Goal: Task Accomplishment & Management: Manage account settings

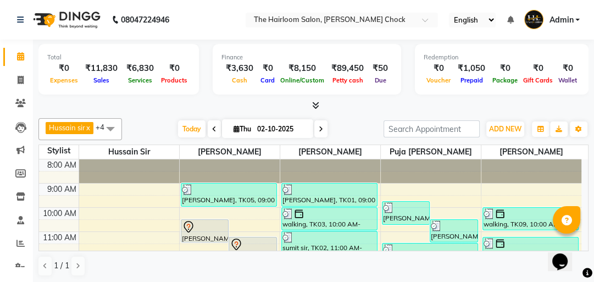
scroll to position [132, 0]
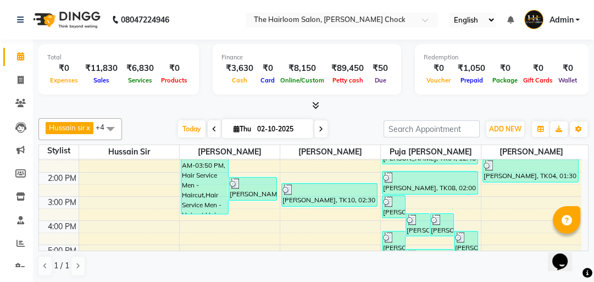
click at [533, 194] on div "8:00 AM 9:00 AM 10:00 AM 11:00 AM 12:00 PM 1:00 PM 2:00 PM 3:00 PM 4:00 PM 5:00…" at bounding box center [310, 220] width 542 height 386
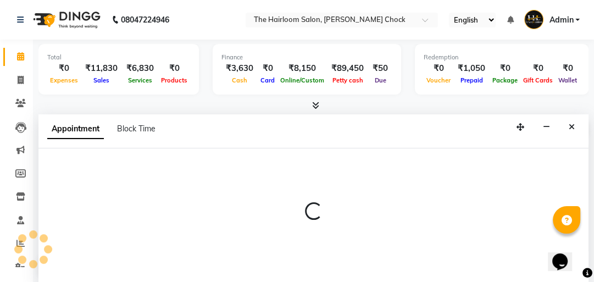
scroll to position [1, 0]
select select "88793"
select select "tentative"
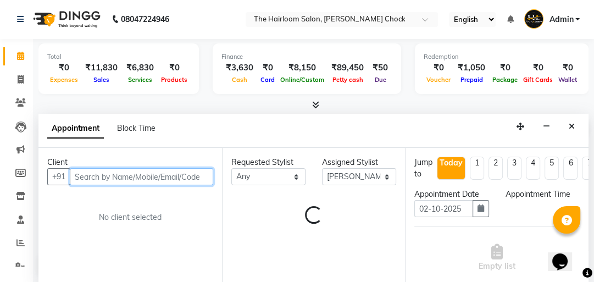
select select "900"
click at [198, 177] on input "text" at bounding box center [141, 176] width 143 height 17
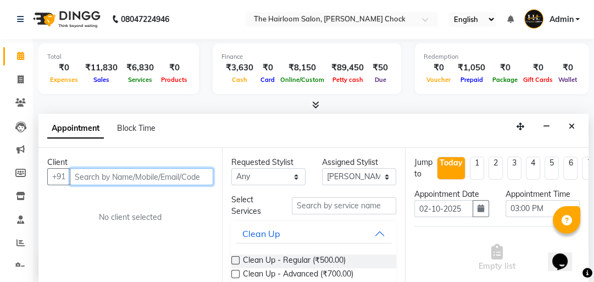
click at [199, 174] on input "text" at bounding box center [141, 176] width 143 height 17
click at [192, 176] on input "text" at bounding box center [141, 176] width 143 height 17
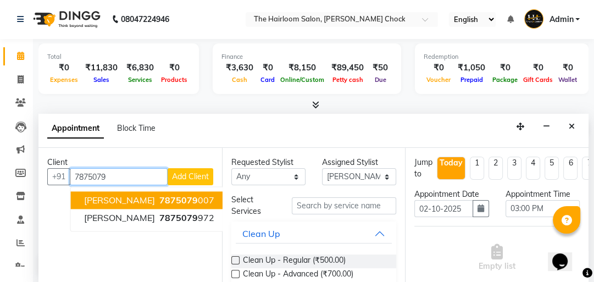
click at [187, 194] on span "7875079" at bounding box center [178, 199] width 38 height 11
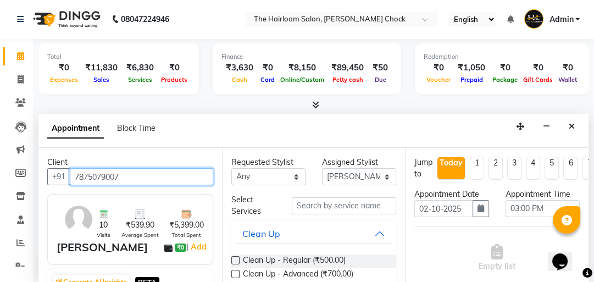
type input "7875079007"
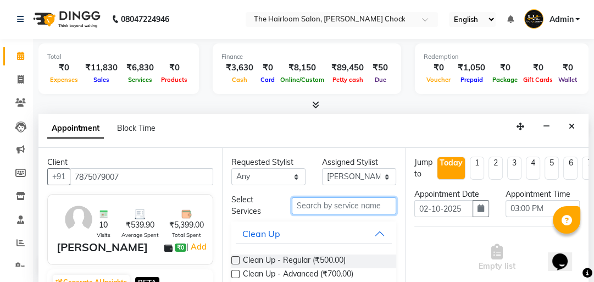
click at [318, 204] on input "text" at bounding box center [344, 205] width 104 height 17
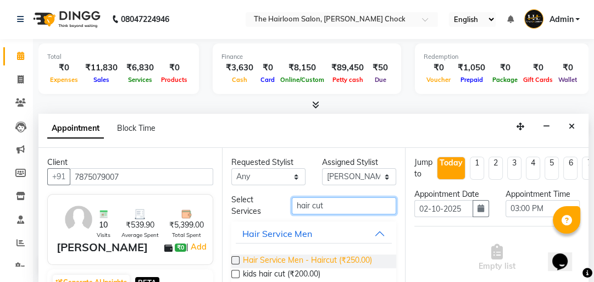
type input "hair cut"
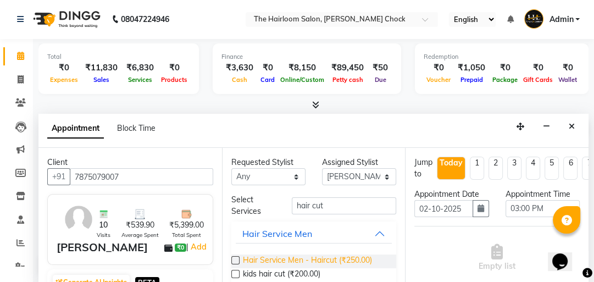
click at [337, 257] on span "Hair Service Men - Haircut (₹250.00)" at bounding box center [307, 261] width 129 height 14
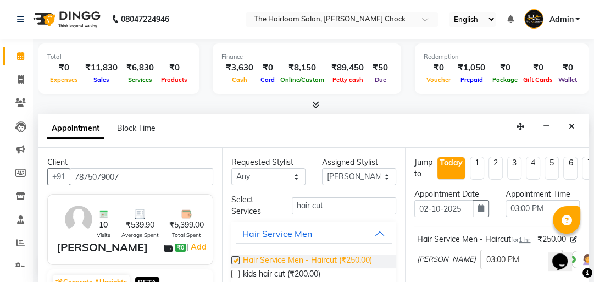
checkbox input "false"
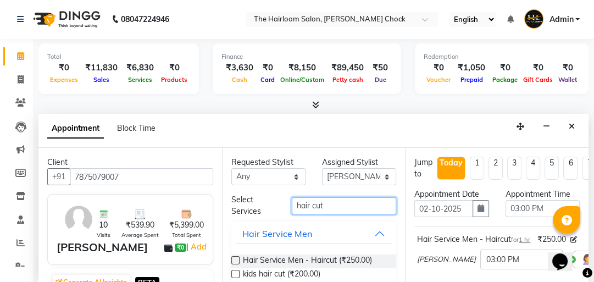
click at [353, 207] on input "hair cut" at bounding box center [344, 205] width 104 height 17
type input "h"
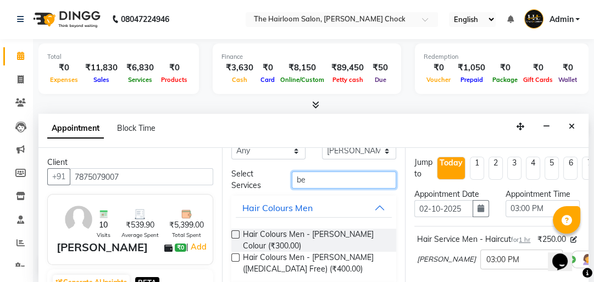
scroll to position [84, 0]
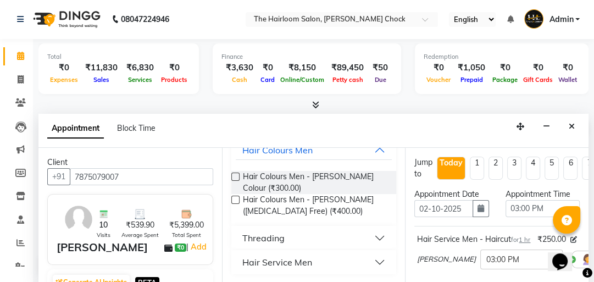
type input "be"
click at [271, 258] on div "Hair Service Men" at bounding box center [277, 261] width 70 height 13
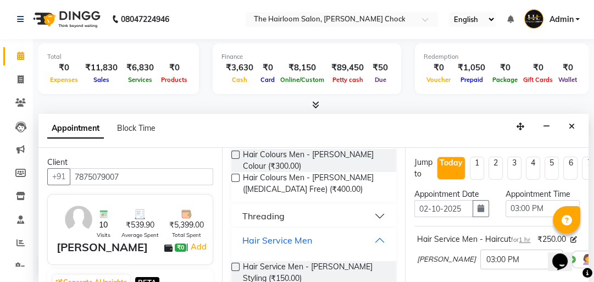
scroll to position [124, 0]
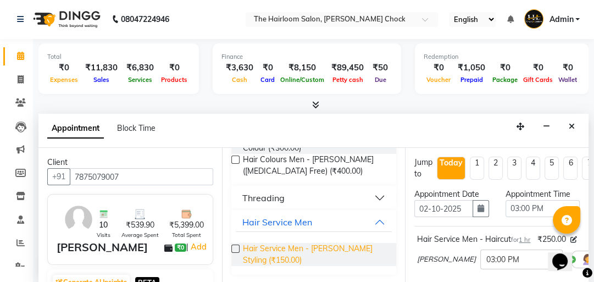
click at [290, 251] on span "Hair Service Men - [PERSON_NAME] Styling (₹150.00)" at bounding box center [315, 254] width 145 height 23
checkbox input "false"
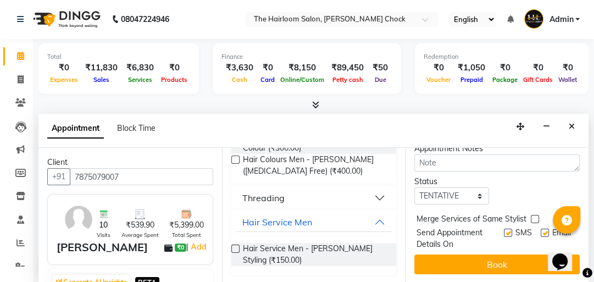
scroll to position [257, 0]
click at [504, 229] on label at bounding box center [508, 233] width 8 height 8
click at [504, 230] on input "checkbox" at bounding box center [507, 233] width 7 height 7
checkbox input "false"
click at [541, 229] on label at bounding box center [545, 233] width 8 height 8
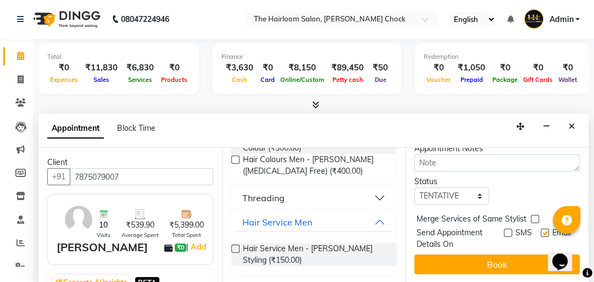
click at [541, 230] on input "checkbox" at bounding box center [544, 233] width 7 height 7
checkbox input "false"
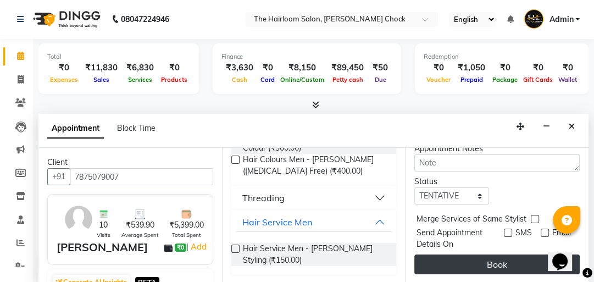
click at [514, 254] on button "Book" at bounding box center [496, 264] width 165 height 20
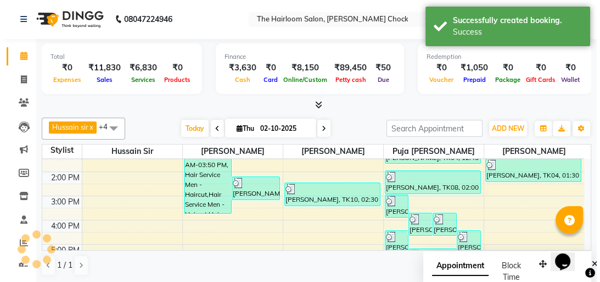
scroll to position [0, 0]
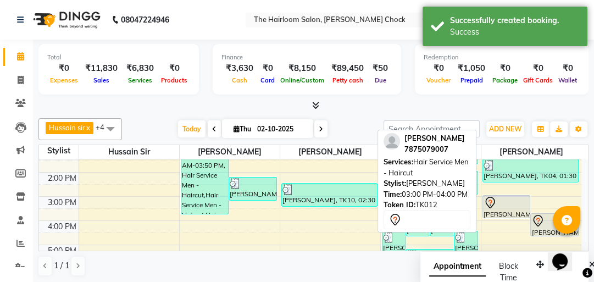
click at [510, 212] on div "[PERSON_NAME], TK12, 03:00 PM-04:00 PM, Hair Service Men - Haircut" at bounding box center [506, 207] width 47 height 22
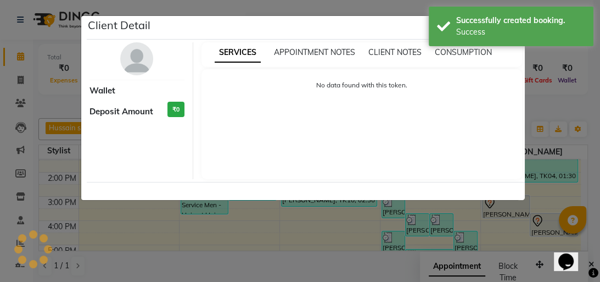
select select "7"
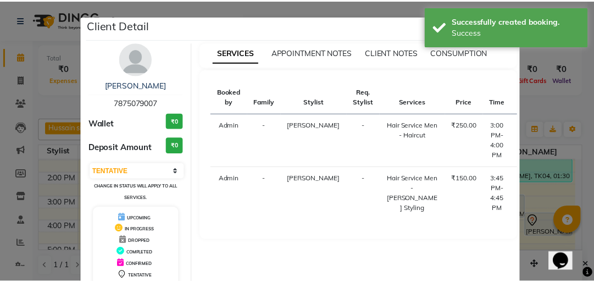
scroll to position [73, 0]
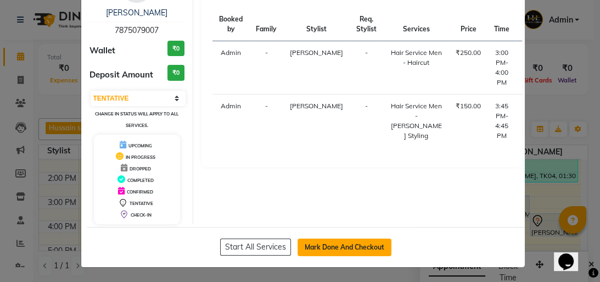
click at [364, 243] on button "Mark Done And Checkout" at bounding box center [345, 247] width 94 height 18
select select "service"
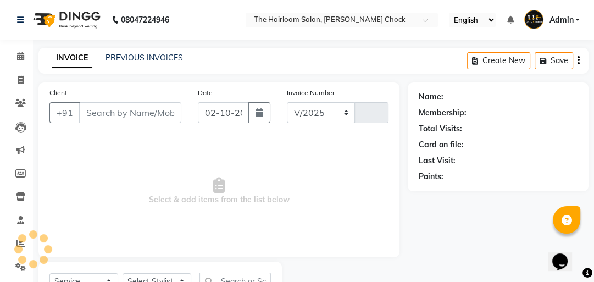
select select "5926"
type input "4025"
type input "7875079007"
select select "88793"
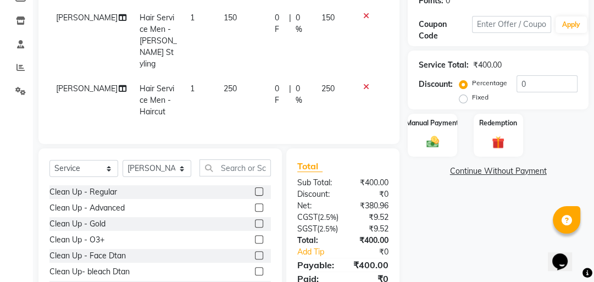
scroll to position [227, 0]
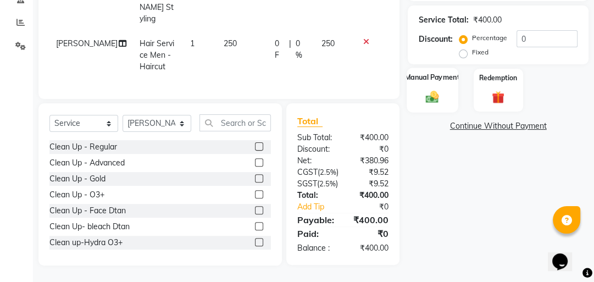
click at [436, 92] on img at bounding box center [432, 96] width 21 height 15
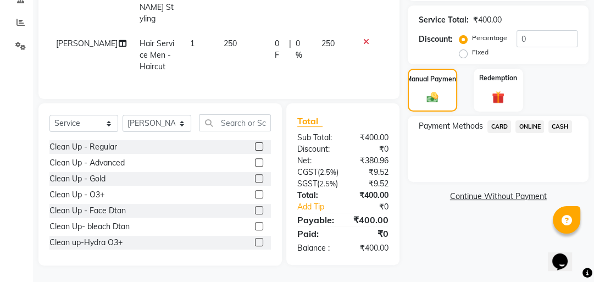
click at [530, 124] on span "ONLINE" at bounding box center [529, 126] width 29 height 13
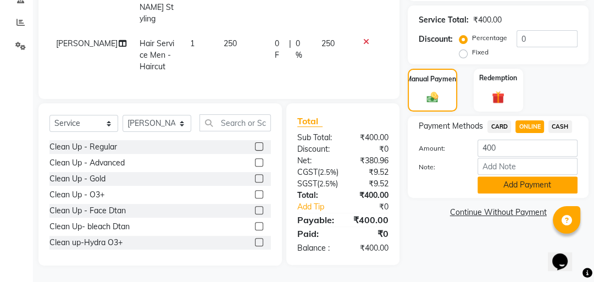
click at [532, 177] on button "Add Payment" at bounding box center [527, 184] width 100 height 17
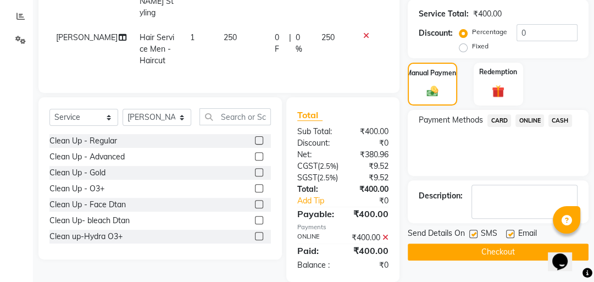
click at [471, 235] on label at bounding box center [473, 234] width 8 height 8
click at [471, 235] on input "checkbox" at bounding box center [472, 234] width 7 height 7
checkbox input "false"
click at [509, 235] on label at bounding box center [510, 234] width 8 height 8
click at [509, 235] on input "checkbox" at bounding box center [509, 234] width 7 height 7
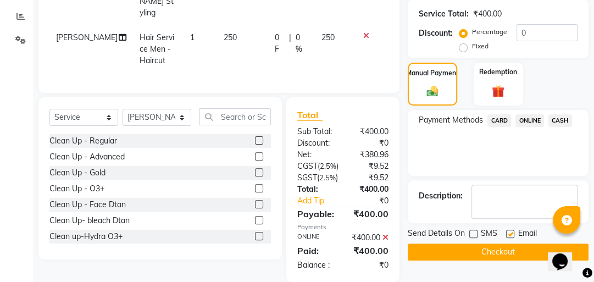
checkbox input "false"
click at [505, 250] on button "Checkout" at bounding box center [498, 251] width 181 height 17
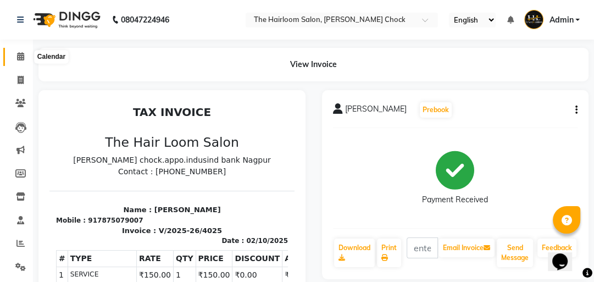
click at [20, 52] on span at bounding box center [20, 57] width 19 height 13
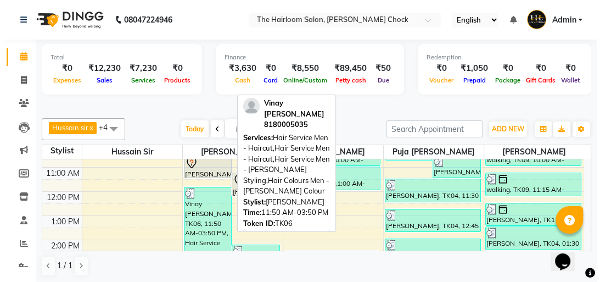
scroll to position [44, 0]
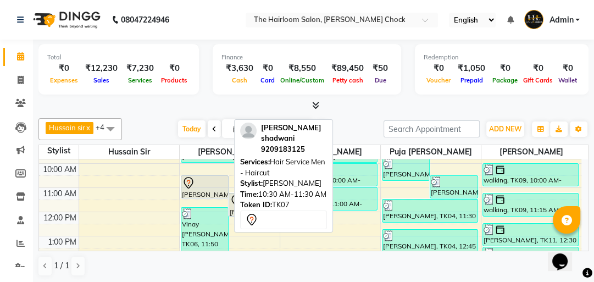
click at [186, 192] on div "[PERSON_NAME] shadwani, TK07, 10:30 AM-11:30 AM, Hair Service Men - Haircut" at bounding box center [204, 187] width 47 height 22
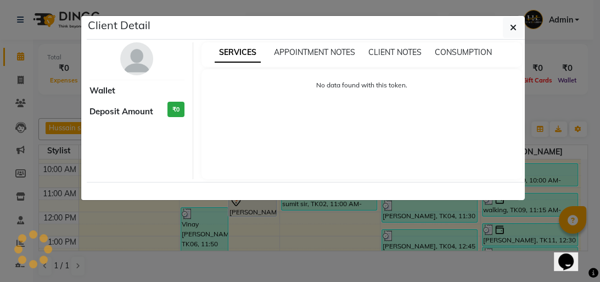
select select "7"
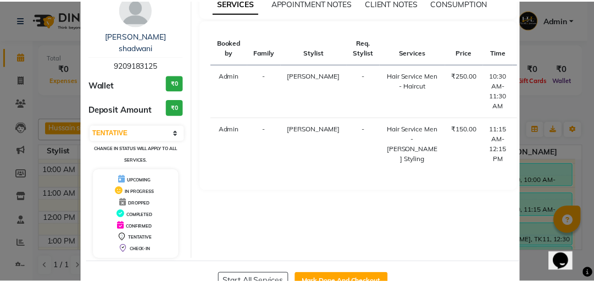
scroll to position [73, 0]
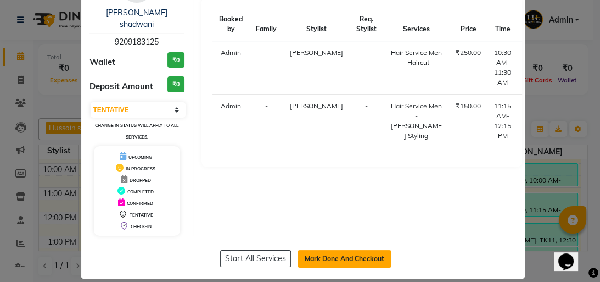
click at [302, 250] on button "Mark Done And Checkout" at bounding box center [345, 259] width 94 height 18
select select "service"
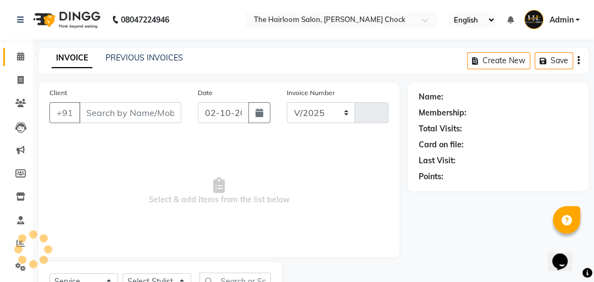
select select "5926"
type input "4026"
type input "9209183125"
select select "41756"
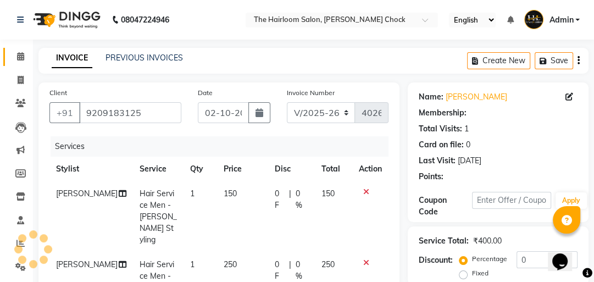
scroll to position [2, 0]
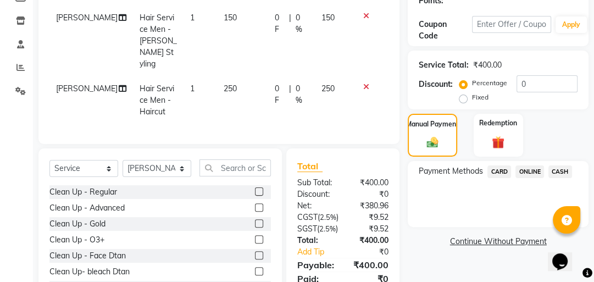
click at [531, 169] on span "ONLINE" at bounding box center [529, 171] width 29 height 13
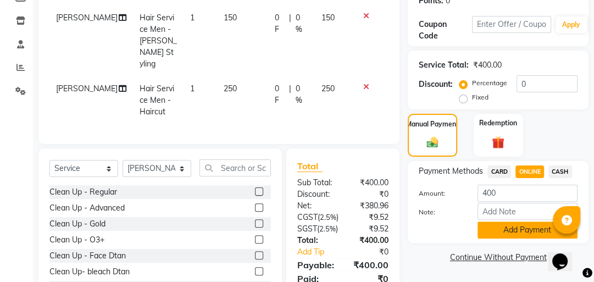
click at [516, 227] on button "Add Payment" at bounding box center [527, 229] width 100 height 17
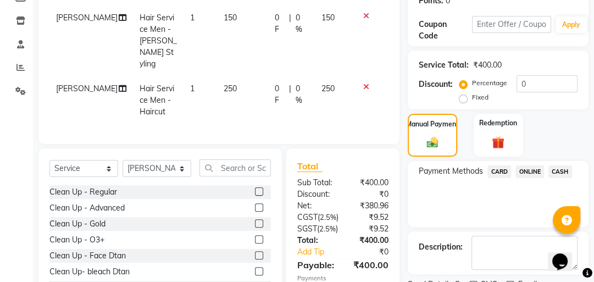
scroll to position [227, 0]
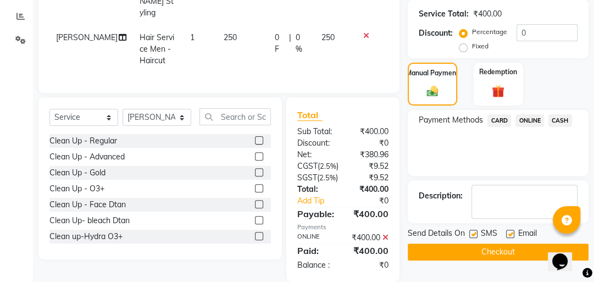
click at [492, 250] on button "Checkout" at bounding box center [498, 251] width 181 height 17
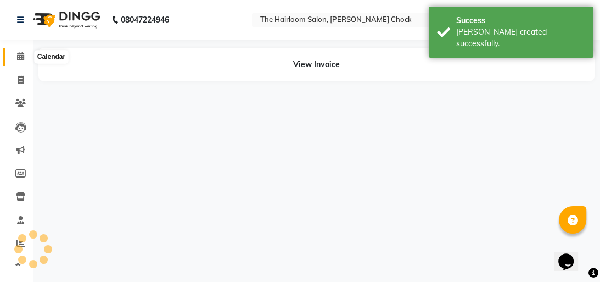
click at [15, 56] on span at bounding box center [20, 57] width 19 height 13
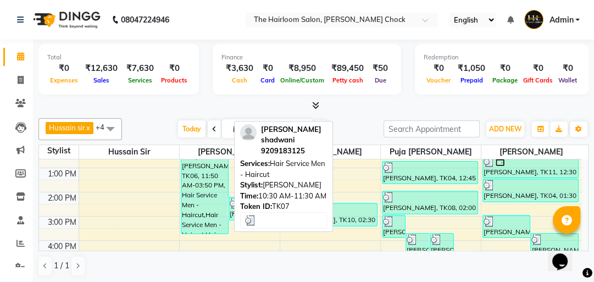
scroll to position [132, 0]
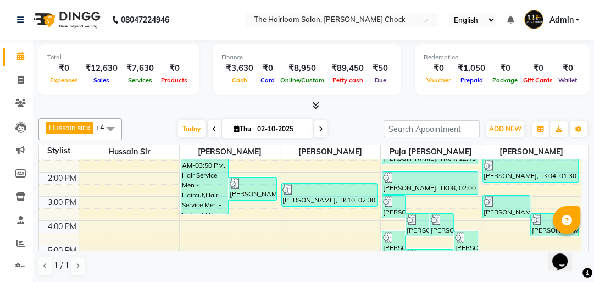
click at [183, 223] on div "8:00 AM 9:00 AM 10:00 AM 11:00 AM 12:00 PM 1:00 PM 2:00 PM 3:00 PM 4:00 PM 5:00…" at bounding box center [310, 220] width 542 height 386
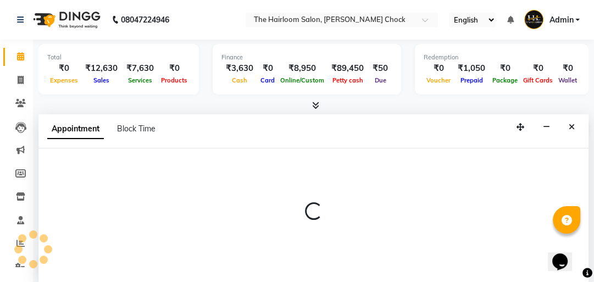
select select "41756"
select select "tentative"
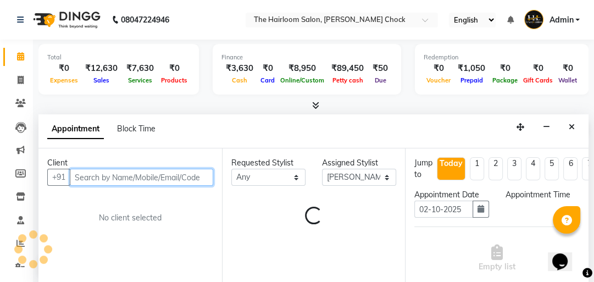
click at [99, 176] on input "text" at bounding box center [141, 177] width 143 height 17
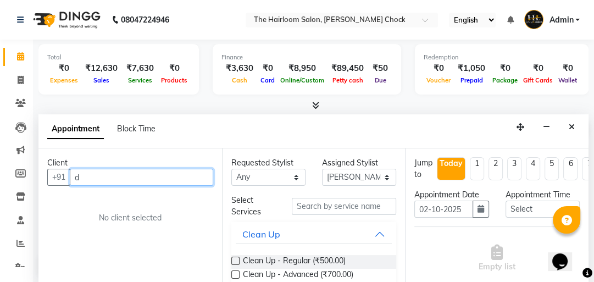
scroll to position [1, 0]
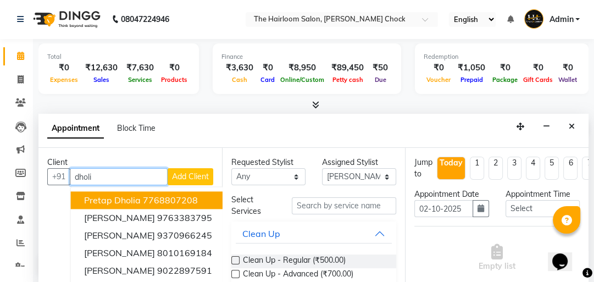
click at [117, 198] on span "Pretap Dholia" at bounding box center [112, 199] width 57 height 11
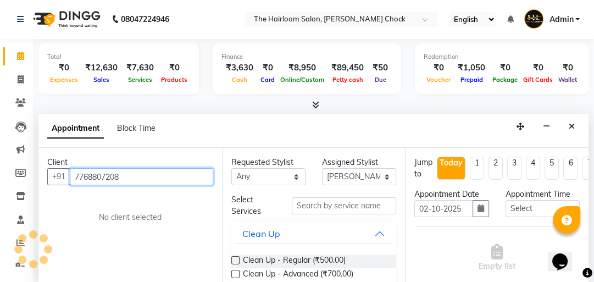
type input "7768807208"
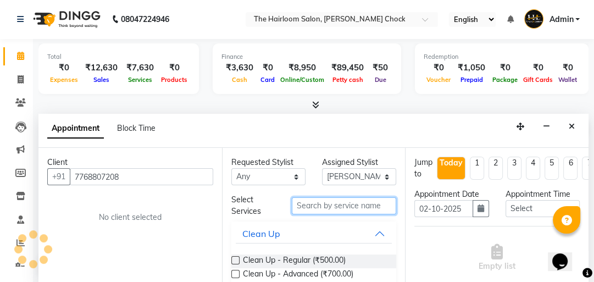
click at [341, 204] on input "text" at bounding box center [344, 205] width 104 height 17
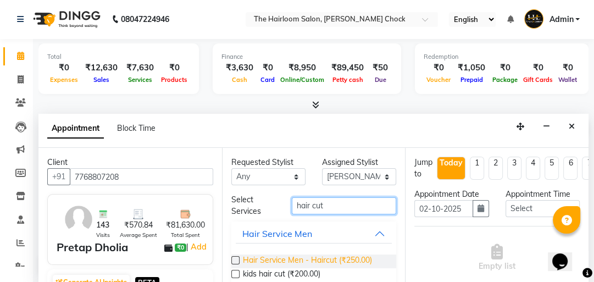
type input "hair cut"
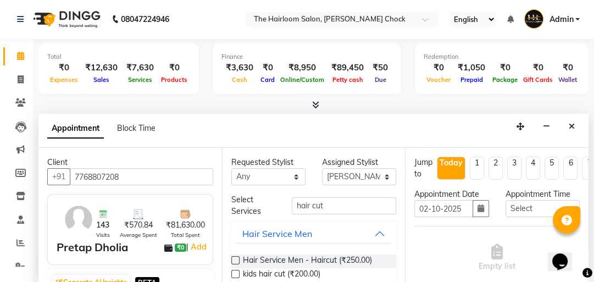
drag, startPoint x: 328, startPoint y: 258, endPoint x: 332, endPoint y: 220, distance: 38.2
click at [328, 257] on span "Hair Service Men - Haircut (₹250.00)" at bounding box center [307, 261] width 129 height 14
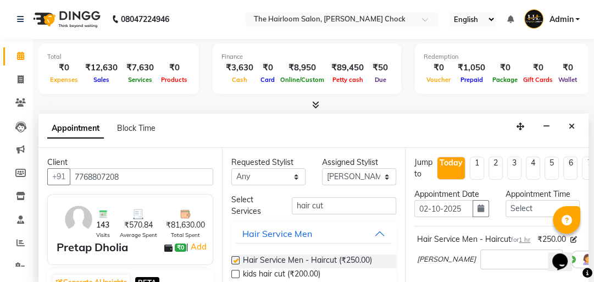
checkbox input "false"
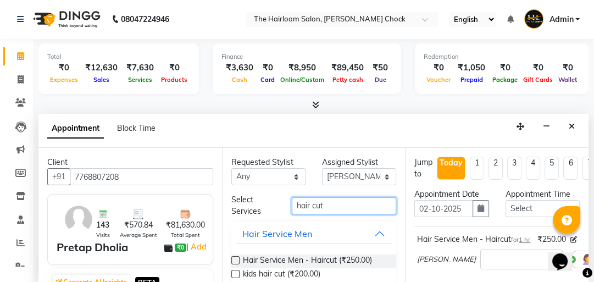
drag, startPoint x: 330, startPoint y: 204, endPoint x: 257, endPoint y: 207, distance: 73.1
click at [259, 207] on div "Select Services hair cut" at bounding box center [314, 205] width 182 height 23
type input "glo"
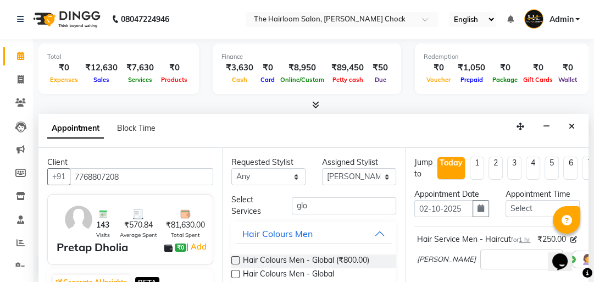
drag, startPoint x: 337, startPoint y: 272, endPoint x: 426, endPoint y: 263, distance: 90.0
click at [338, 274] on span "Hair Colours Men - Global ([MEDICAL_DATA] Free) (₹1,000.00)" at bounding box center [315, 279] width 145 height 23
checkbox input "false"
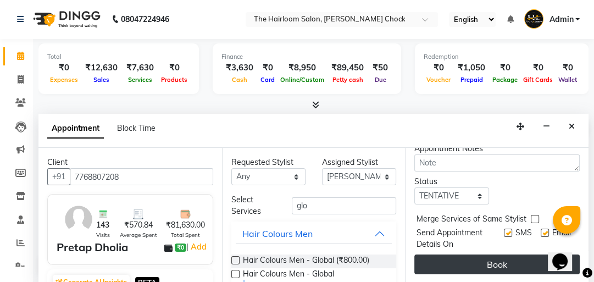
click at [492, 260] on button "Book" at bounding box center [496, 264] width 165 height 20
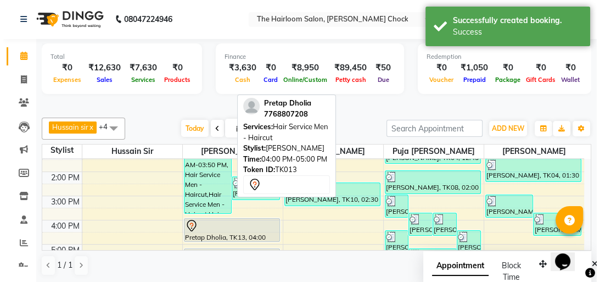
scroll to position [0, 0]
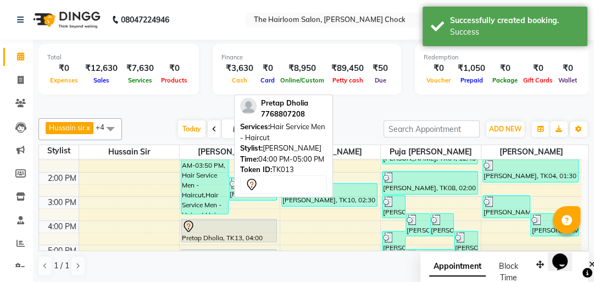
click at [247, 230] on div at bounding box center [229, 226] width 94 height 13
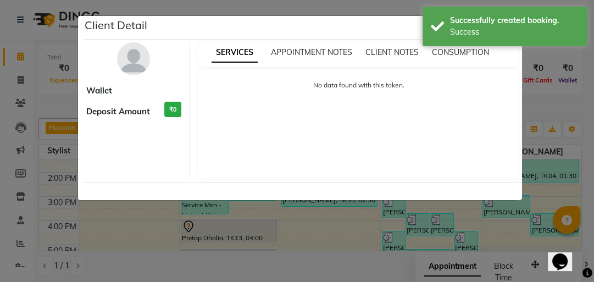
select select "7"
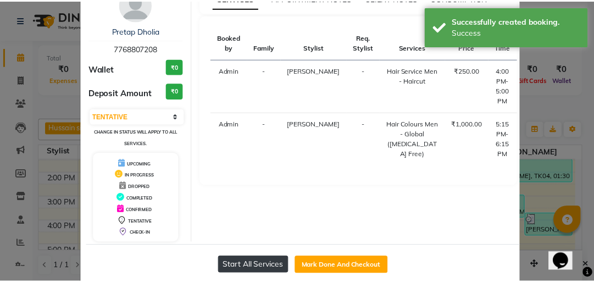
scroll to position [73, 0]
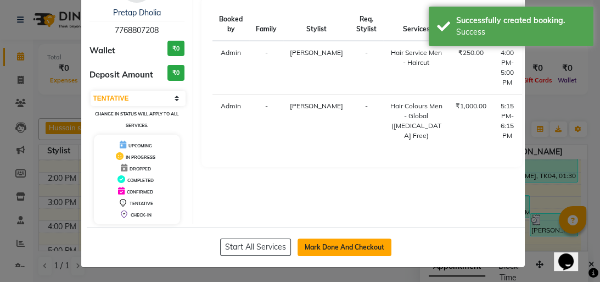
click at [314, 242] on button "Mark Done And Checkout" at bounding box center [345, 247] width 94 height 18
select select "service"
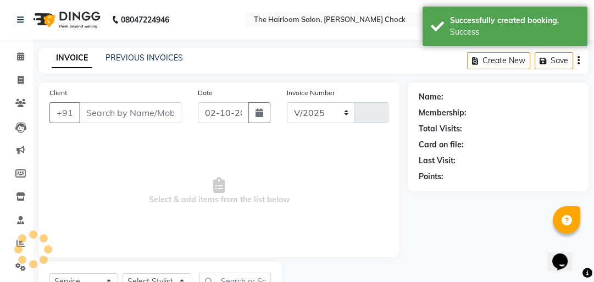
select select "5926"
type input "4027"
type input "7768807208"
select select "41756"
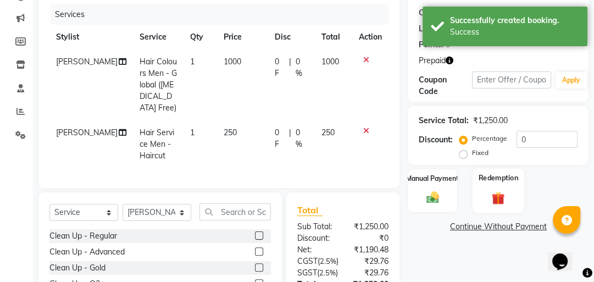
click at [499, 204] on img at bounding box center [497, 198] width 21 height 16
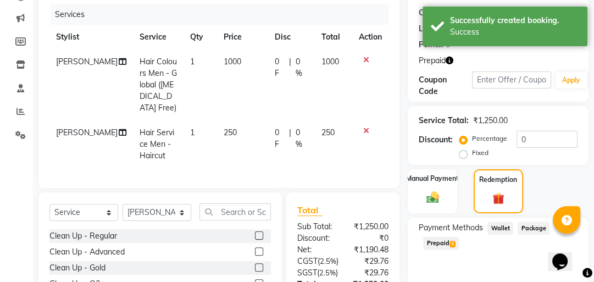
click at [455, 244] on span "Prepaid 3" at bounding box center [441, 243] width 36 height 13
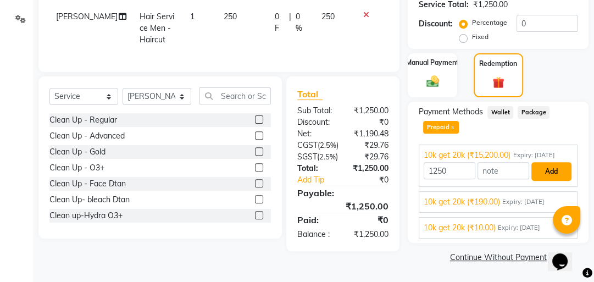
click at [546, 167] on button "Add" at bounding box center [551, 171] width 40 height 19
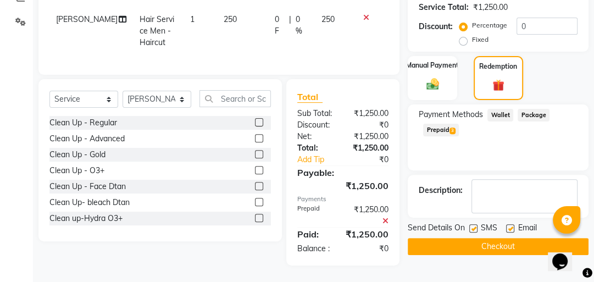
scroll to position [240, 0]
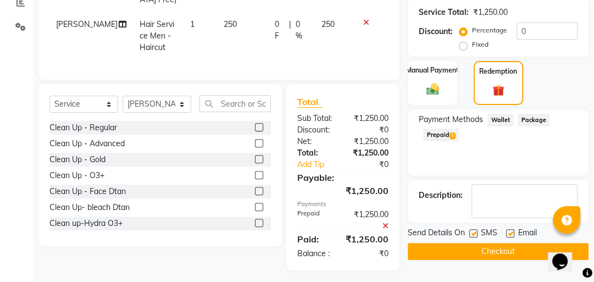
click at [480, 252] on button "Checkout" at bounding box center [498, 251] width 181 height 17
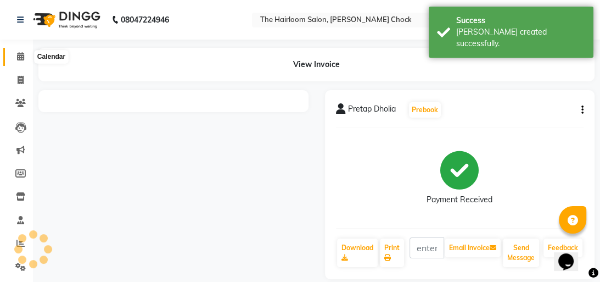
click at [18, 57] on icon at bounding box center [20, 56] width 7 height 8
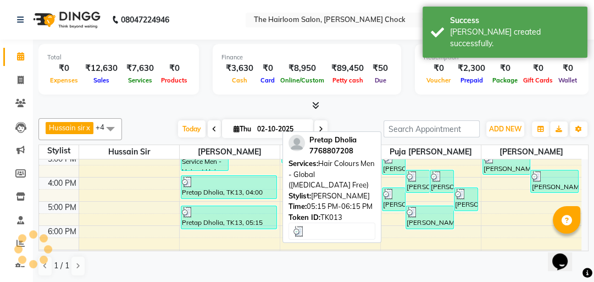
scroll to position [176, 0]
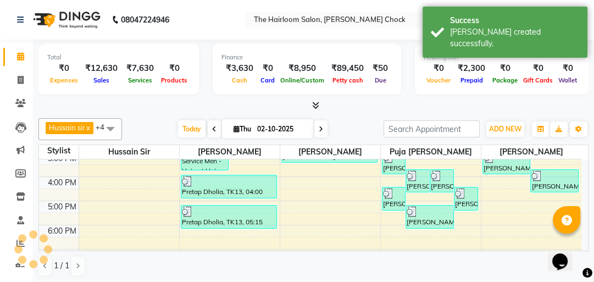
click at [208, 231] on div "8:00 AM 9:00 AM 10:00 AM 11:00 AM 12:00 PM 1:00 PM 2:00 PM 3:00 PM 4:00 PM 5:00…" at bounding box center [310, 177] width 542 height 386
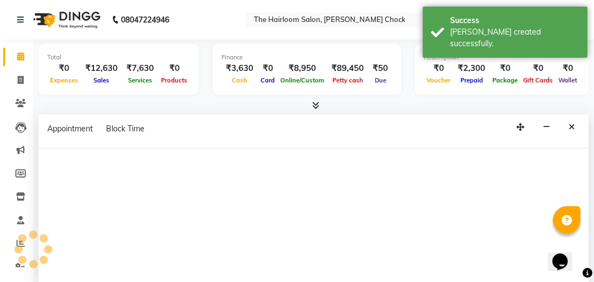
select select "41756"
select select "tentative"
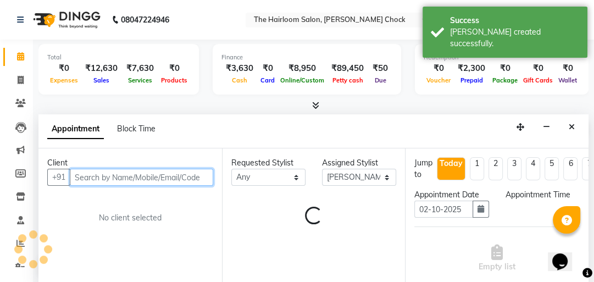
scroll to position [1, 0]
select select "1080"
click at [122, 169] on input "text" at bounding box center [141, 176] width 143 height 17
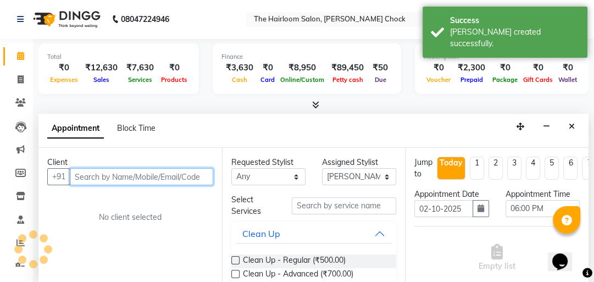
click at [122, 178] on input "text" at bounding box center [141, 176] width 143 height 17
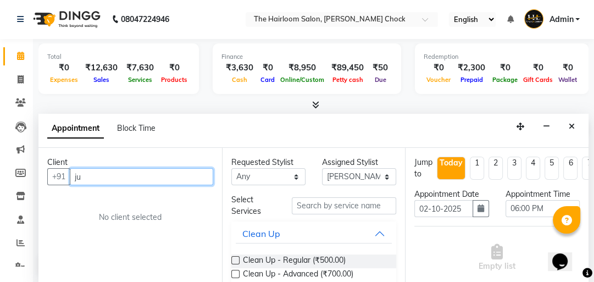
type input "j"
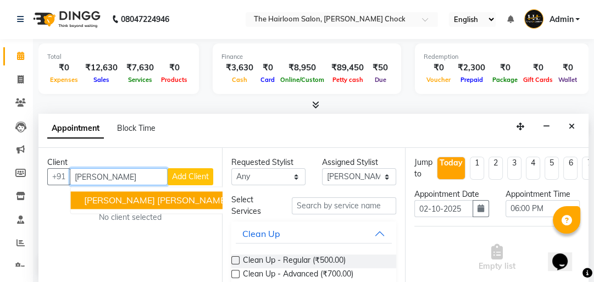
click at [142, 192] on button "[PERSON_NAME] Clinte 8793942373" at bounding box center [184, 200] width 227 height 18
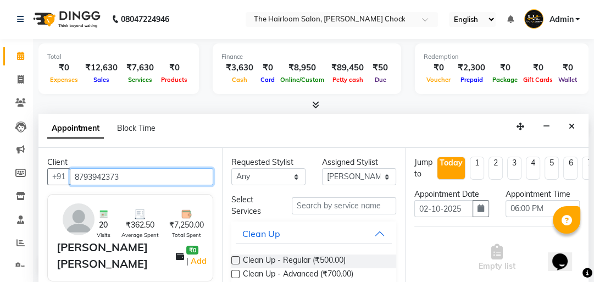
type input "8793942373"
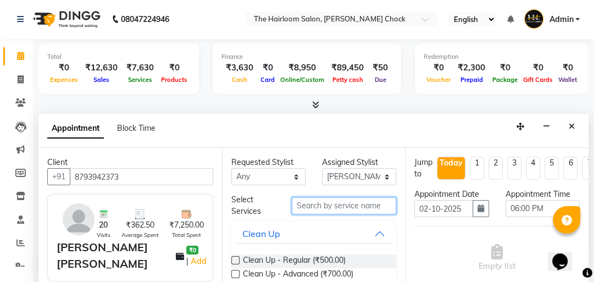
click at [319, 204] on input "text" at bounding box center [344, 205] width 104 height 17
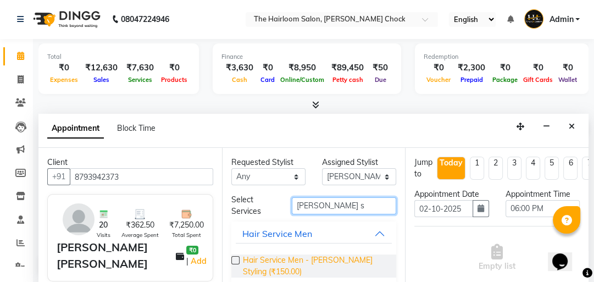
type input "[PERSON_NAME] s"
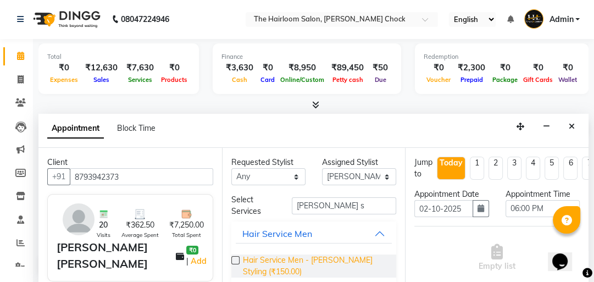
click at [303, 259] on span "Hair Service Men - [PERSON_NAME] Styling (₹150.00)" at bounding box center [315, 265] width 145 height 23
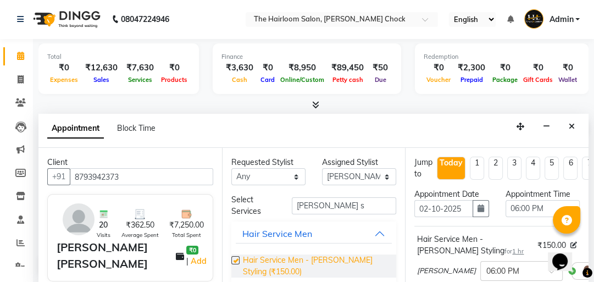
checkbox input "false"
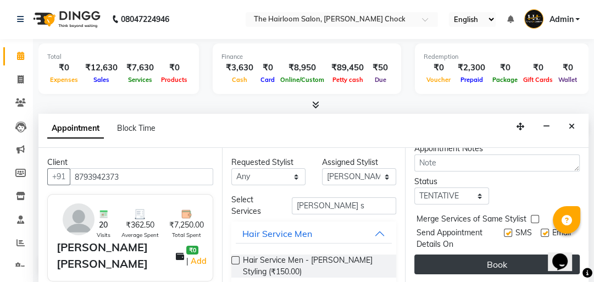
click at [510, 254] on button "Book" at bounding box center [496, 264] width 165 height 20
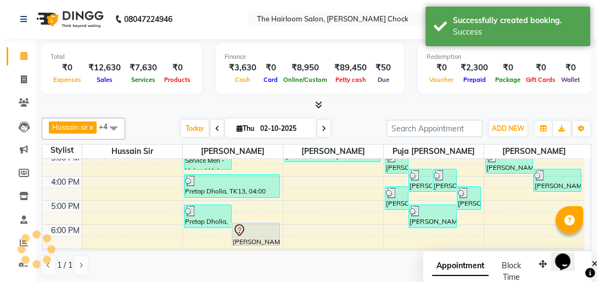
scroll to position [0, 0]
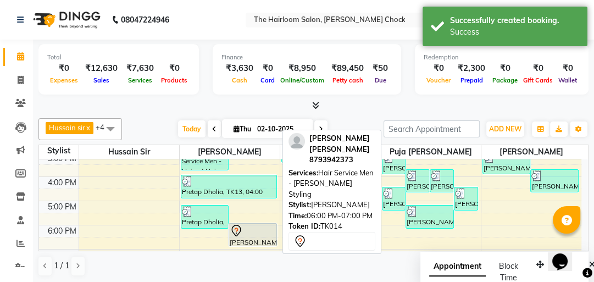
click at [257, 233] on div at bounding box center [253, 230] width 46 height 13
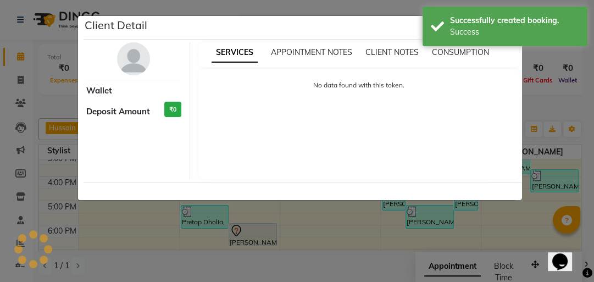
select select "7"
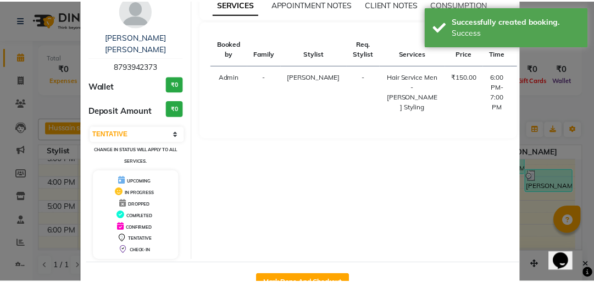
scroll to position [73, 0]
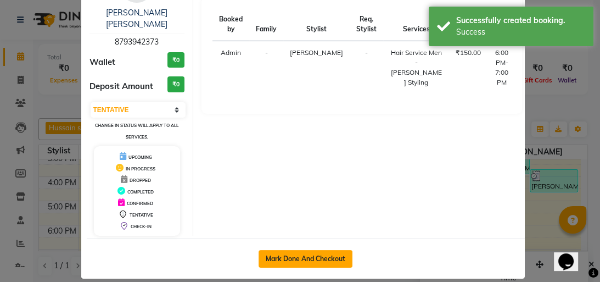
click at [332, 250] on button "Mark Done And Checkout" at bounding box center [306, 259] width 94 height 18
select select "service"
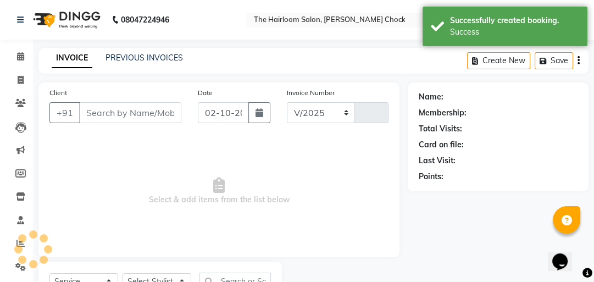
select select "5926"
type input "4028"
type input "8793942373"
select select "41756"
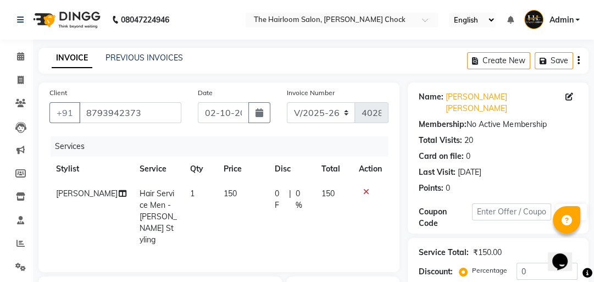
scroll to position [132, 0]
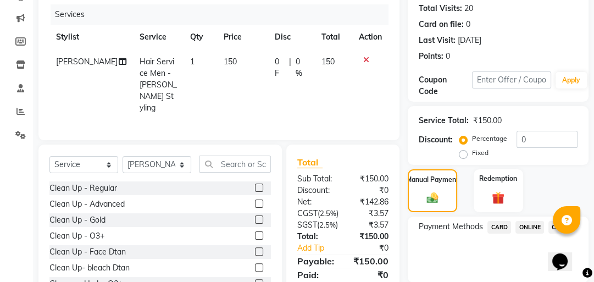
click at [524, 221] on span "ONLINE" at bounding box center [529, 227] width 29 height 13
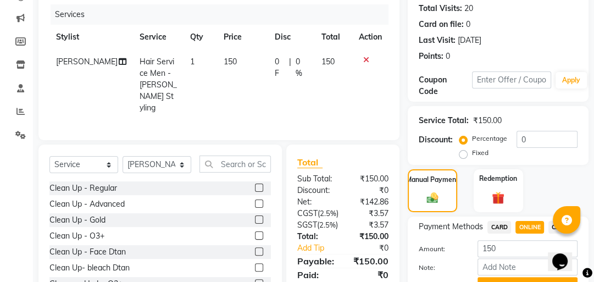
click at [530, 277] on button "Add Payment" at bounding box center [527, 285] width 100 height 17
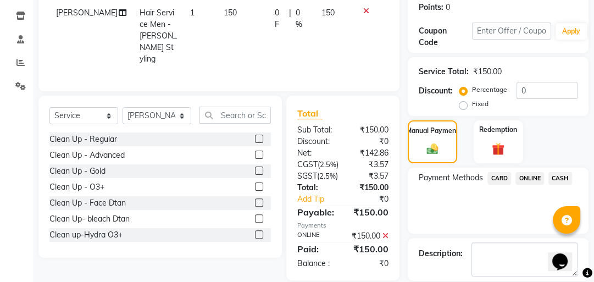
scroll to position [221, 0]
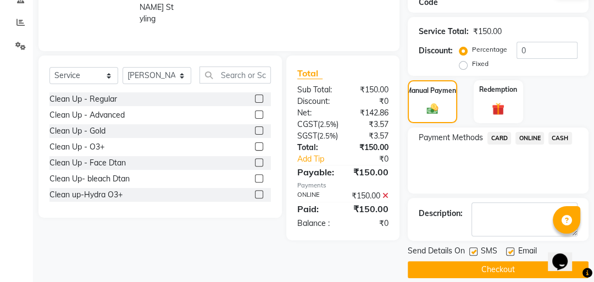
click at [490, 261] on button "Checkout" at bounding box center [498, 269] width 181 height 17
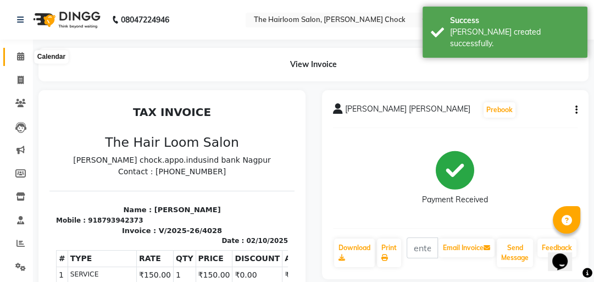
click at [18, 56] on icon at bounding box center [20, 56] width 7 height 8
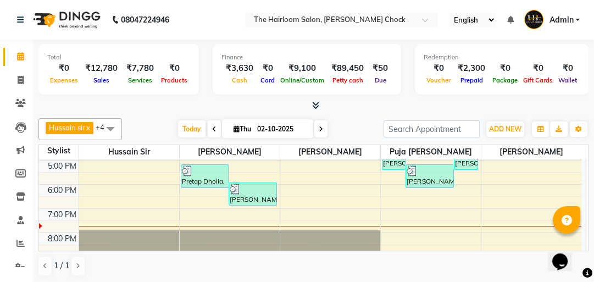
scroll to position [203, 0]
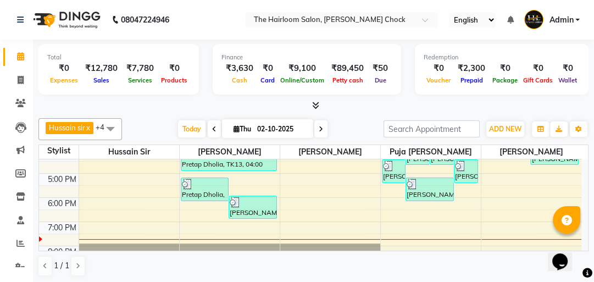
click at [193, 204] on div "8:00 AM 9:00 AM 10:00 AM 11:00 AM 12:00 PM 1:00 PM 2:00 PM 3:00 PM 4:00 PM 5:00…" at bounding box center [310, 149] width 542 height 386
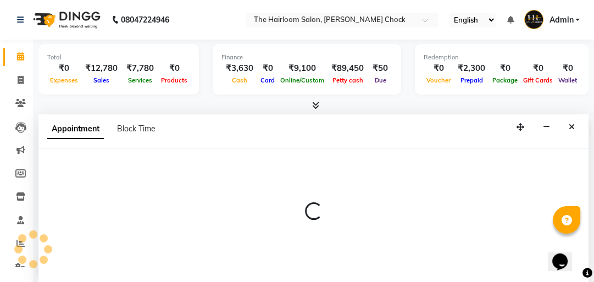
select select "41756"
select select "tentative"
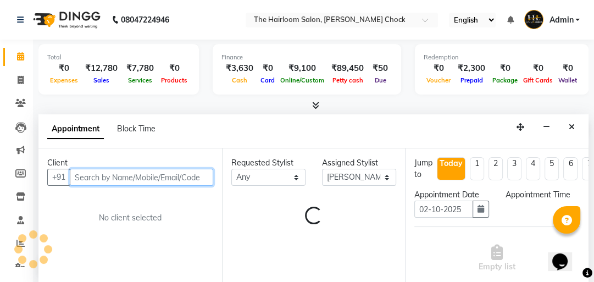
select select "1080"
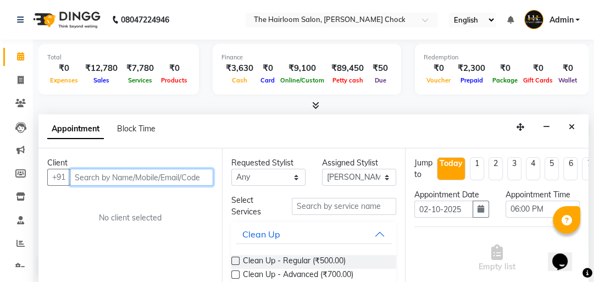
scroll to position [1, 0]
click at [149, 175] on input "text" at bounding box center [141, 176] width 143 height 17
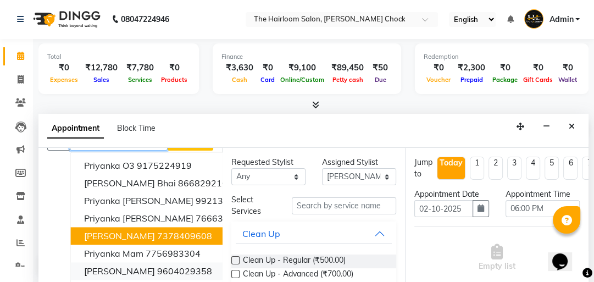
scroll to position [60, 0]
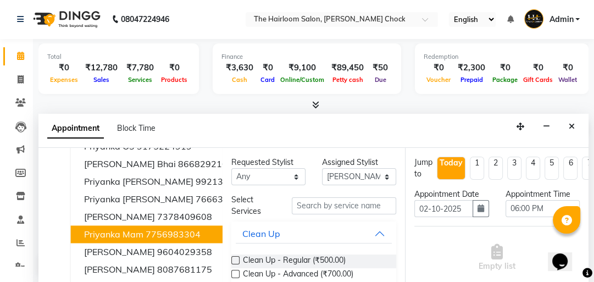
click at [153, 230] on ngb-highlight "7756983304" at bounding box center [173, 234] width 55 height 11
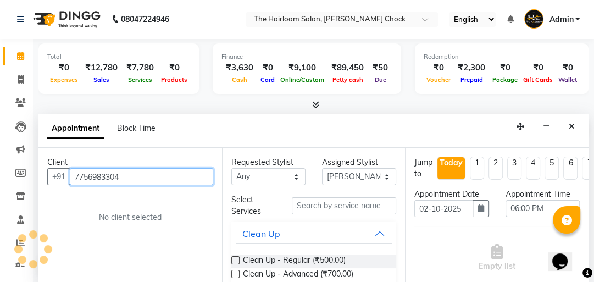
scroll to position [0, 0]
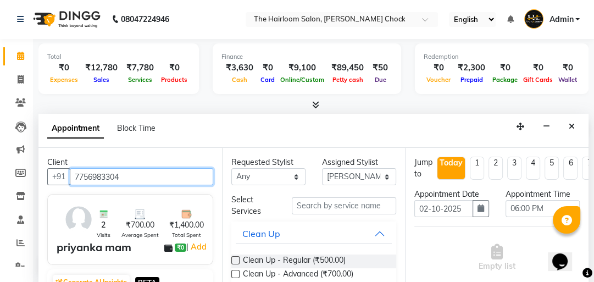
type input "7756983304"
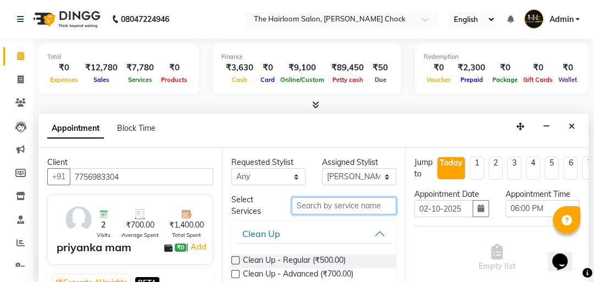
click at [323, 198] on input "text" at bounding box center [344, 205] width 104 height 17
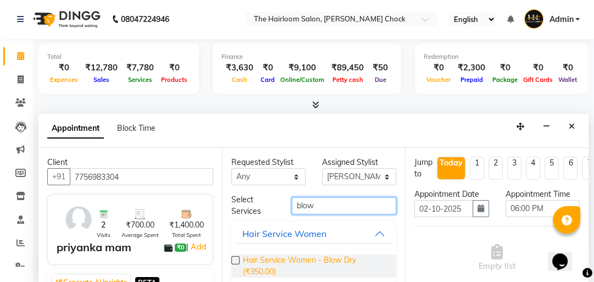
type input "blow"
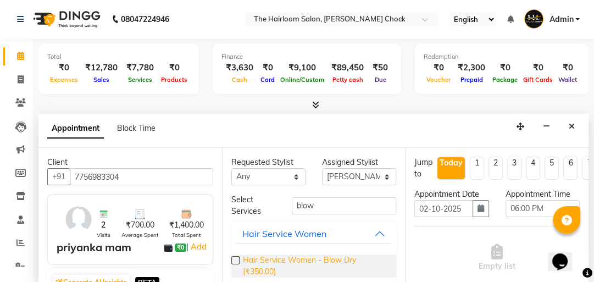
click at [345, 257] on span "Hair Service Women - Blow Dry (₹350.00)" at bounding box center [315, 265] width 145 height 23
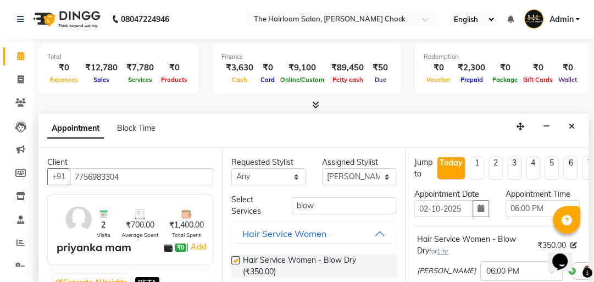
checkbox input "false"
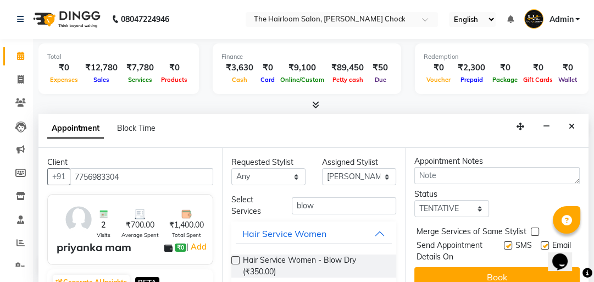
scroll to position [217, 0]
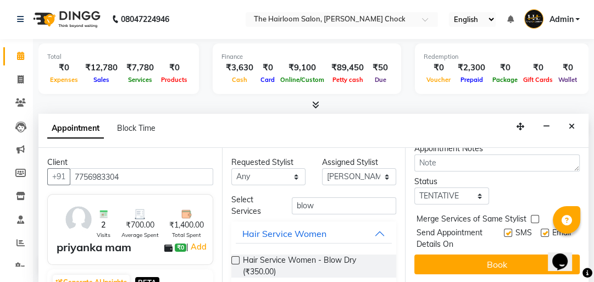
click at [504, 229] on label at bounding box center [508, 233] width 8 height 8
click at [504, 230] on input "checkbox" at bounding box center [507, 233] width 7 height 7
checkbox input "false"
click at [541, 229] on label at bounding box center [545, 233] width 8 height 8
click at [541, 230] on input "checkbox" at bounding box center [544, 233] width 7 height 7
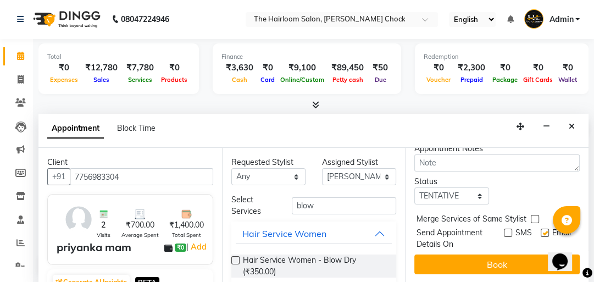
checkbox input "false"
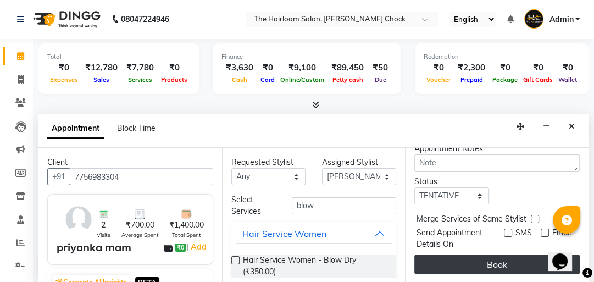
drag, startPoint x: 501, startPoint y: 227, endPoint x: 500, endPoint y: 253, distance: 25.8
click at [504, 229] on label at bounding box center [508, 233] width 8 height 8
click at [504, 230] on input "checkbox" at bounding box center [507, 233] width 7 height 7
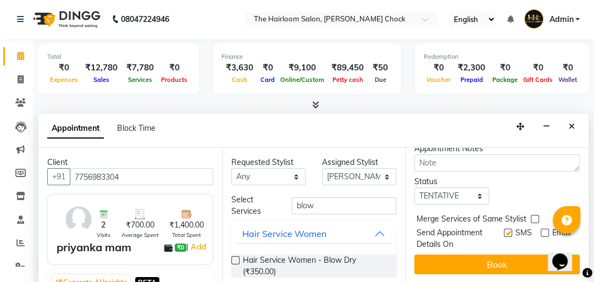
click at [503, 218] on span "Merge Services of Same Stylist" at bounding box center [471, 220] width 110 height 14
click at [504, 229] on label at bounding box center [508, 233] width 8 height 8
click at [504, 230] on input "checkbox" at bounding box center [507, 233] width 7 height 7
checkbox input "false"
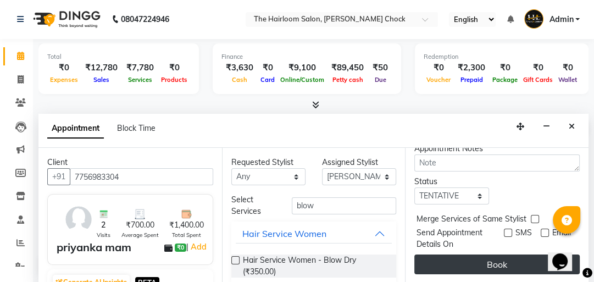
click at [503, 255] on button "Book" at bounding box center [496, 264] width 165 height 20
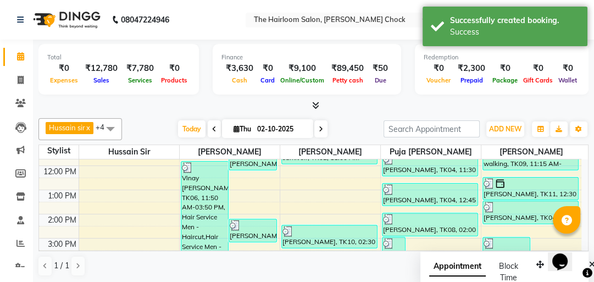
scroll to position [71, 0]
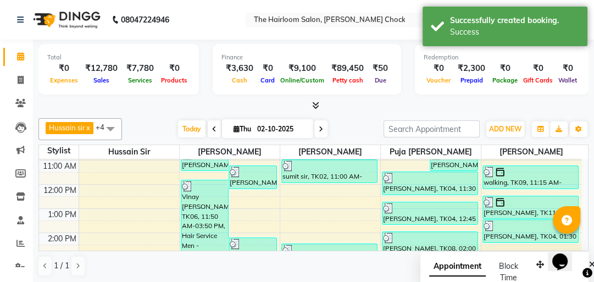
click at [314, 198] on div "8:00 AM 9:00 AM 10:00 AM 11:00 AM 12:00 PM 1:00 PM 2:00 PM 3:00 PM 4:00 PM 5:00…" at bounding box center [310, 281] width 542 height 386
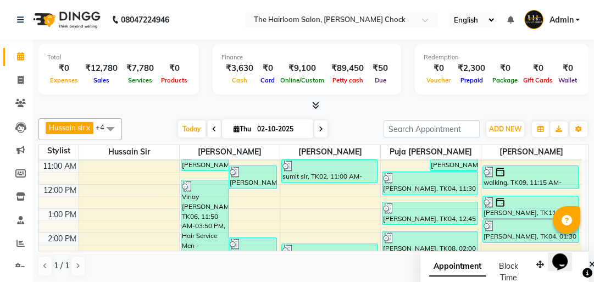
select select "41757"
select select "tentative"
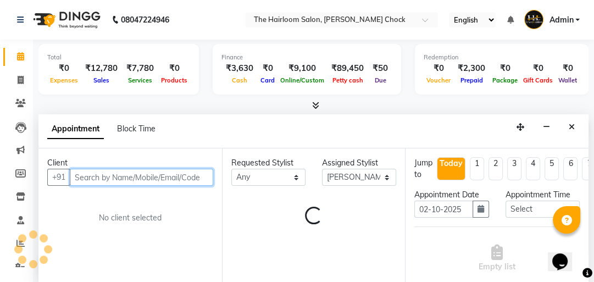
click at [188, 173] on input "text" at bounding box center [141, 177] width 143 height 17
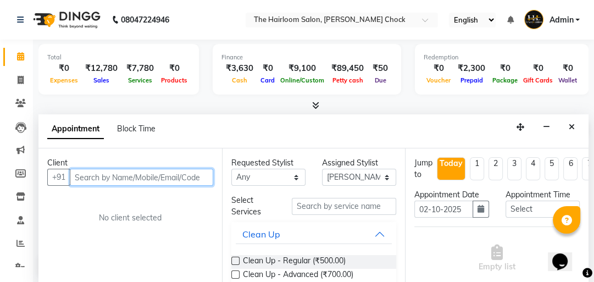
scroll to position [1, 0]
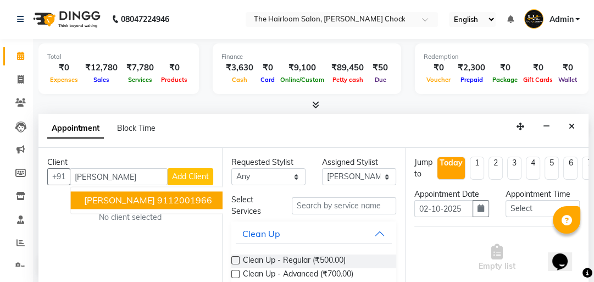
click at [216, 193] on div "Client +91 [PERSON_NAME] [PERSON_NAME] 9112001966 Add Client No client selected" at bounding box center [129, 215] width 183 height 135
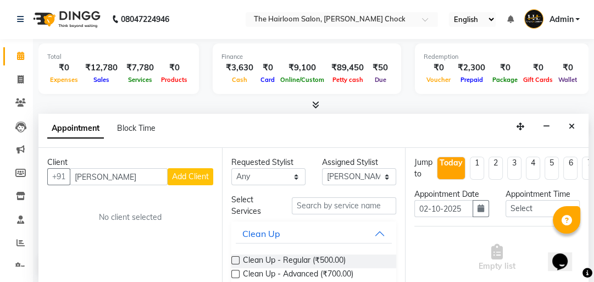
click at [179, 196] on div "Client +91 [PERSON_NAME] Add Client No client selected" at bounding box center [129, 215] width 183 height 135
click at [136, 178] on input "[PERSON_NAME]" at bounding box center [119, 176] width 98 height 17
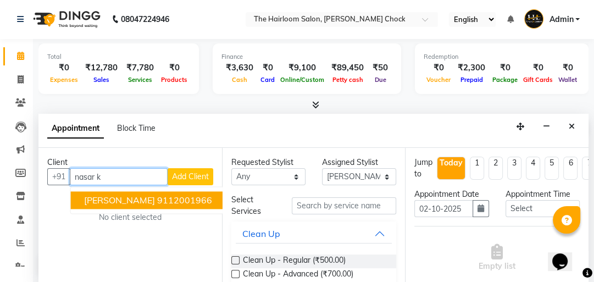
click at [157, 198] on ngb-highlight "9112001966" at bounding box center [184, 199] width 55 height 11
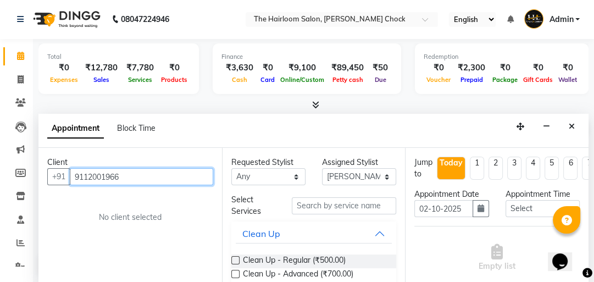
type input "9112001966"
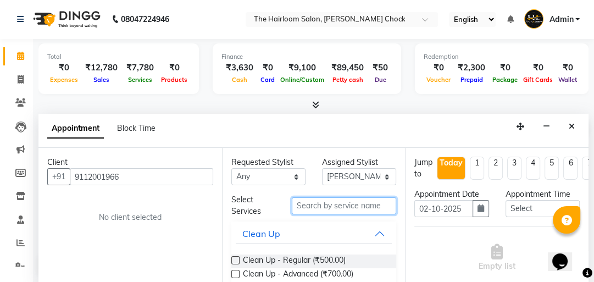
click at [327, 204] on input "text" at bounding box center [344, 205] width 104 height 17
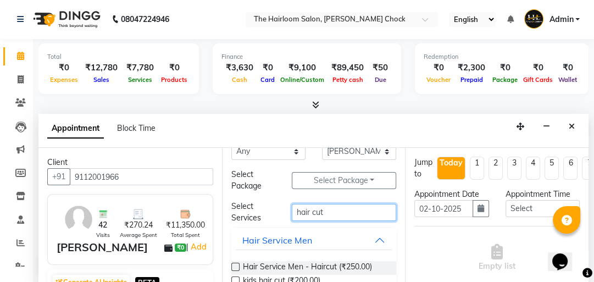
scroll to position [44, 0]
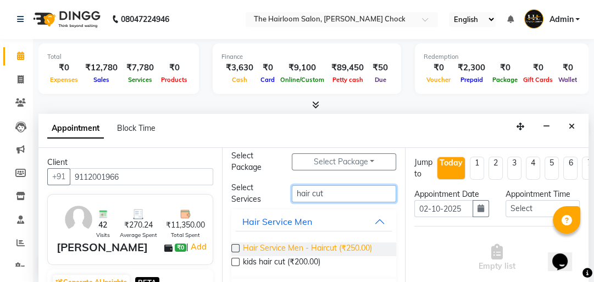
type input "hair cut"
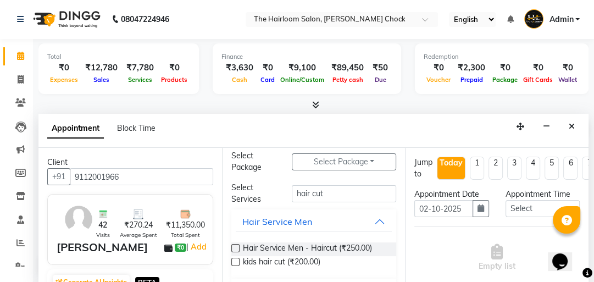
drag, startPoint x: 344, startPoint y: 249, endPoint x: 389, endPoint y: 246, distance: 45.2
click at [344, 249] on span "Hair Service Men - Haircut (₹250.00)" at bounding box center [307, 249] width 129 height 14
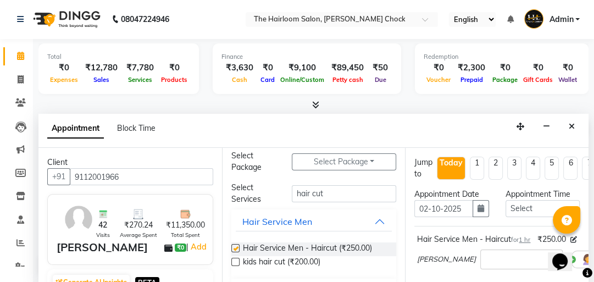
checkbox input "false"
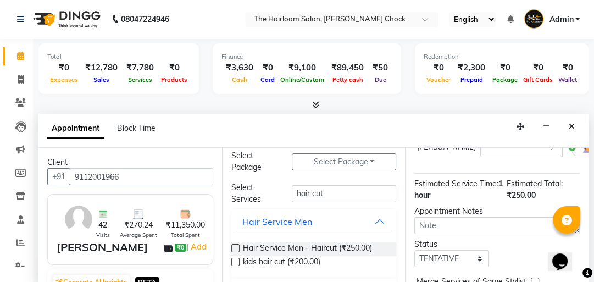
scroll to position [194, 0]
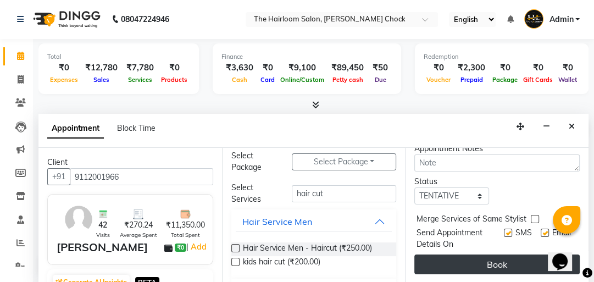
click at [470, 254] on button "Book" at bounding box center [496, 264] width 165 height 20
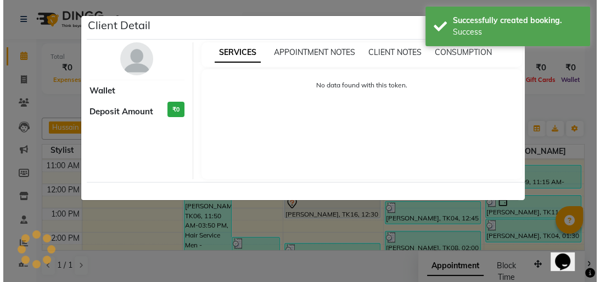
scroll to position [0, 0]
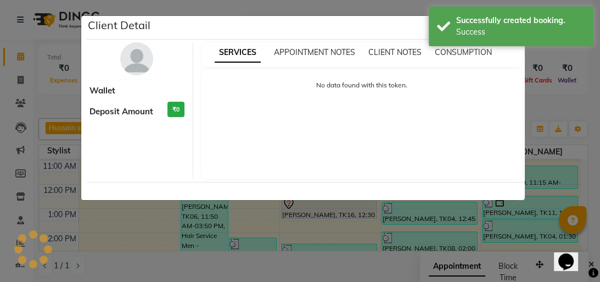
select select "7"
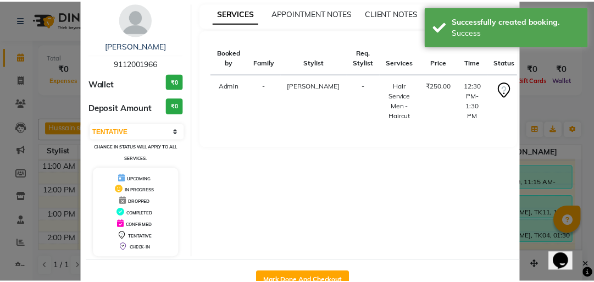
scroll to position [73, 0]
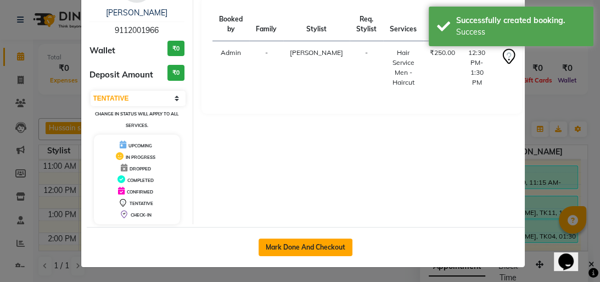
click at [324, 248] on button "Mark Done And Checkout" at bounding box center [306, 247] width 94 height 18
select select "service"
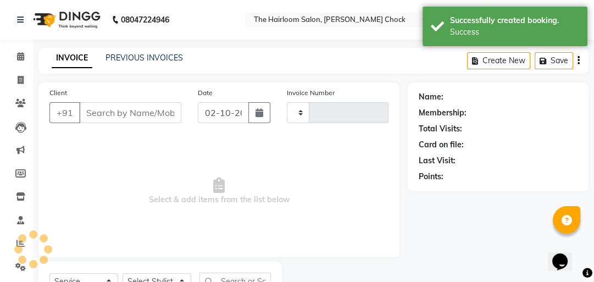
type input "4029"
select select "5926"
type input "9112001966"
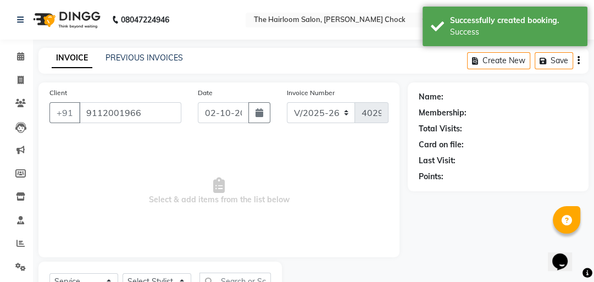
select select "41757"
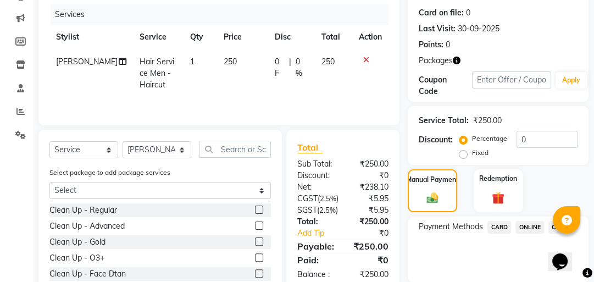
click at [520, 230] on span "ONLINE" at bounding box center [529, 227] width 29 height 13
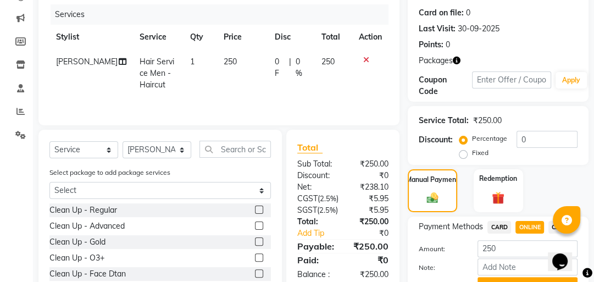
click at [494, 279] on button "Add Payment" at bounding box center [527, 285] width 100 height 17
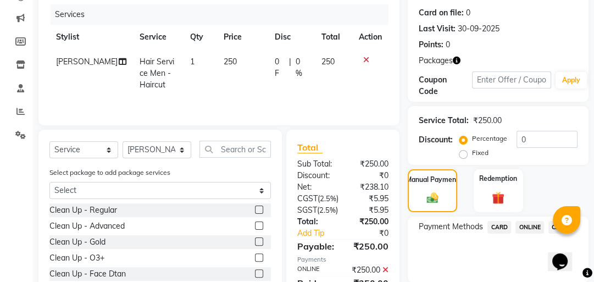
scroll to position [233, 0]
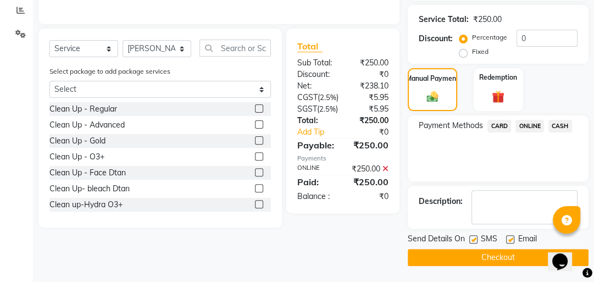
click at [493, 257] on button "Checkout" at bounding box center [498, 257] width 181 height 17
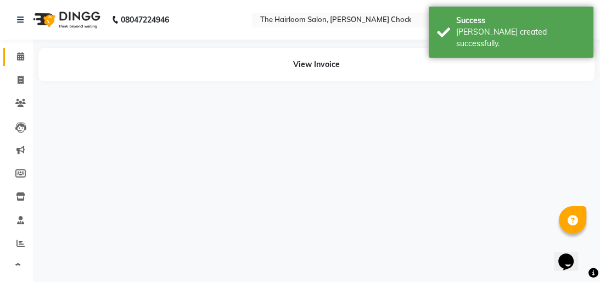
click at [18, 59] on icon at bounding box center [20, 56] width 7 height 8
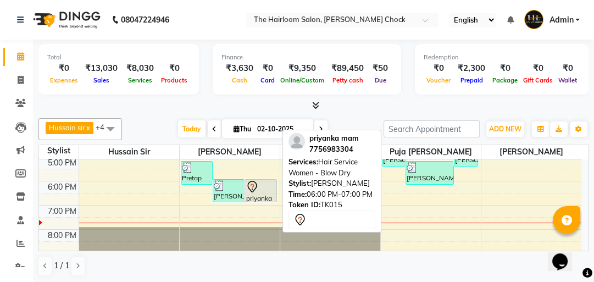
scroll to position [176, 0]
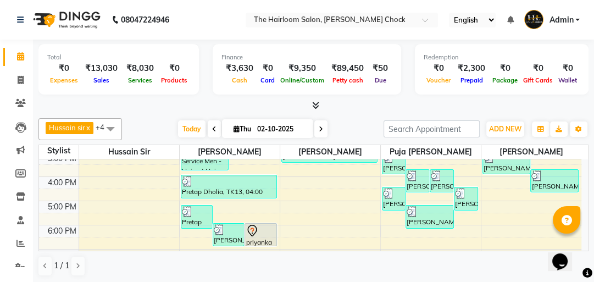
click at [191, 230] on div "8:00 AM 9:00 AM 10:00 AM 11:00 AM 12:00 PM 1:00 PM 2:00 PM 3:00 PM 4:00 PM 5:00…" at bounding box center [310, 177] width 542 height 386
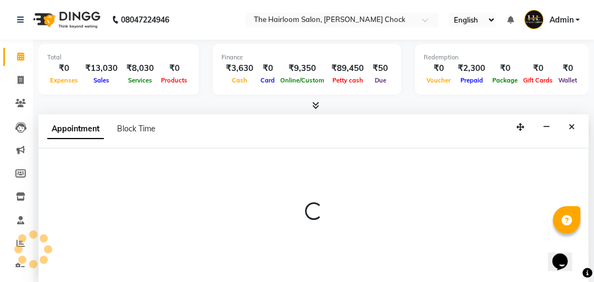
select select "41756"
select select "1080"
select select "tentative"
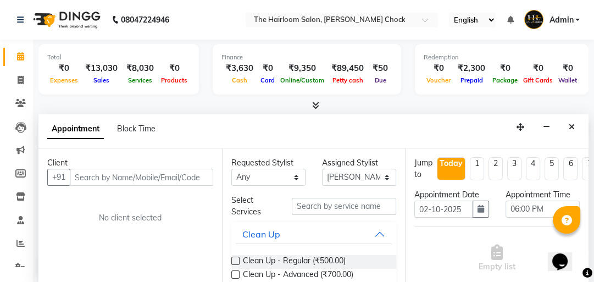
click at [158, 178] on input "text" at bounding box center [141, 177] width 143 height 17
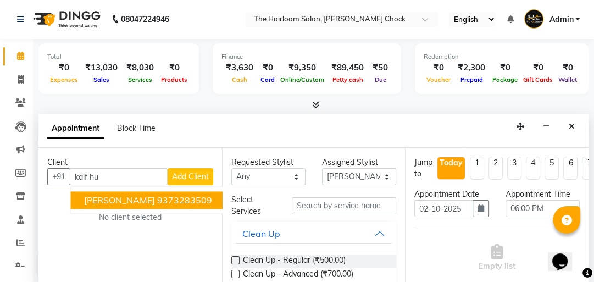
click at [114, 198] on span "[PERSON_NAME]" at bounding box center [119, 199] width 71 height 11
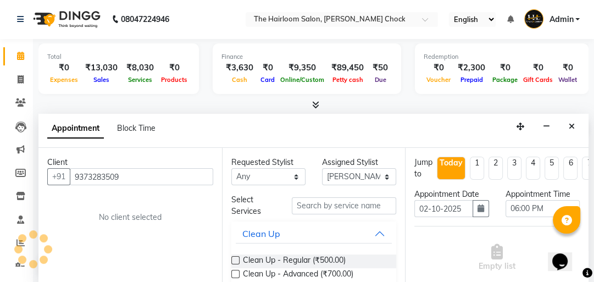
type input "9373283509"
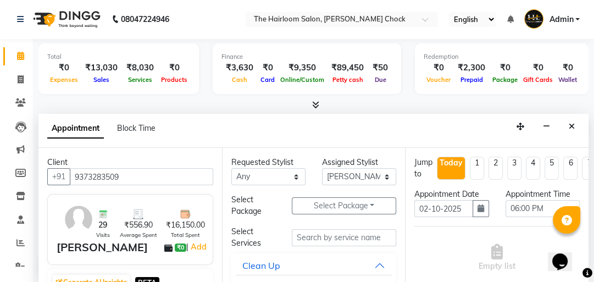
click at [329, 205] on button "Select Package Toggle Dropdown" at bounding box center [344, 205] width 104 height 17
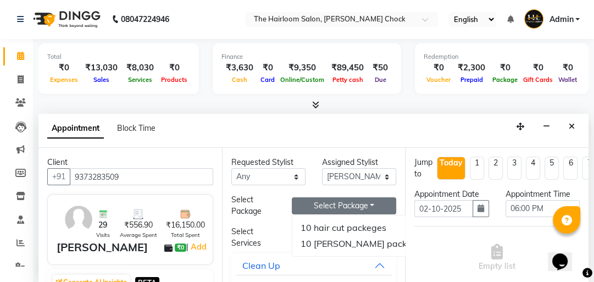
click at [329, 225] on li "10 hair cut packeges" at bounding box center [363, 228] width 143 height 16
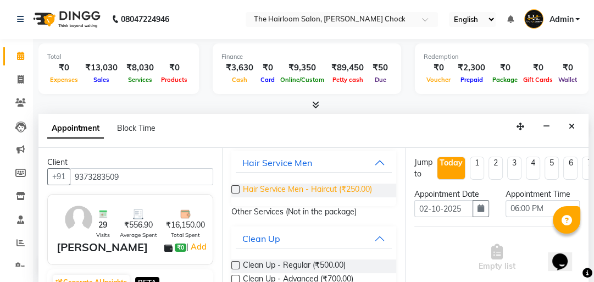
scroll to position [88, 0]
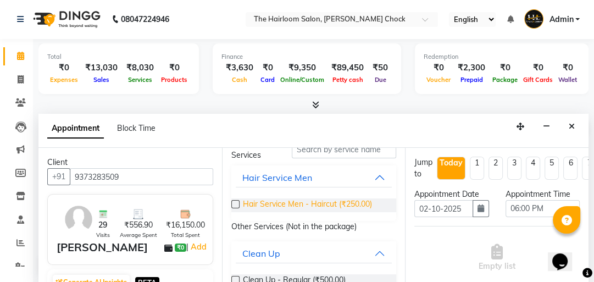
click at [324, 204] on span "Hair Service Men - Haircut (₹250.00)" at bounding box center [307, 205] width 129 height 14
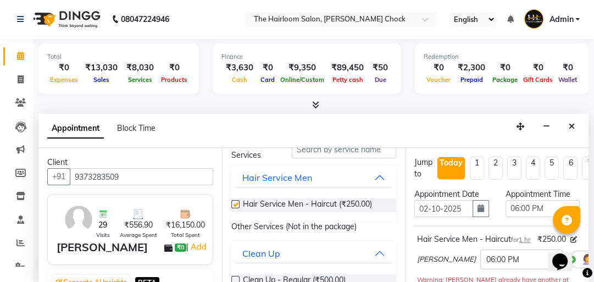
checkbox input "false"
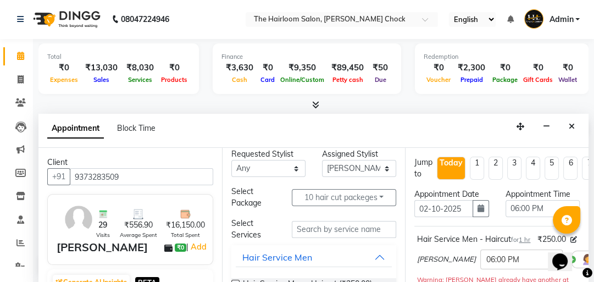
scroll to position [0, 0]
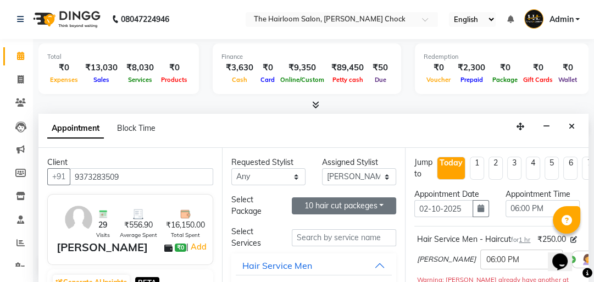
click at [331, 205] on button "10 hair cut packeges" at bounding box center [344, 205] width 104 height 17
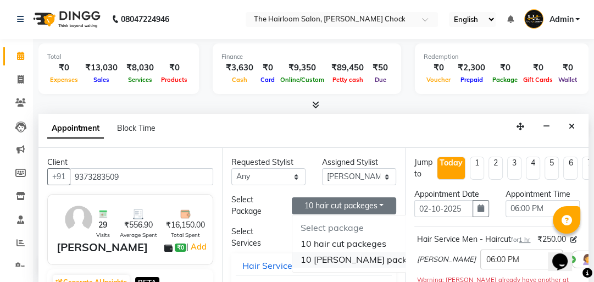
click at [329, 259] on li "10 [PERSON_NAME] packages" at bounding box center [363, 260] width 143 height 16
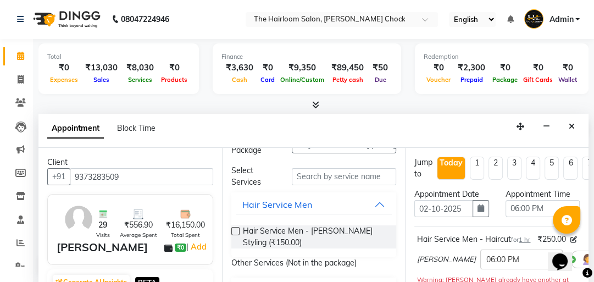
scroll to position [88, 0]
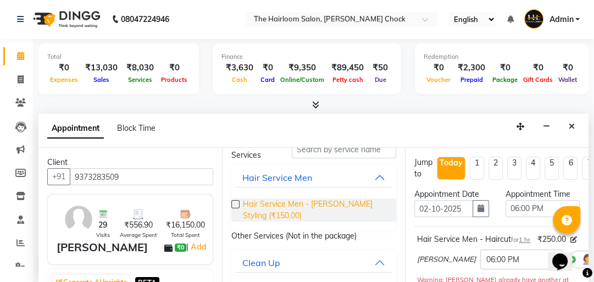
click at [316, 207] on span "Hair Service Men - [PERSON_NAME] Styling (₹150.00)" at bounding box center [315, 209] width 145 height 23
checkbox input "false"
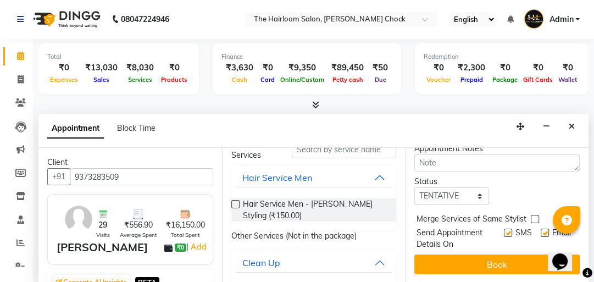
scroll to position [280, 0]
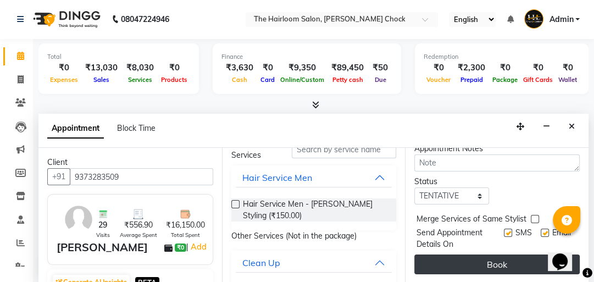
click at [492, 254] on button "Book" at bounding box center [496, 264] width 165 height 20
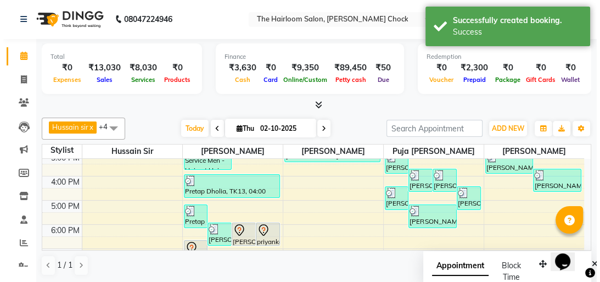
scroll to position [0, 0]
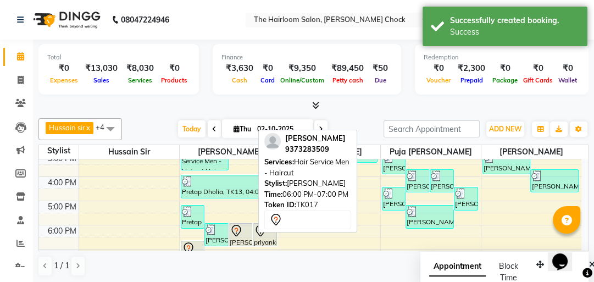
click at [243, 241] on div "[PERSON_NAME], TK17, 06:00 PM-07:00 PM, Hair Service Men - Haircut" at bounding box center [240, 235] width 23 height 22
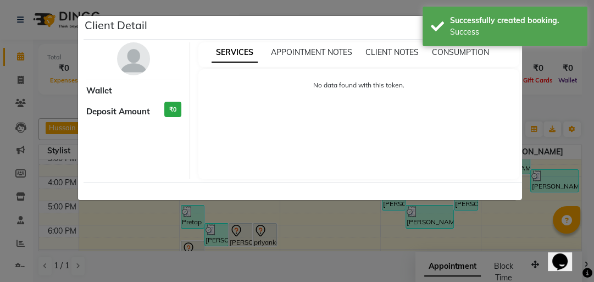
select select "7"
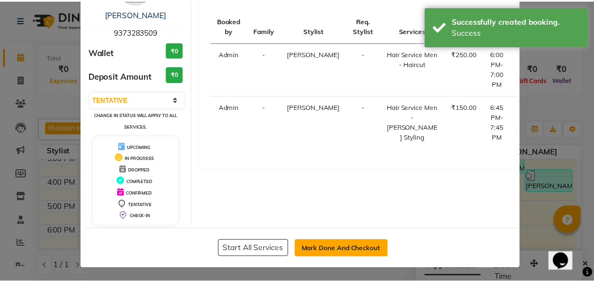
scroll to position [73, 0]
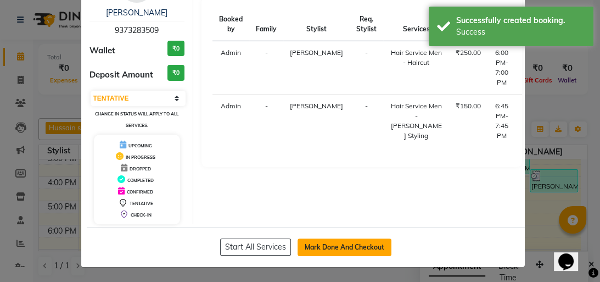
click at [336, 251] on button "Mark Done And Checkout" at bounding box center [345, 247] width 94 height 18
select select "service"
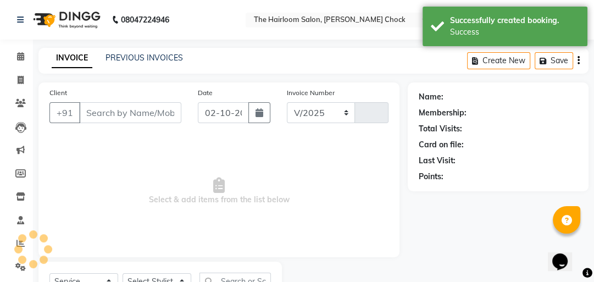
select select "5926"
type input "4030"
type input "9373283509"
select select "41756"
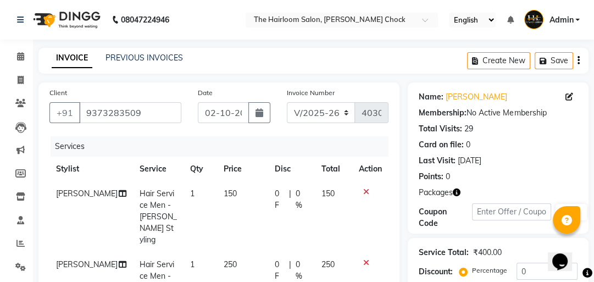
scroll to position [220, 0]
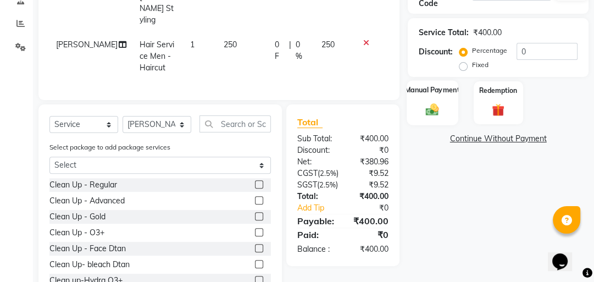
click at [441, 108] on img at bounding box center [432, 109] width 21 height 15
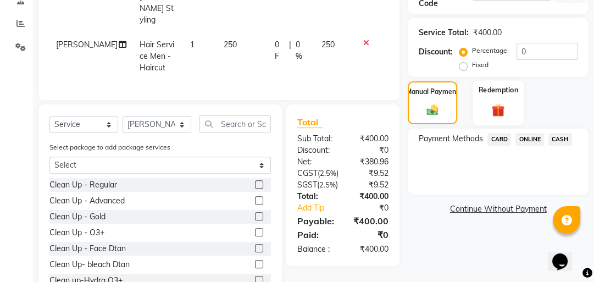
click at [485, 104] on div "Redemption" at bounding box center [497, 102] width 51 height 45
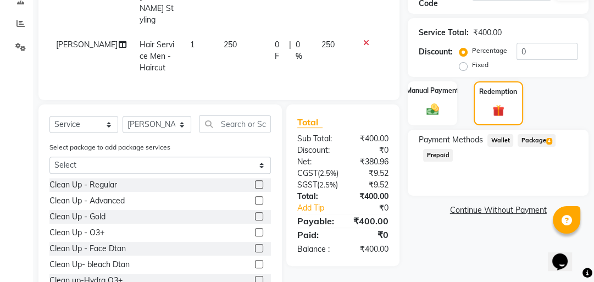
click at [536, 134] on span "Package 4" at bounding box center [537, 140] width 38 height 13
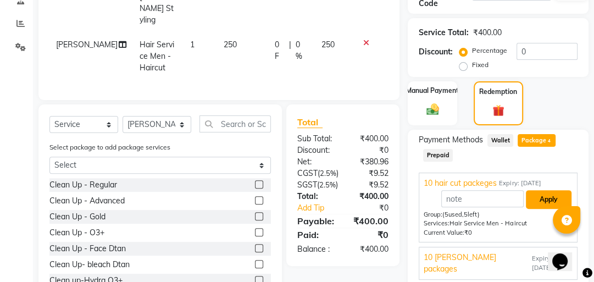
click at [543, 201] on button "Apply" at bounding box center [549, 199] width 46 height 19
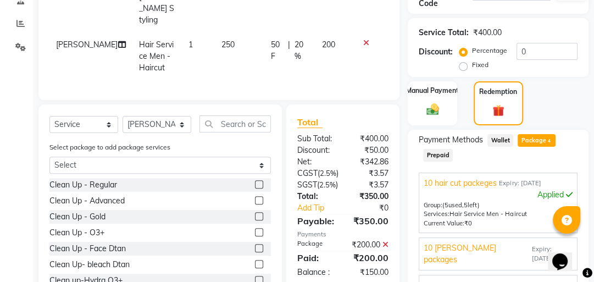
scroll to position [337, 0]
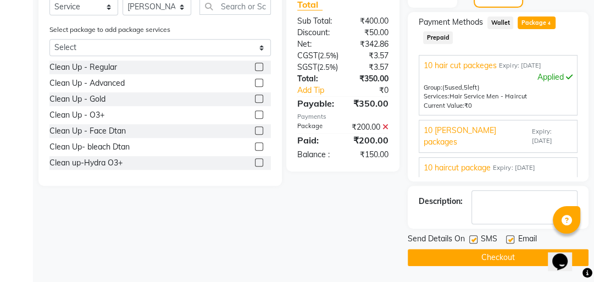
click at [532, 129] on span "Expiry: [DATE]" at bounding box center [552, 136] width 41 height 19
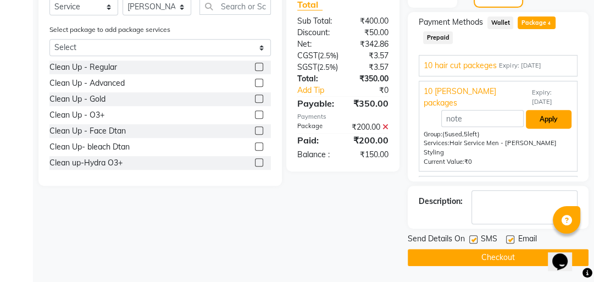
click at [541, 112] on button "Apply" at bounding box center [549, 119] width 46 height 19
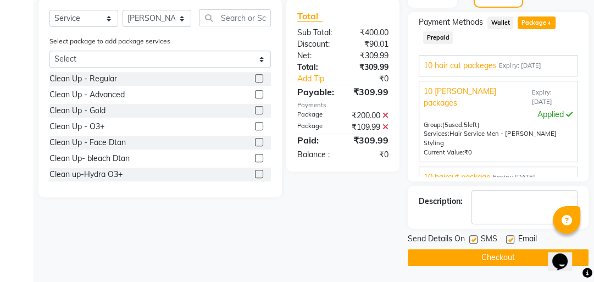
click at [488, 263] on button "Checkout" at bounding box center [498, 257] width 181 height 17
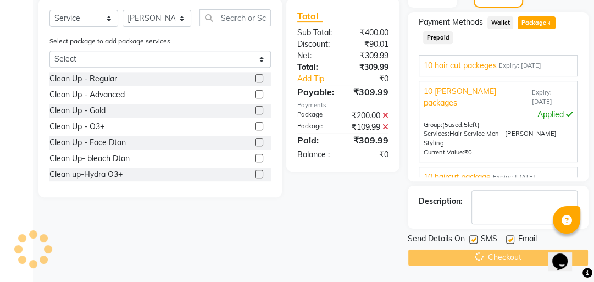
scroll to position [334, 0]
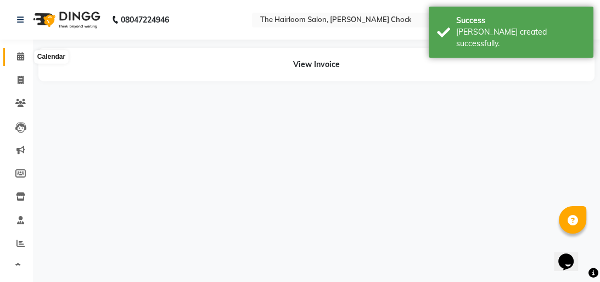
click at [19, 59] on icon at bounding box center [20, 56] width 7 height 8
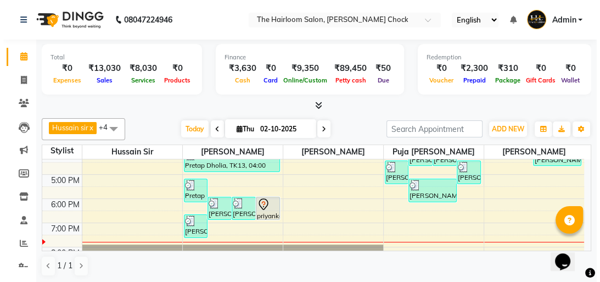
scroll to position [220, 0]
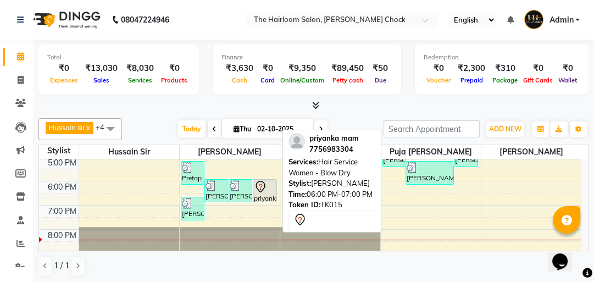
click at [264, 186] on icon at bounding box center [260, 187] width 9 height 12
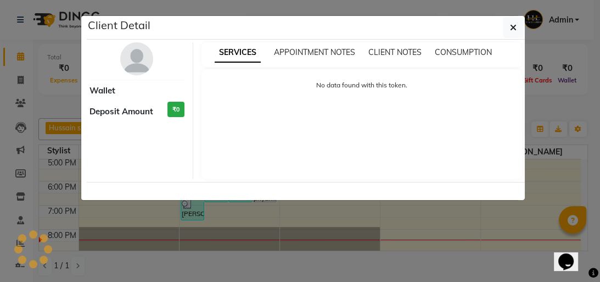
select select "7"
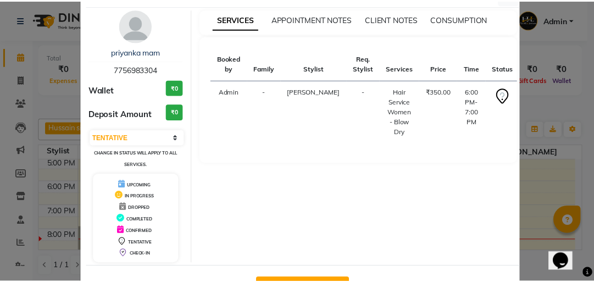
scroll to position [73, 0]
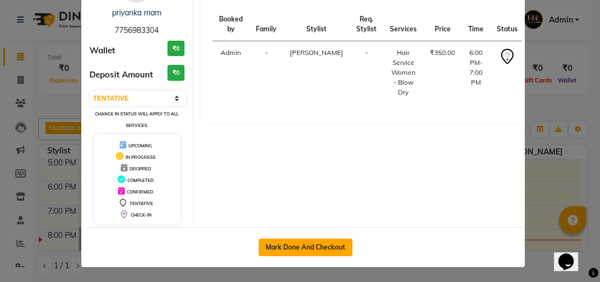
click at [325, 246] on button "Mark Done And Checkout" at bounding box center [306, 247] width 94 height 18
select select "service"
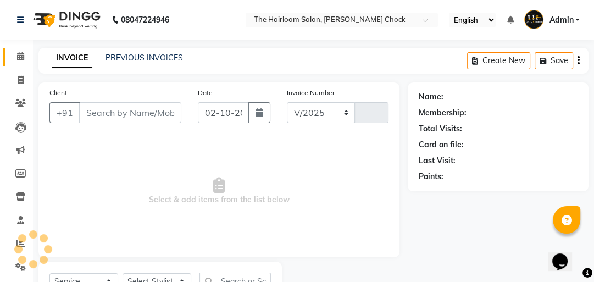
select select "5926"
type input "4031"
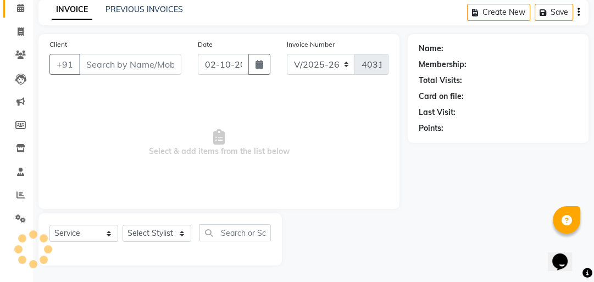
type input "7756983304"
select select "41756"
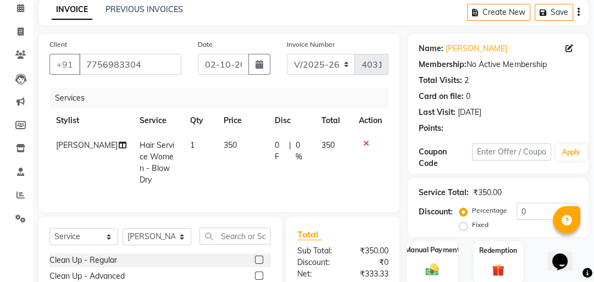
click at [446, 240] on div "Manual Payment" at bounding box center [432, 262] width 51 height 45
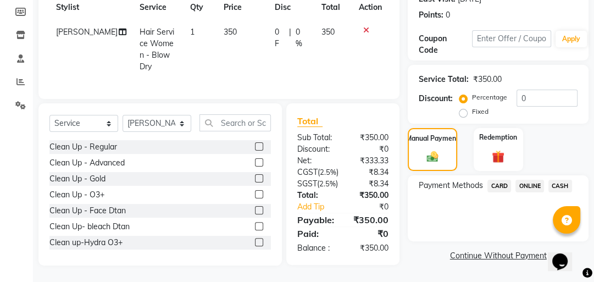
drag, startPoint x: 536, startPoint y: 169, endPoint x: 530, endPoint y: 178, distance: 10.7
click at [536, 180] on span "ONLINE" at bounding box center [529, 186] width 29 height 13
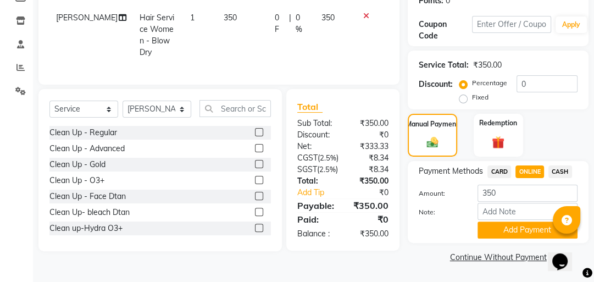
click at [515, 224] on button "Add Payment" at bounding box center [527, 229] width 100 height 17
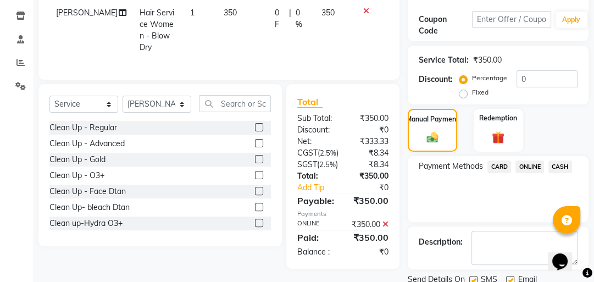
scroll to position [221, 0]
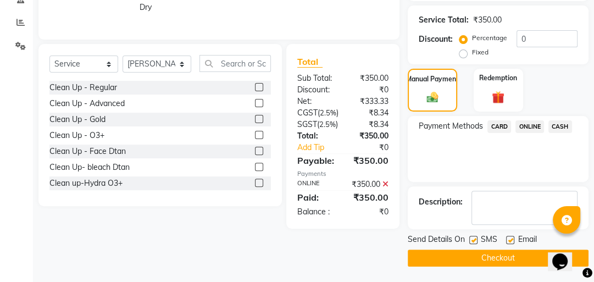
click at [470, 236] on label at bounding box center [473, 240] width 8 height 8
click at [470, 237] on input "checkbox" at bounding box center [472, 240] width 7 height 7
checkbox input "false"
drag, startPoint x: 509, startPoint y: 238, endPoint x: 493, endPoint y: 255, distance: 23.3
click at [510, 239] on label at bounding box center [510, 240] width 8 height 8
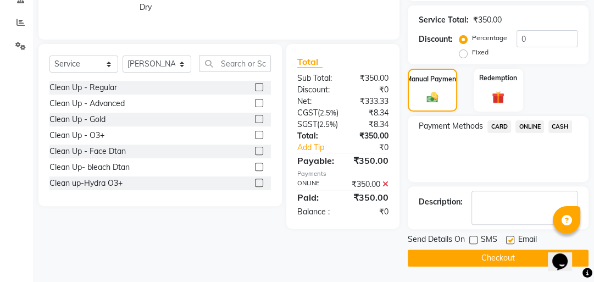
click at [510, 239] on input "checkbox" at bounding box center [509, 240] width 7 height 7
checkbox input "false"
click at [493, 255] on button "Checkout" at bounding box center [498, 257] width 181 height 17
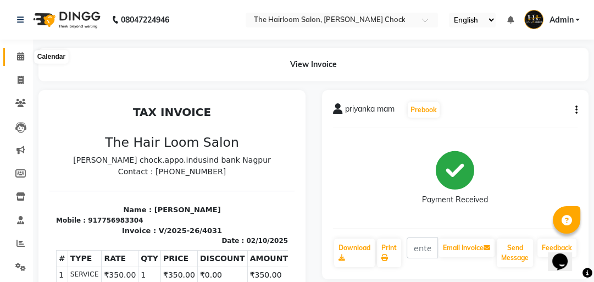
click at [15, 54] on span at bounding box center [20, 57] width 19 height 13
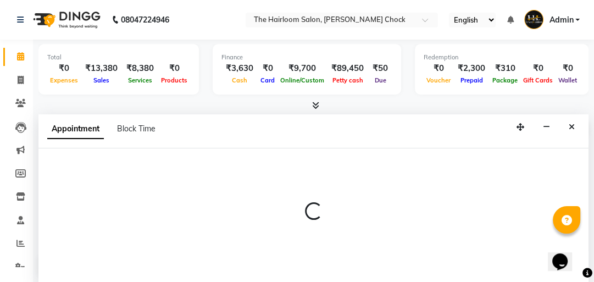
select select "41756"
select select "tentative"
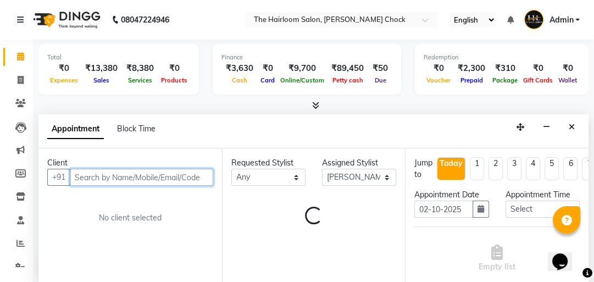
click at [157, 174] on input "text" at bounding box center [141, 177] width 143 height 17
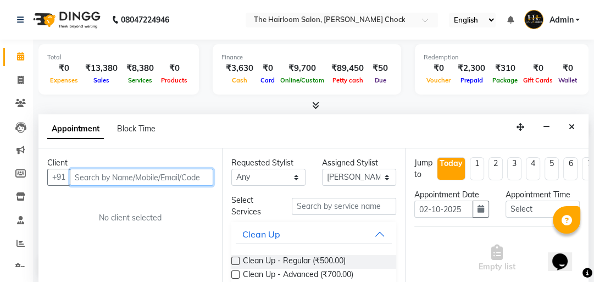
scroll to position [1, 0]
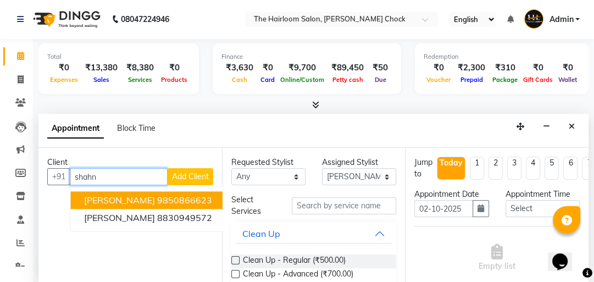
drag, startPoint x: 154, startPoint y: 196, endPoint x: 272, endPoint y: 192, distance: 118.2
click at [154, 195] on span "[PERSON_NAME]" at bounding box center [119, 199] width 71 height 11
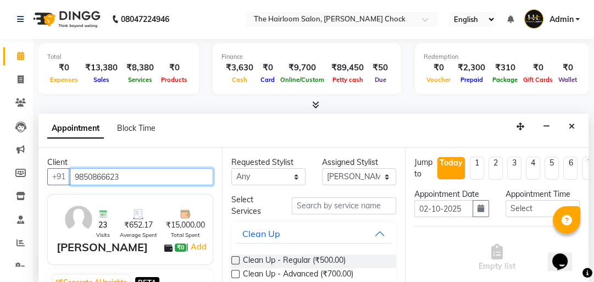
type input "9850866623"
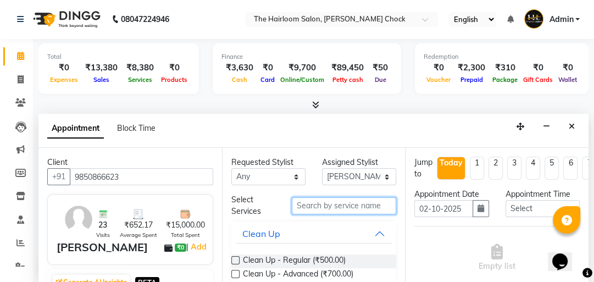
click at [315, 209] on input "text" at bounding box center [344, 205] width 104 height 17
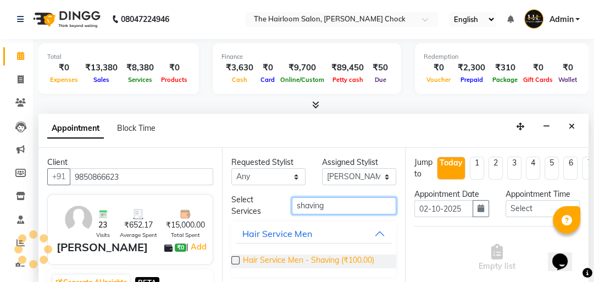
type input "shaving"
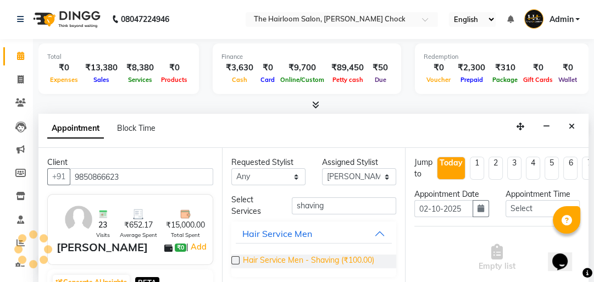
click at [315, 258] on span "Hair Service Men - Shaving (₹100.00)" at bounding box center [308, 261] width 131 height 14
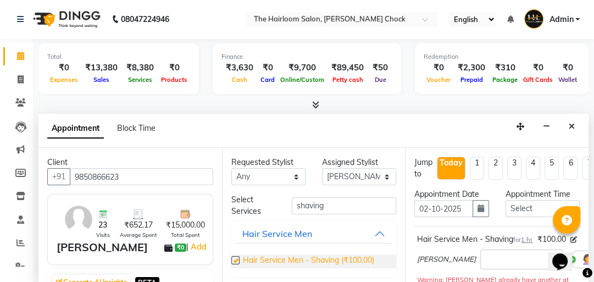
checkbox input "false"
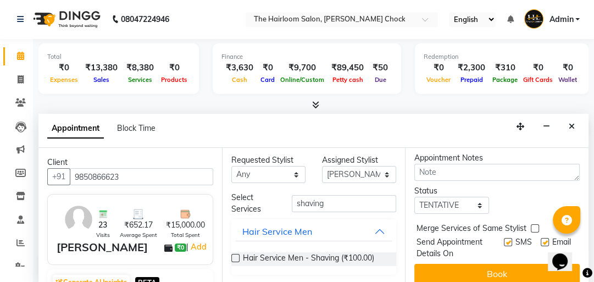
scroll to position [217, 0]
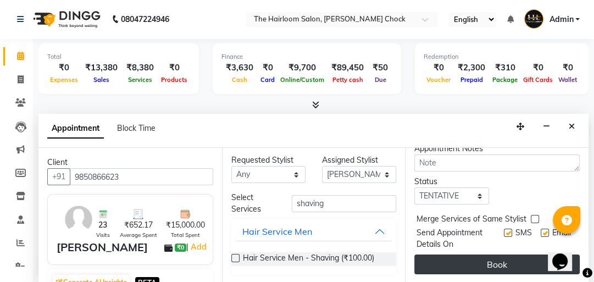
click at [481, 257] on button "Book" at bounding box center [496, 264] width 165 height 20
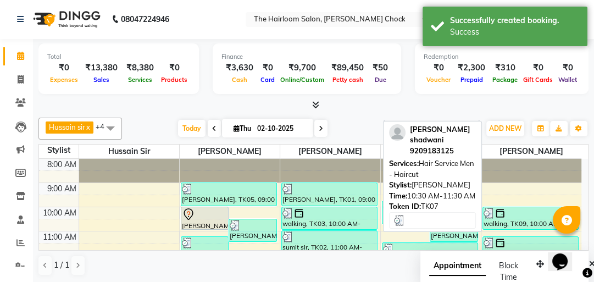
scroll to position [0, 0]
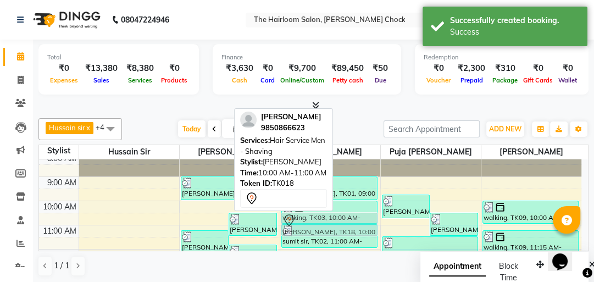
drag, startPoint x: 209, startPoint y: 218, endPoint x: 314, endPoint y: 231, distance: 105.8
click at [314, 231] on div "Hussain sir x [PERSON_NAME] x [PERSON_NAME] x puja [PERSON_NAME] x [PERSON_NAME…" at bounding box center [313, 197] width 550 height 167
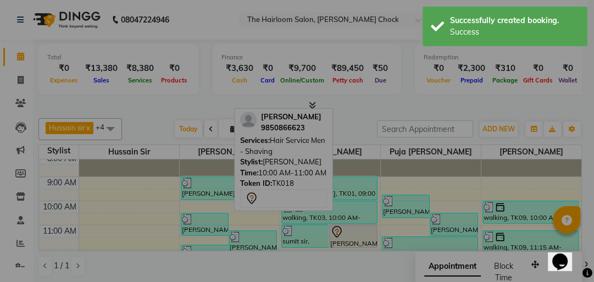
scroll to position [9, 0]
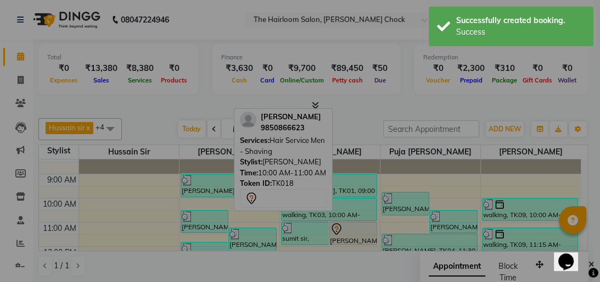
click button "Yes" at bounding box center [282, 208] width 34 height 24
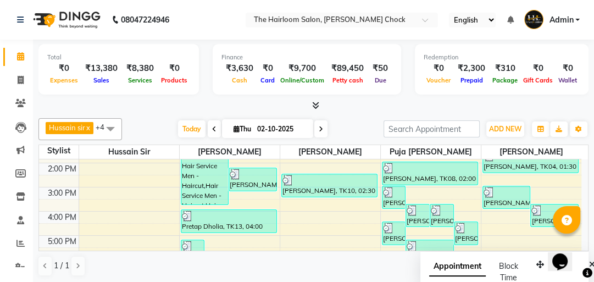
scroll to position [185, 0]
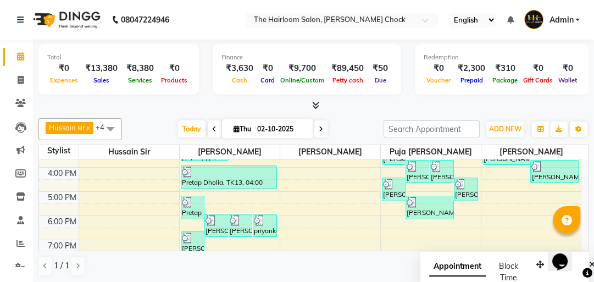
click at [235, 194] on div "8:00 AM 9:00 AM 10:00 AM 11:00 AM 12:00 PM 1:00 PM 2:00 PM 3:00 PM 4:00 PM 5:00…" at bounding box center [310, 167] width 542 height 386
select select "41756"
select select "tentative"
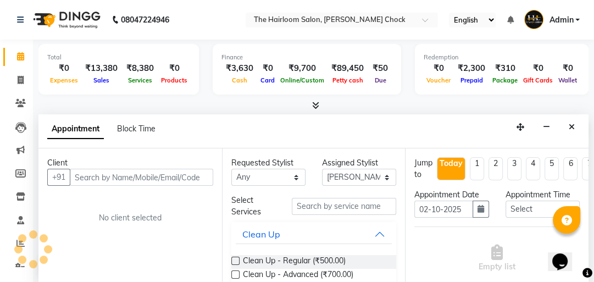
scroll to position [1, 0]
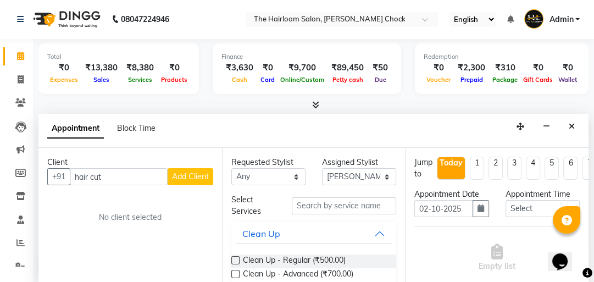
type input "hair cut"
click at [135, 164] on div "Client" at bounding box center [130, 163] width 166 height 12
drag, startPoint x: 120, startPoint y: 173, endPoint x: 64, endPoint y: 180, distance: 56.6
click at [64, 180] on div "+91 hair cut Add Client" at bounding box center [130, 176] width 166 height 17
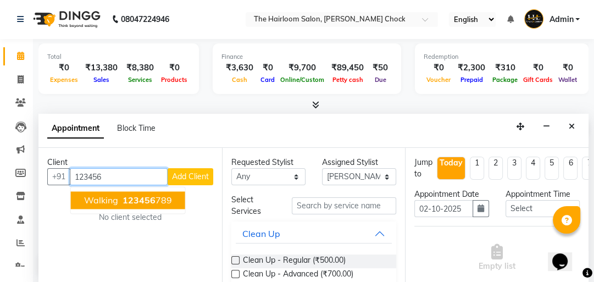
click at [91, 194] on span "walking" at bounding box center [101, 199] width 34 height 11
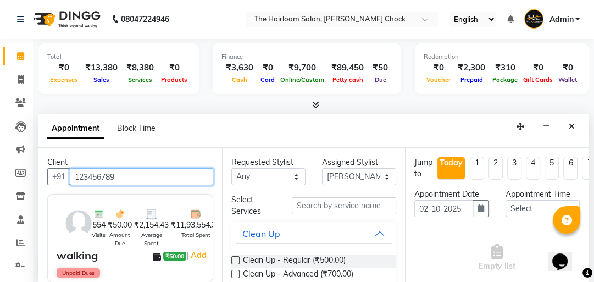
type input "123456789"
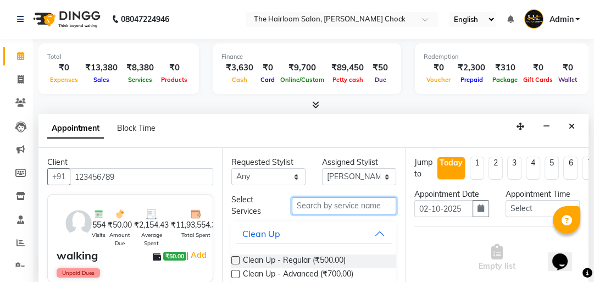
click at [323, 204] on input "text" at bounding box center [344, 205] width 104 height 17
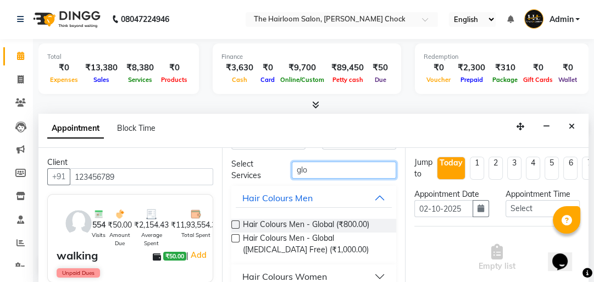
scroll to position [49, 0]
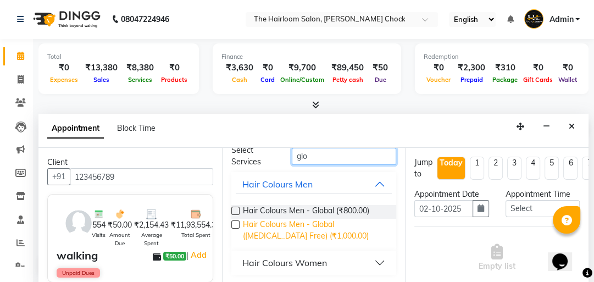
type input "glo"
click at [281, 229] on span "Hair Colours Men - Global ([MEDICAL_DATA] Free) (₹1,000.00)" at bounding box center [315, 230] width 145 height 23
checkbox input "false"
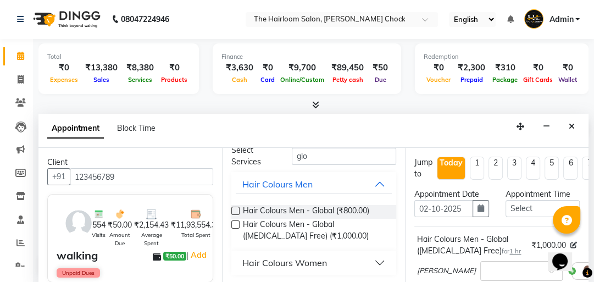
scroll to position [217, 0]
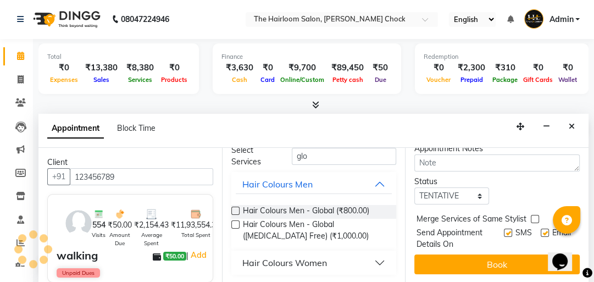
click at [504, 229] on label at bounding box center [508, 233] width 8 height 8
click at [504, 230] on input "checkbox" at bounding box center [507, 233] width 7 height 7
checkbox input "false"
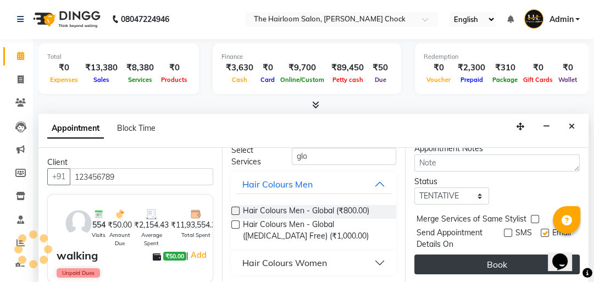
click at [494, 243] on div "Jump to [DATE] 1 2 3 4 5 6 7 8 Weeks Appointment Date [DATE] Appointment Time S…" at bounding box center [496, 215] width 183 height 135
click at [491, 254] on button "Book" at bounding box center [496, 264] width 165 height 20
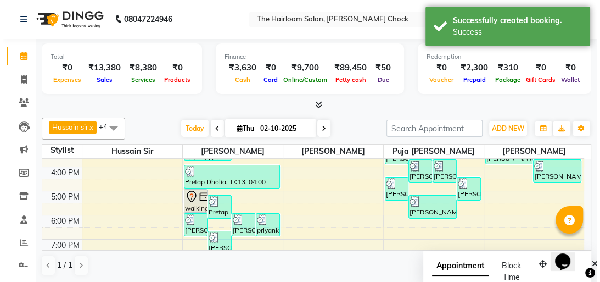
scroll to position [0, 0]
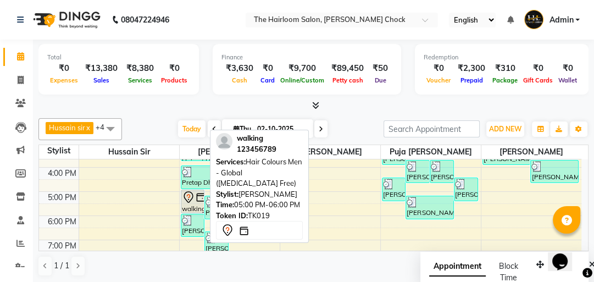
click at [193, 196] on icon at bounding box center [188, 197] width 13 height 13
click at [187, 197] on icon at bounding box center [188, 197] width 13 height 13
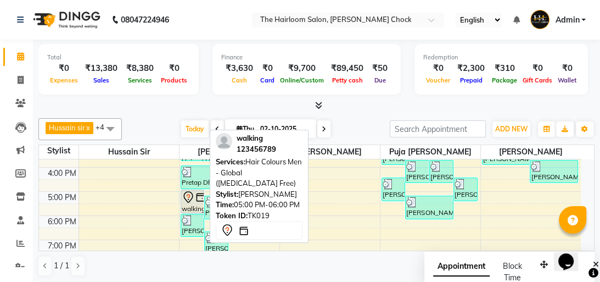
select select "7"
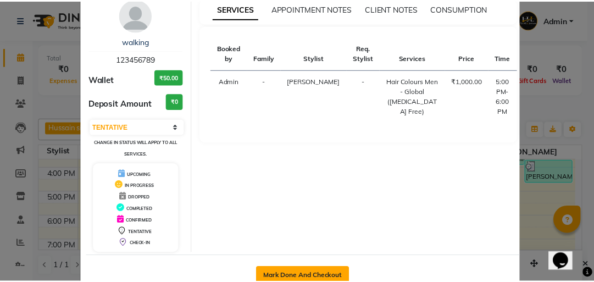
scroll to position [73, 0]
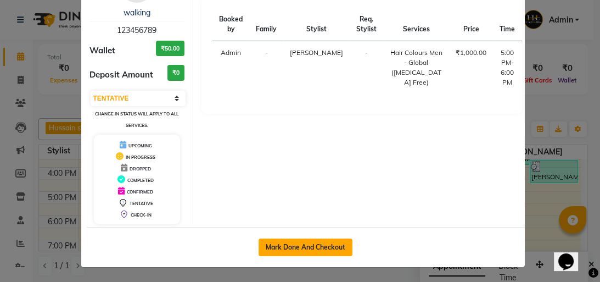
click at [329, 252] on button "Mark Done And Checkout" at bounding box center [306, 247] width 94 height 18
select select "service"
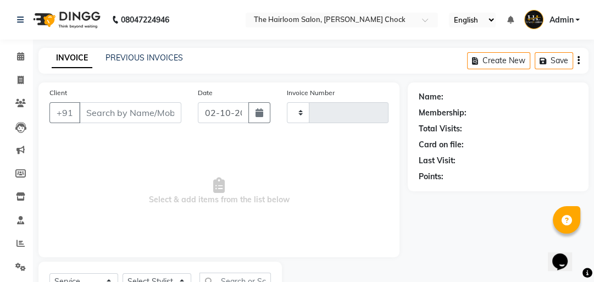
type input "4032"
select select "5926"
type input "123456789"
select select "41756"
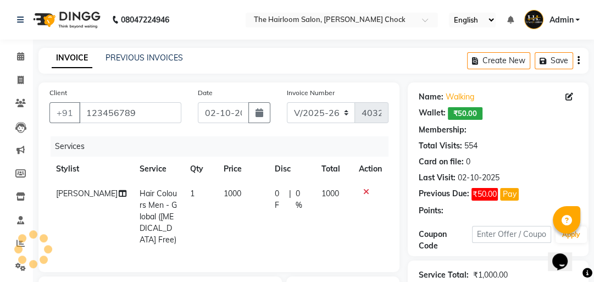
click at [224, 197] on span "1000" at bounding box center [233, 193] width 18 height 10
select select "41756"
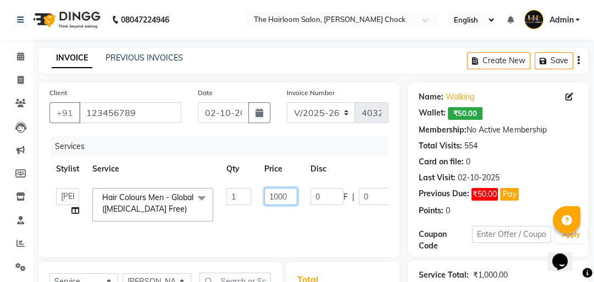
drag, startPoint x: 277, startPoint y: 194, endPoint x: 322, endPoint y: 209, distance: 48.0
click at [279, 193] on input "1000" at bounding box center [280, 196] width 33 height 17
type input "1100"
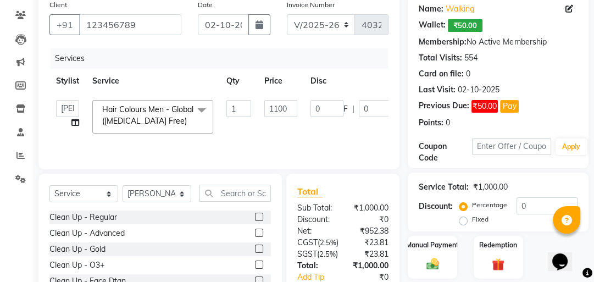
click at [422, 253] on div "Manual Payment" at bounding box center [432, 257] width 49 height 43
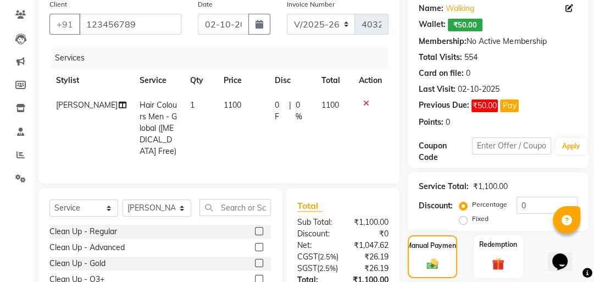
scroll to position [204, 0]
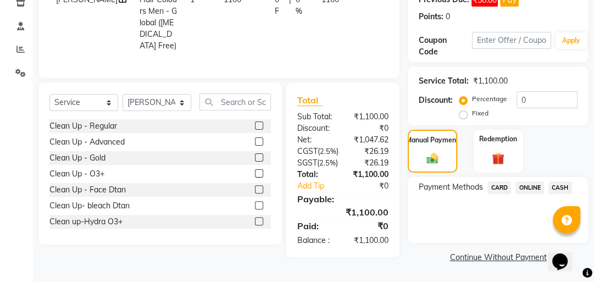
click at [527, 181] on span "ONLINE" at bounding box center [529, 187] width 29 height 13
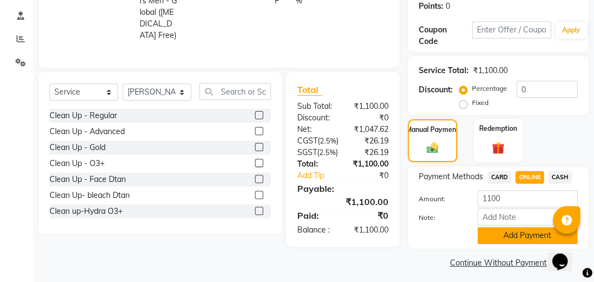
click at [516, 238] on button "Add Payment" at bounding box center [527, 235] width 100 height 17
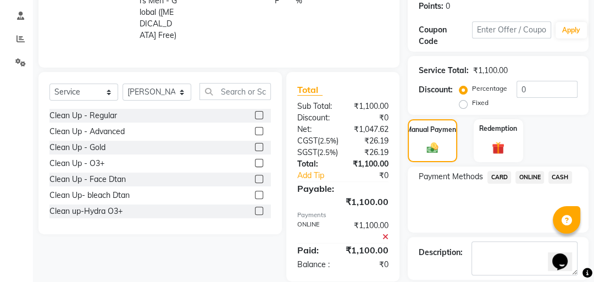
scroll to position [255, 0]
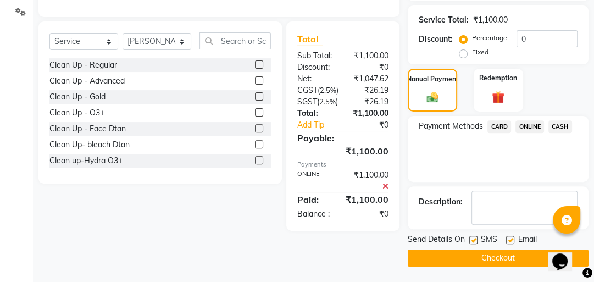
click at [474, 239] on label at bounding box center [473, 240] width 8 height 8
click at [474, 239] on input "checkbox" at bounding box center [472, 240] width 7 height 7
checkbox input "false"
click at [510, 240] on label at bounding box center [510, 240] width 8 height 8
click at [510, 240] on input "checkbox" at bounding box center [509, 240] width 7 height 7
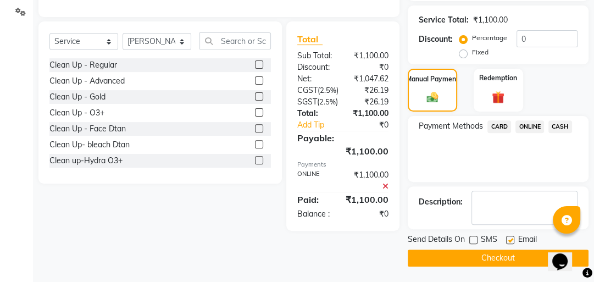
checkbox input "false"
click at [505, 253] on button "Checkout" at bounding box center [498, 257] width 181 height 17
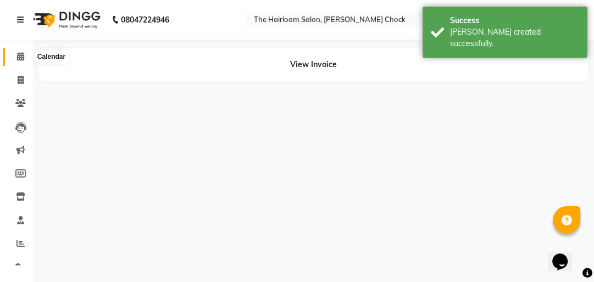
click at [18, 59] on icon at bounding box center [20, 56] width 7 height 8
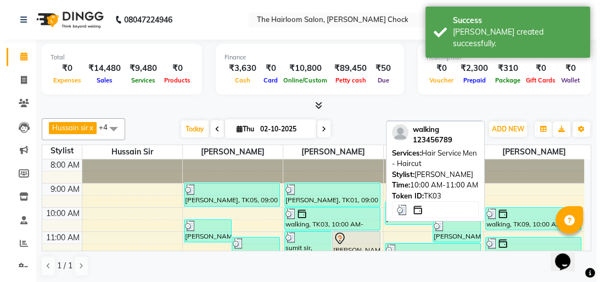
scroll to position [1, 0]
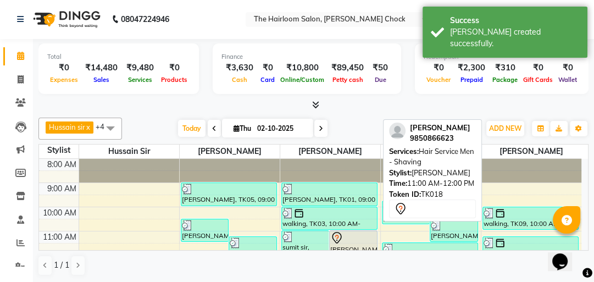
click at [348, 234] on div at bounding box center [353, 237] width 46 height 13
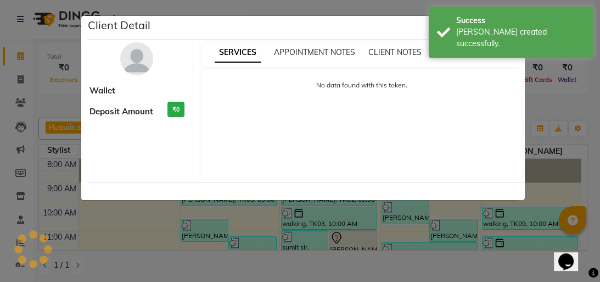
select select "7"
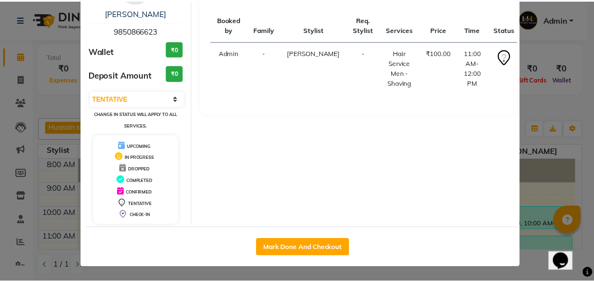
scroll to position [73, 0]
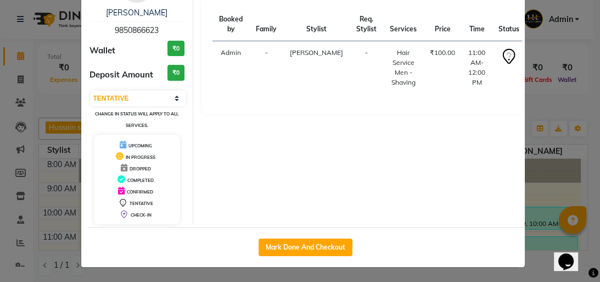
click at [307, 255] on div "Mark Done And Checkout" at bounding box center [306, 247] width 438 height 40
click at [311, 249] on button "Mark Done And Checkout" at bounding box center [306, 247] width 94 height 18
select select "service"
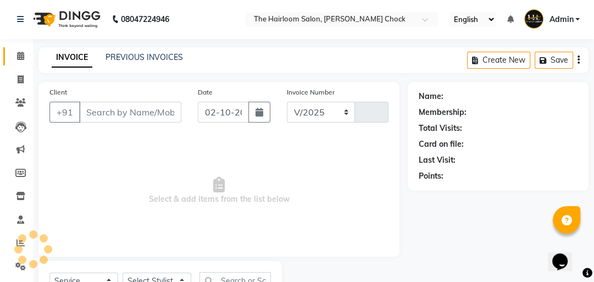
select select "5926"
type input "4033"
type input "9850866623"
select select "41757"
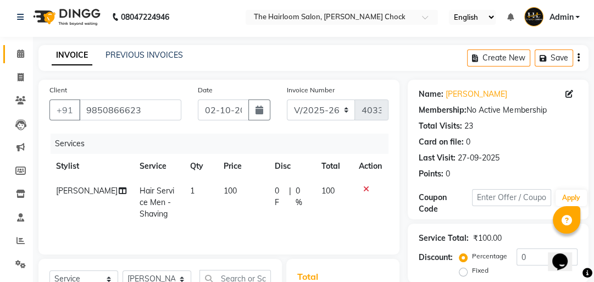
scroll to position [88, 0]
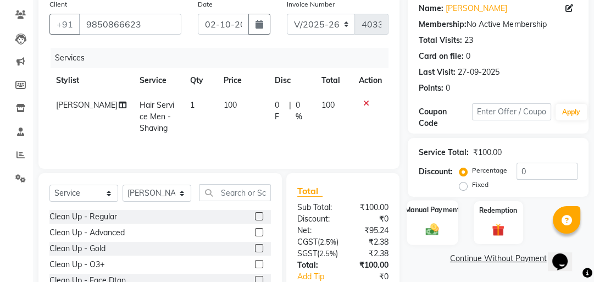
click at [438, 224] on img at bounding box center [432, 228] width 21 height 15
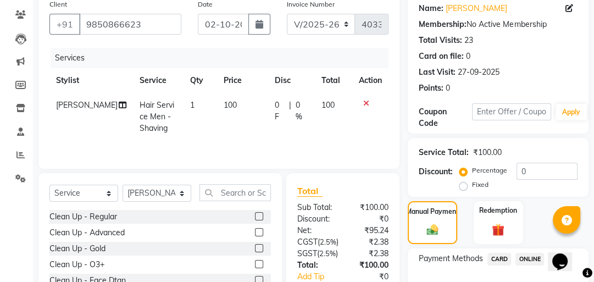
scroll to position [181, 0]
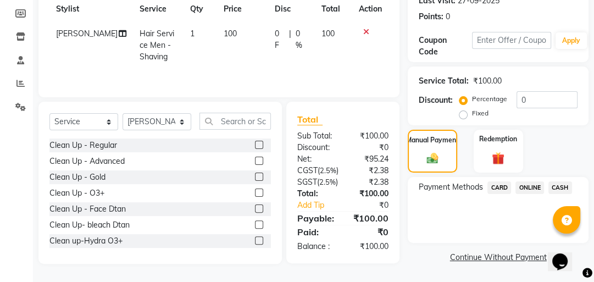
click at [553, 181] on span "CASH" at bounding box center [560, 187] width 24 height 13
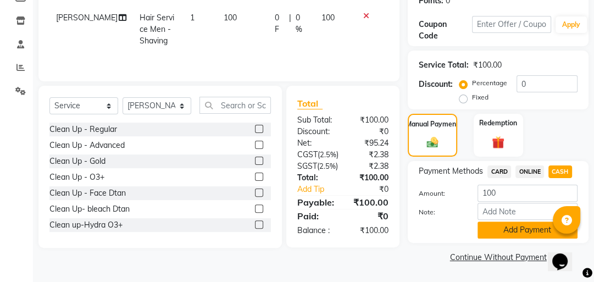
click at [520, 227] on button "Add Payment" at bounding box center [527, 229] width 100 height 17
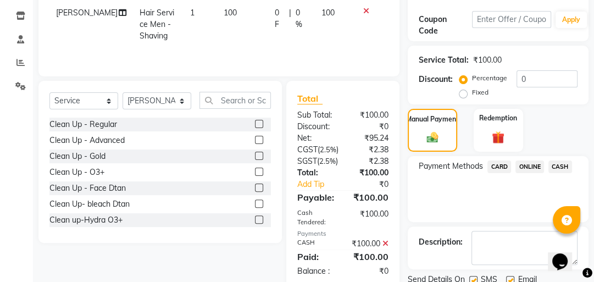
scroll to position [238, 0]
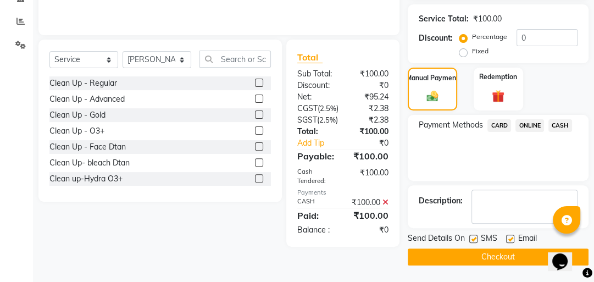
click at [476, 235] on label at bounding box center [473, 239] width 8 height 8
click at [476, 236] on input "checkbox" at bounding box center [472, 239] width 7 height 7
checkbox input "false"
click at [459, 248] on button "Checkout" at bounding box center [498, 256] width 181 height 17
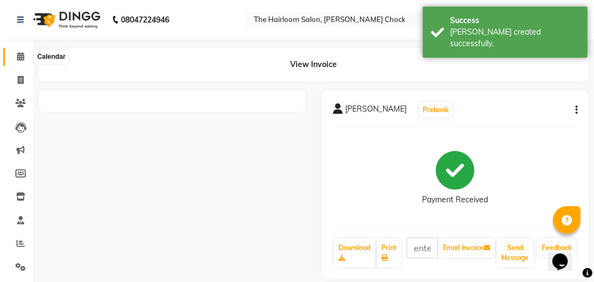
click at [25, 55] on span at bounding box center [20, 57] width 19 height 13
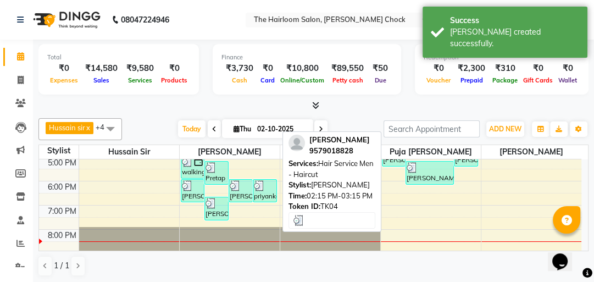
scroll to position [264, 0]
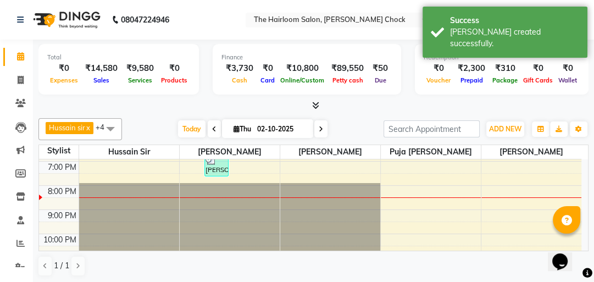
click at [231, 173] on div "8:00 AM 9:00 AM 10:00 AM 11:00 AM 12:00 PM 1:00 PM 2:00 PM 3:00 PM 4:00 PM 5:00…" at bounding box center [310, 89] width 542 height 386
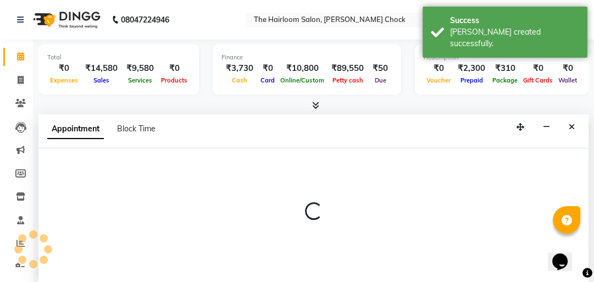
select select "41756"
select select "tentative"
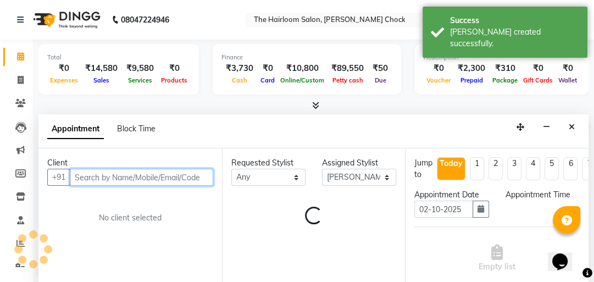
click at [103, 176] on input "text" at bounding box center [141, 177] width 143 height 17
select select "1170"
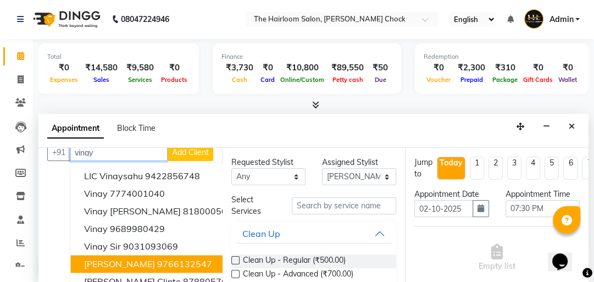
scroll to position [44, 0]
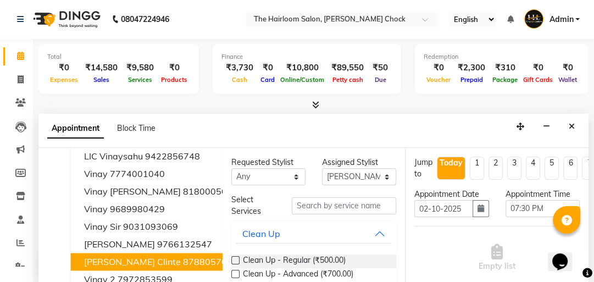
click at [137, 257] on span "[PERSON_NAME] Clinte" at bounding box center [132, 261] width 97 height 11
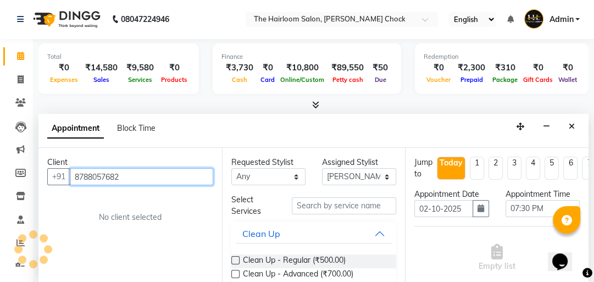
scroll to position [0, 0]
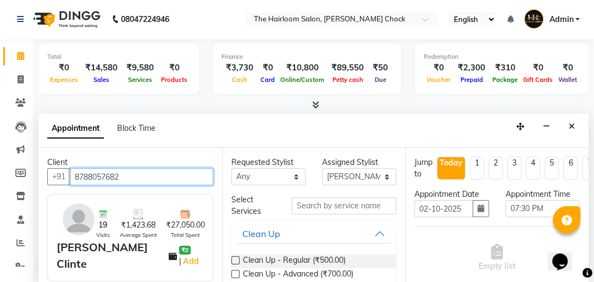
type input "8788057682"
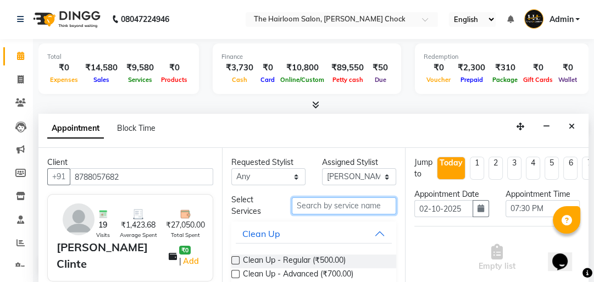
click at [323, 204] on input "text" at bounding box center [344, 205] width 104 height 17
type input "g"
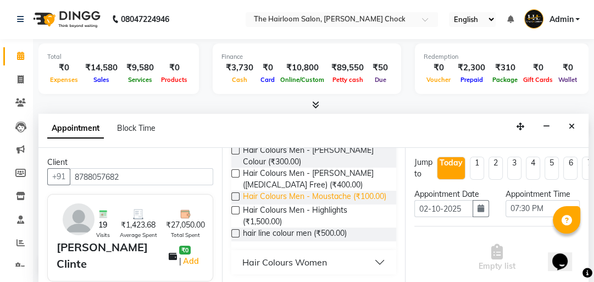
scroll to position [156, 0]
type input "col"
click at [324, 260] on div "Hair Colours Women" at bounding box center [284, 261] width 85 height 13
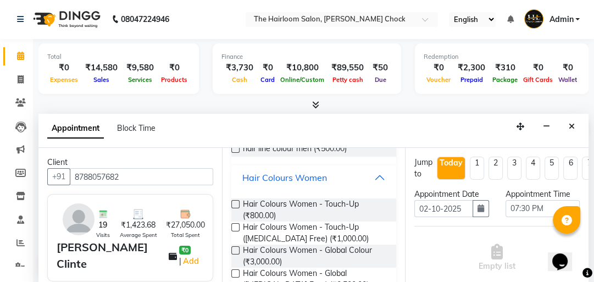
scroll to position [246, 0]
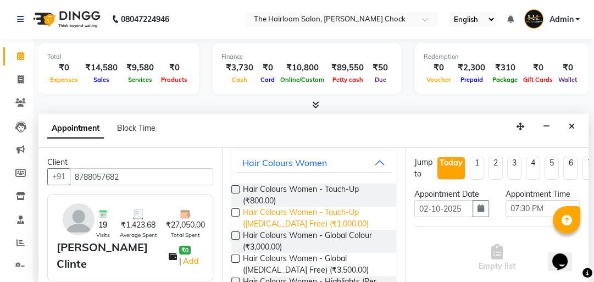
click at [329, 222] on span "Hair Colours Women - Touch-Up ([MEDICAL_DATA] Free) (₹1,000.00)" at bounding box center [315, 218] width 145 height 23
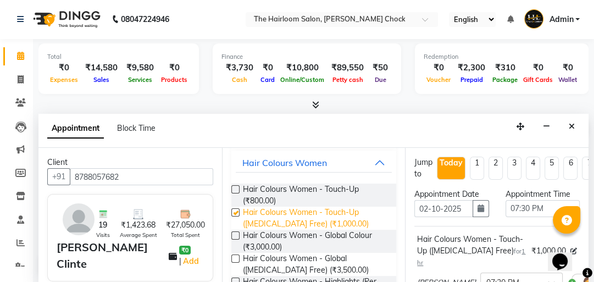
checkbox input "false"
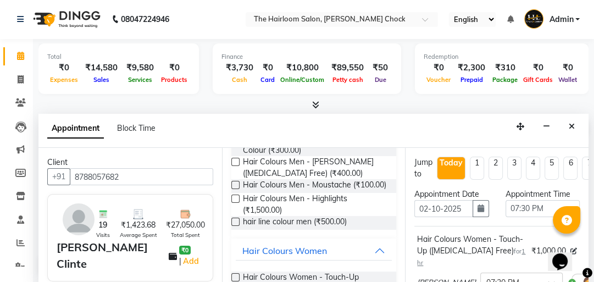
scroll to position [26, 0]
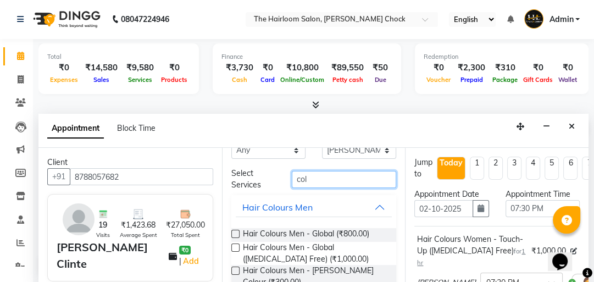
drag, startPoint x: 314, startPoint y: 180, endPoint x: 289, endPoint y: 173, distance: 25.9
click at [292, 173] on input "col" at bounding box center [344, 179] width 104 height 17
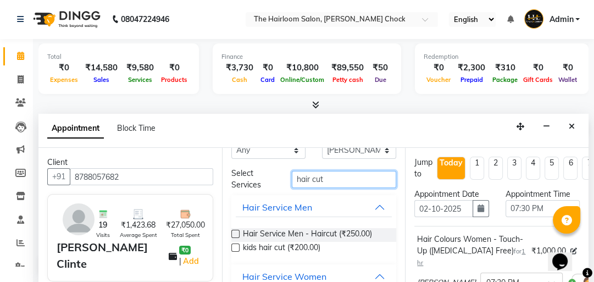
scroll to position [127, 0]
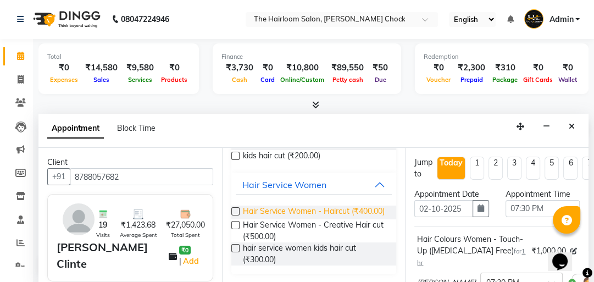
type input "hair cut"
click at [311, 205] on span "Hair Service Women - Haircut (₹400.00)" at bounding box center [314, 212] width 142 height 14
checkbox input "false"
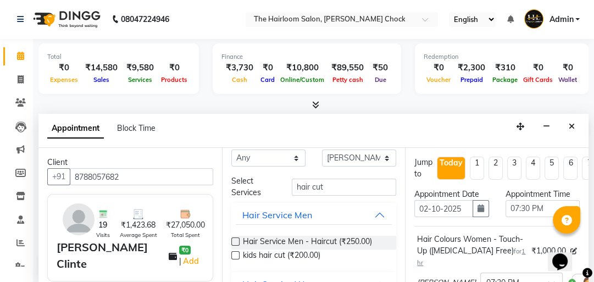
scroll to position [0, 0]
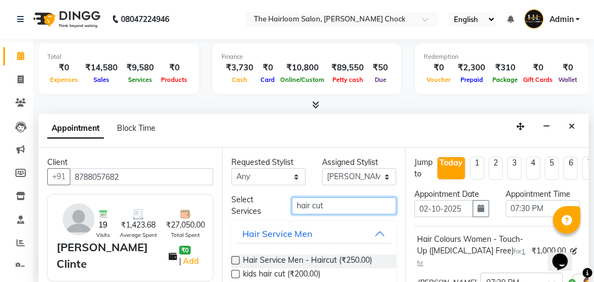
drag, startPoint x: 341, startPoint y: 211, endPoint x: 262, endPoint y: 199, distance: 80.0
click at [262, 199] on div "Select Services hair cut" at bounding box center [314, 205] width 182 height 23
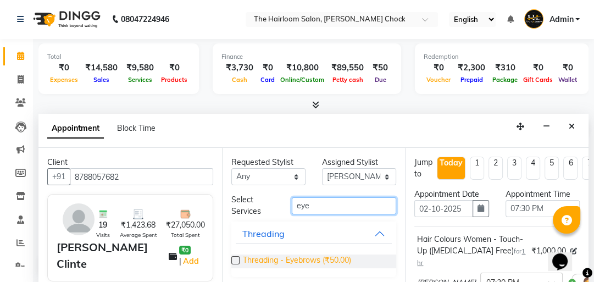
type input "eye"
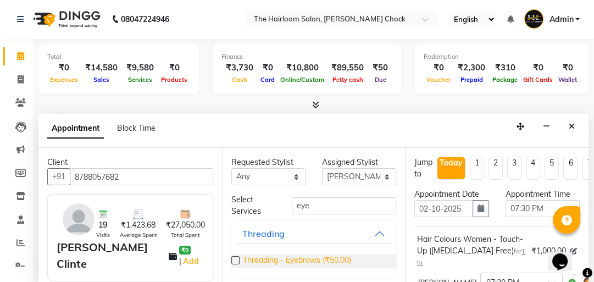
click at [317, 265] on span "Threading - Eyebrows (₹50.00)" at bounding box center [297, 261] width 108 height 14
checkbox input "false"
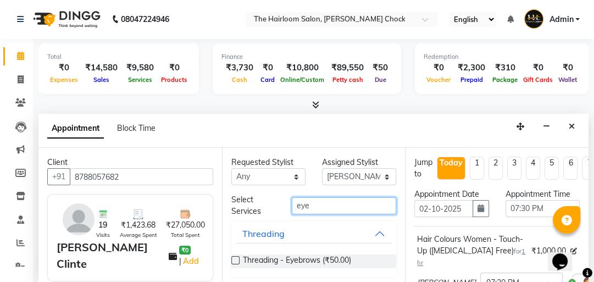
drag, startPoint x: 326, startPoint y: 199, endPoint x: 271, endPoint y: 202, distance: 55.6
click at [271, 202] on div "Select Services eye" at bounding box center [314, 205] width 182 height 23
type input "hair cut"
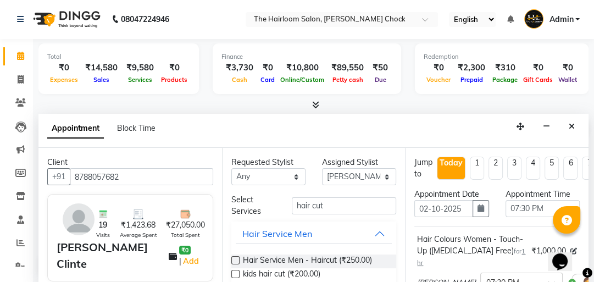
click at [343, 255] on span "Hair Service Men - Haircut (₹250.00)" at bounding box center [307, 261] width 129 height 14
checkbox input "false"
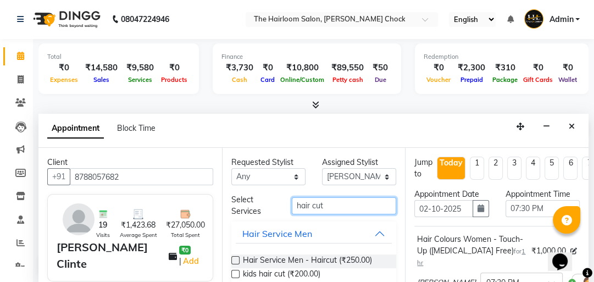
drag, startPoint x: 331, startPoint y: 203, endPoint x: 286, endPoint y: 205, distance: 45.1
click at [286, 205] on div "hair cut" at bounding box center [343, 205] width 121 height 17
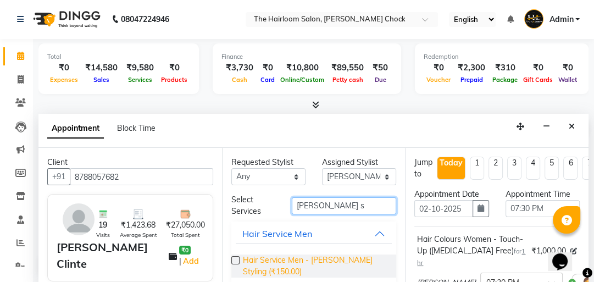
type input "[PERSON_NAME] s"
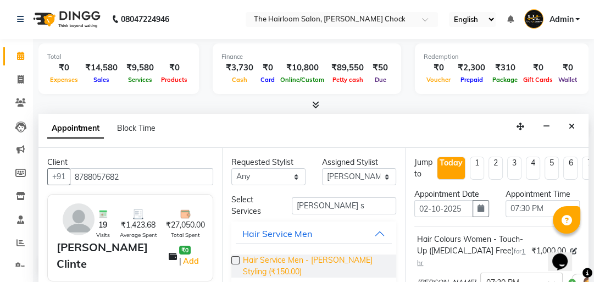
click at [333, 258] on span "Hair Service Men - [PERSON_NAME] Styling (₹150.00)" at bounding box center [315, 265] width 145 height 23
checkbox input "false"
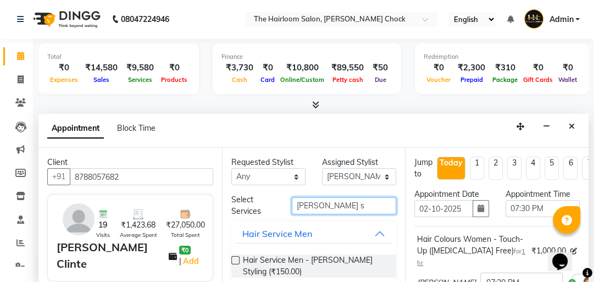
drag, startPoint x: 336, startPoint y: 205, endPoint x: 279, endPoint y: 200, distance: 57.3
click at [283, 202] on div "[PERSON_NAME] s" at bounding box center [343, 205] width 121 height 17
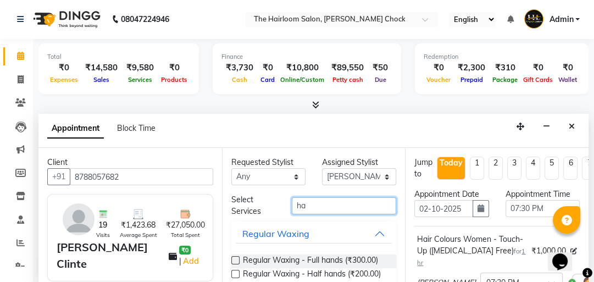
type input "h"
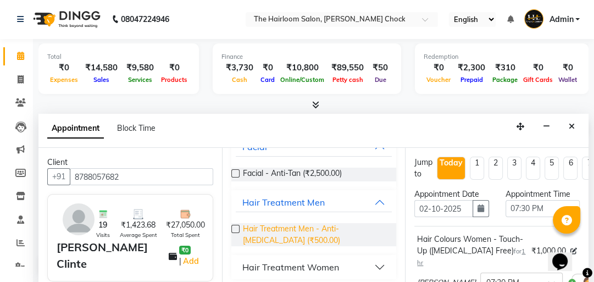
scroll to position [88, 0]
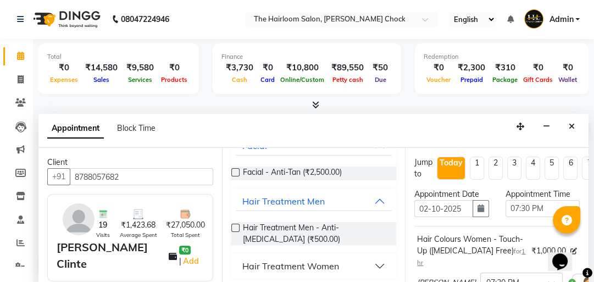
type input "anti"
drag, startPoint x: 323, startPoint y: 266, endPoint x: 320, endPoint y: 224, distance: 42.4
click at [323, 265] on div "Hair Treatment Women" at bounding box center [290, 265] width 97 height 13
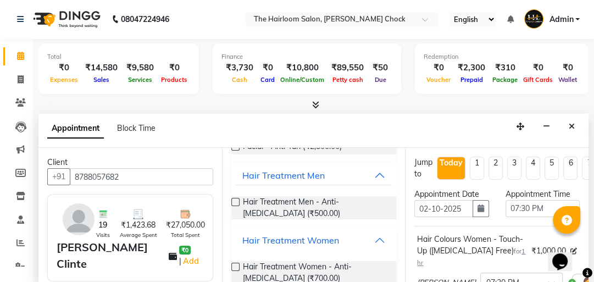
scroll to position [132, 0]
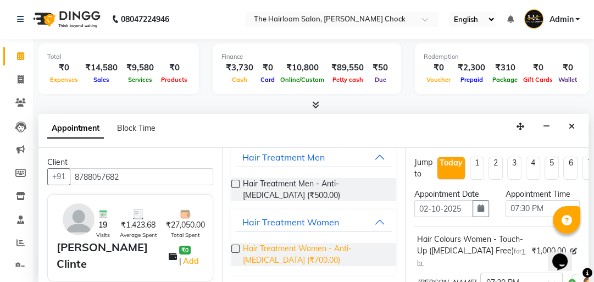
click at [320, 248] on span "Hair Treatment Women - Anti-[MEDICAL_DATA] (₹700.00)" at bounding box center [315, 254] width 145 height 23
checkbox input "false"
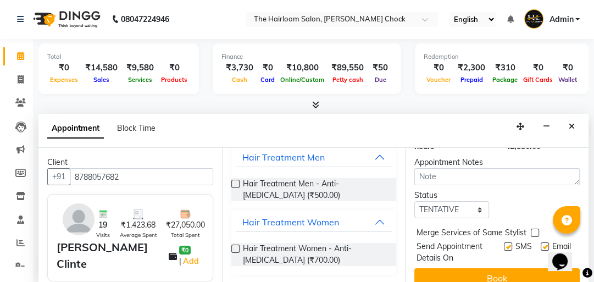
scroll to position [544, 0]
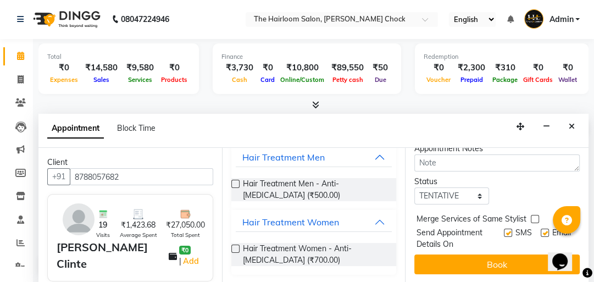
click at [492, 258] on button "Book" at bounding box center [496, 264] width 165 height 20
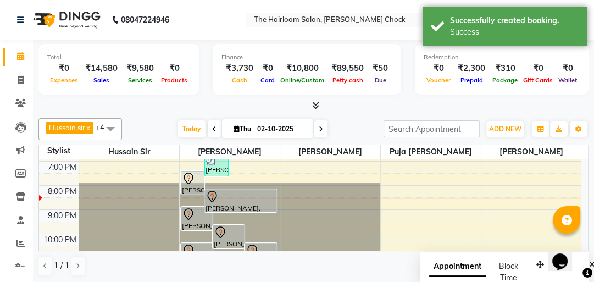
scroll to position [291, 0]
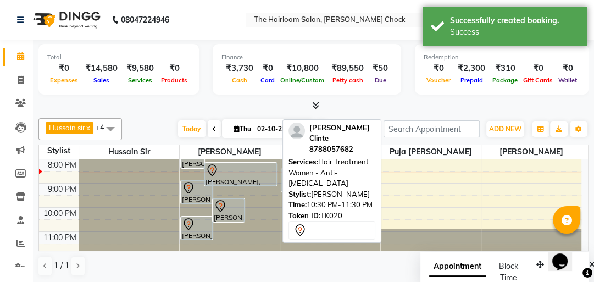
drag, startPoint x: 255, startPoint y: 231, endPoint x: 351, endPoint y: 180, distance: 108.1
click at [351, 180] on div "Hussain sir x [PERSON_NAME] x [PERSON_NAME] x puja [PERSON_NAME] x [PERSON_NAME…" at bounding box center [313, 197] width 550 height 167
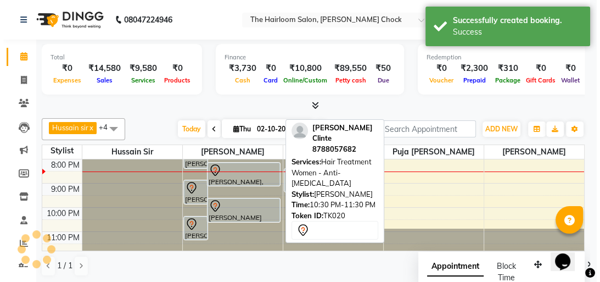
scroll to position [290, 0]
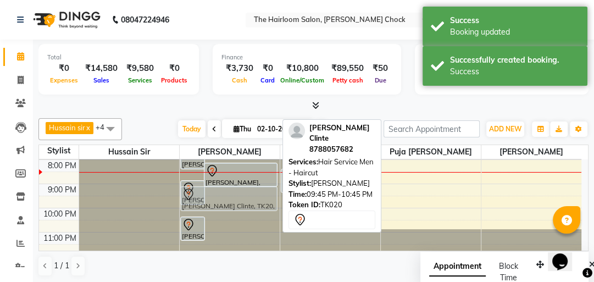
drag, startPoint x: 243, startPoint y: 209, endPoint x: 243, endPoint y: 196, distance: 13.2
click at [243, 196] on div "walking, TK19, 05:00 PM-06:00 PM, Hair Colours Men - Global ([MEDICAL_DATA] Fre…" at bounding box center [230, 63] width 100 height 386
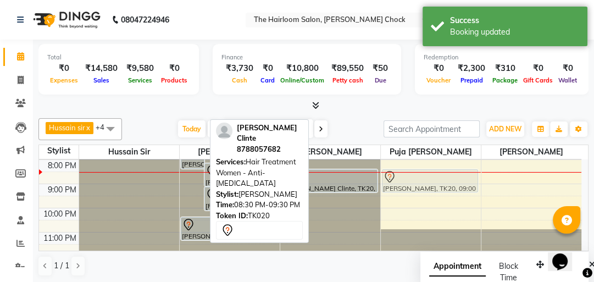
drag, startPoint x: 457, startPoint y: 182, endPoint x: 449, endPoint y: 179, distance: 8.2
click at [449, 179] on div "Hussain sir x [PERSON_NAME] x [PERSON_NAME] x puja [PERSON_NAME] x [PERSON_NAME…" at bounding box center [313, 197] width 550 height 167
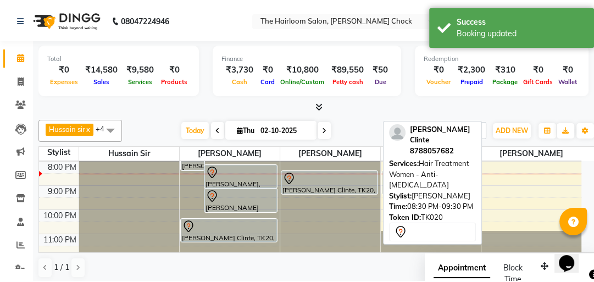
scroll to position [288, 0]
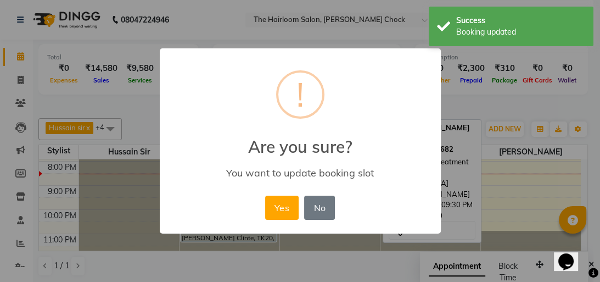
click at [265, 196] on button "Yes" at bounding box center [282, 208] width 34 height 24
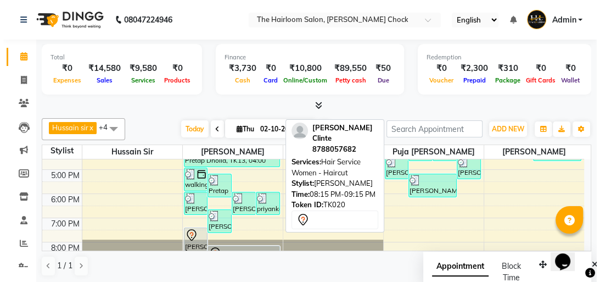
scroll to position [200, 0]
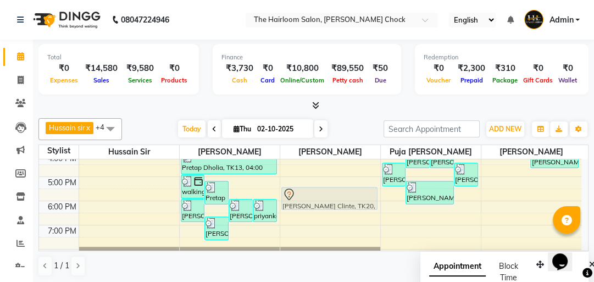
drag, startPoint x: 192, startPoint y: 244, endPoint x: 320, endPoint y: 186, distance: 140.6
click at [320, 186] on tr "walking, TK19, 05:00 PM-06:00 PM, Hair Colours Men - Global ([MEDICAL_DATA] Fre…" at bounding box center [310, 152] width 542 height 386
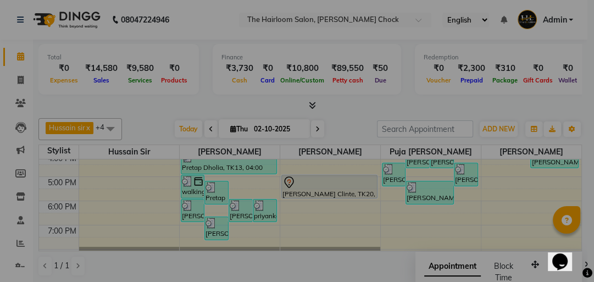
click at [262, 196] on button "Yes" at bounding box center [279, 208] width 34 height 24
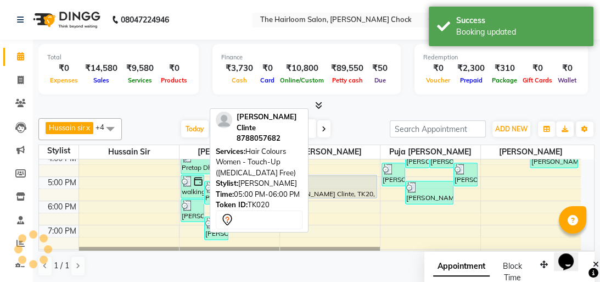
click at [321, 186] on div at bounding box center [329, 182] width 94 height 13
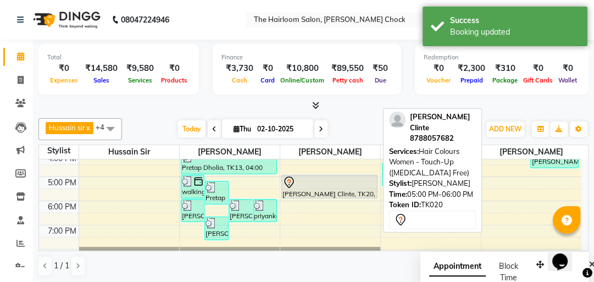
click at [321, 186] on div at bounding box center [329, 182] width 94 height 13
select select "7"
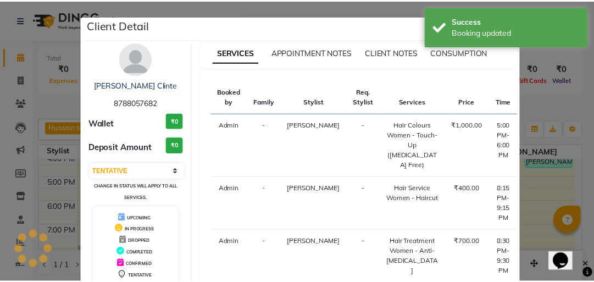
scroll to position [268, 0]
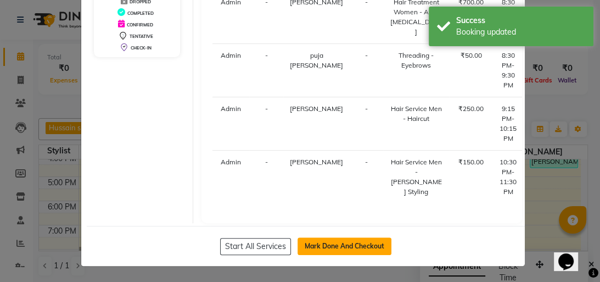
click at [341, 243] on button "Mark Done And Checkout" at bounding box center [345, 246] width 94 height 18
select select "service"
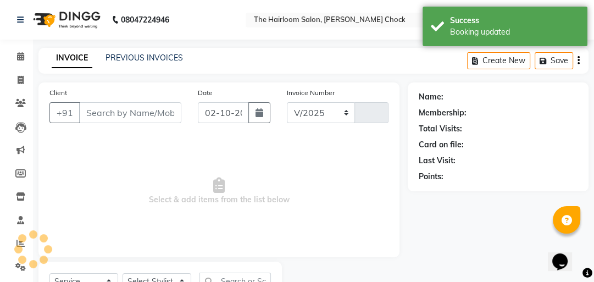
select select "5926"
type input "4034"
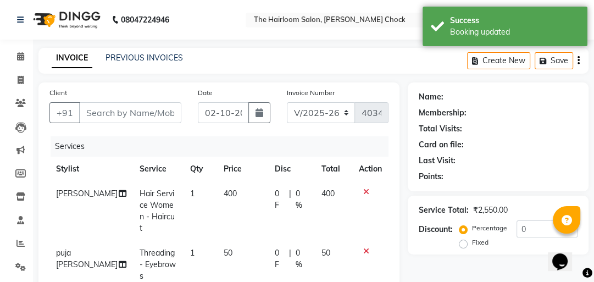
type input "8788057682"
select select "41757"
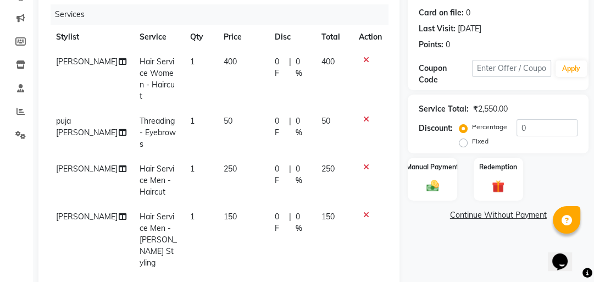
scroll to position [88, 0]
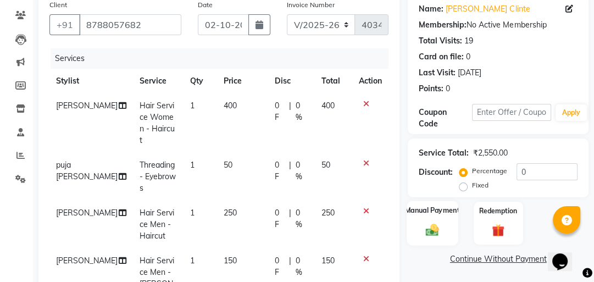
click at [433, 201] on div "Manual Payment" at bounding box center [432, 223] width 51 height 45
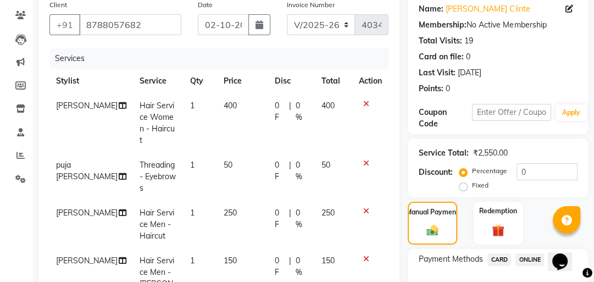
scroll to position [176, 0]
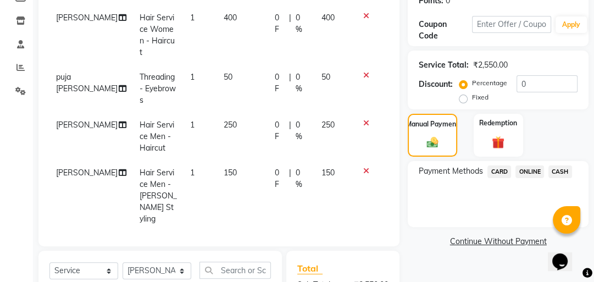
click at [534, 169] on span "ONLINE" at bounding box center [529, 171] width 29 height 13
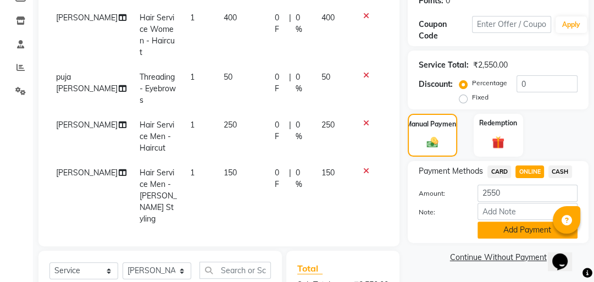
click at [527, 225] on button "Add Payment" at bounding box center [527, 229] width 100 height 17
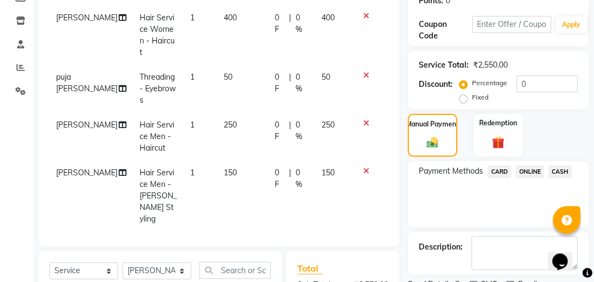
scroll to position [308, 0]
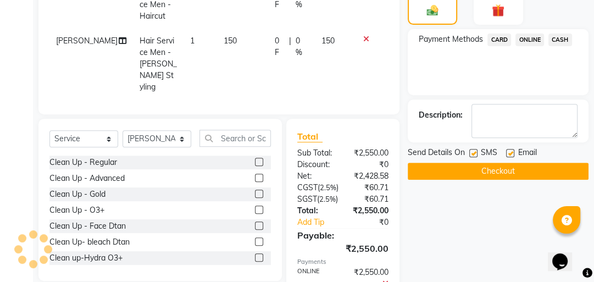
click at [473, 149] on label at bounding box center [473, 153] width 8 height 8
click at [473, 150] on input "checkbox" at bounding box center [472, 153] width 7 height 7
checkbox input "false"
click at [509, 151] on label at bounding box center [510, 153] width 8 height 8
click at [509, 151] on input "checkbox" at bounding box center [509, 153] width 7 height 7
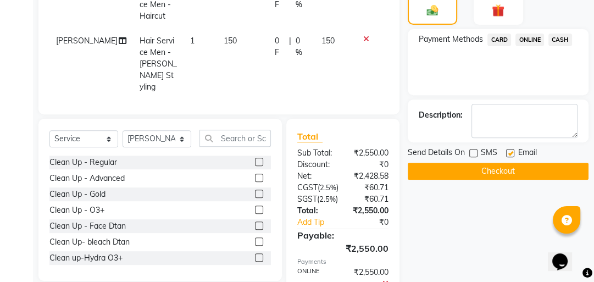
checkbox input "false"
click at [499, 165] on button "Checkout" at bounding box center [498, 171] width 181 height 17
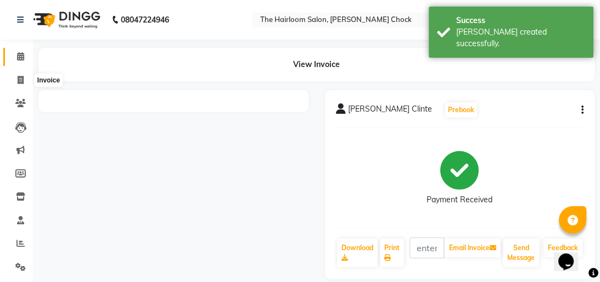
click at [29, 52] on span at bounding box center [20, 57] width 19 height 13
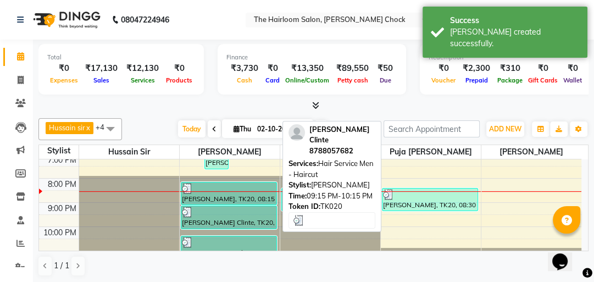
scroll to position [159, 0]
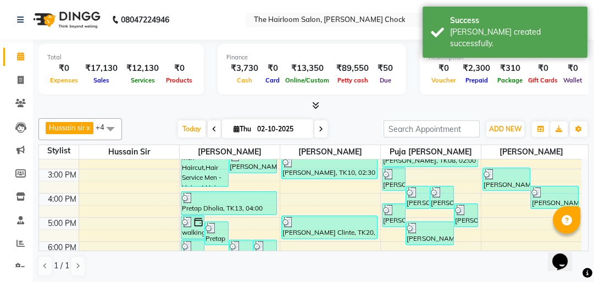
click at [237, 220] on div "8:00 AM 9:00 AM 10:00 AM 11:00 AM 12:00 PM 1:00 PM 2:00 PM 3:00 PM 4:00 PM 5:00…" at bounding box center [310, 193] width 542 height 386
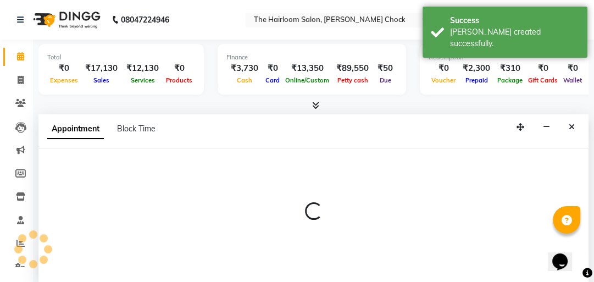
select select "41756"
select select "tentative"
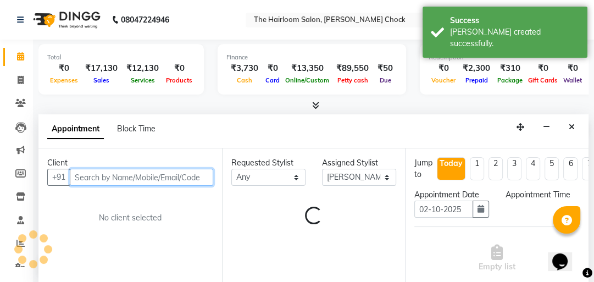
click at [131, 176] on input "text" at bounding box center [141, 177] width 143 height 17
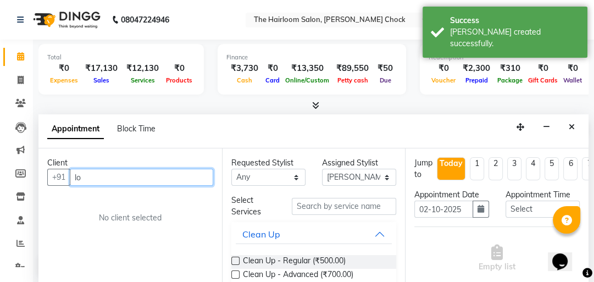
scroll to position [1, 0]
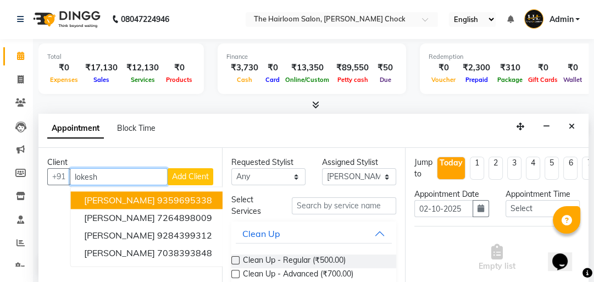
click at [157, 200] on ngb-highlight "9359695338" at bounding box center [184, 199] width 55 height 11
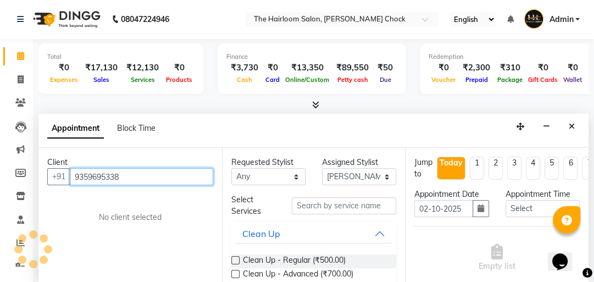
type input "9359695338"
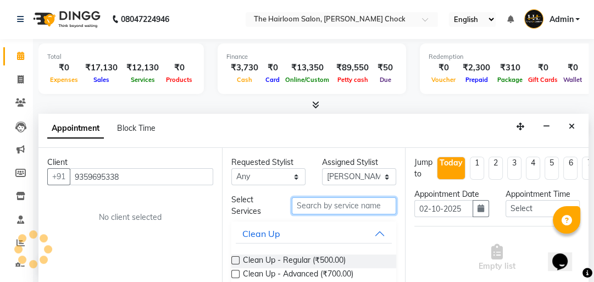
click at [335, 205] on input "text" at bounding box center [344, 205] width 104 height 17
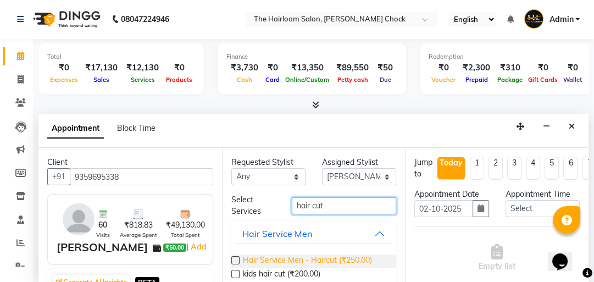
type input "hair cut"
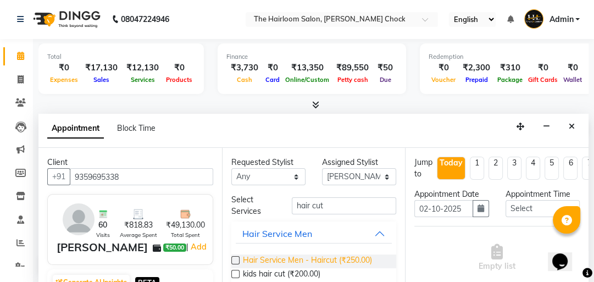
click at [336, 258] on span "Hair Service Men - Haircut (₹250.00)" at bounding box center [307, 261] width 129 height 14
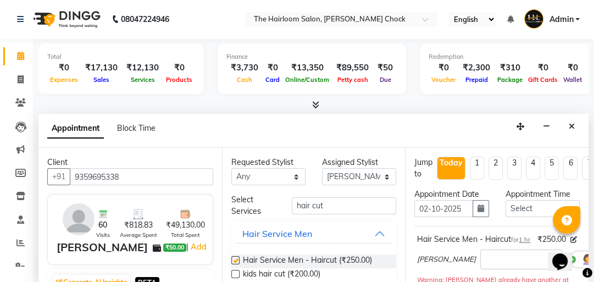
checkbox input "false"
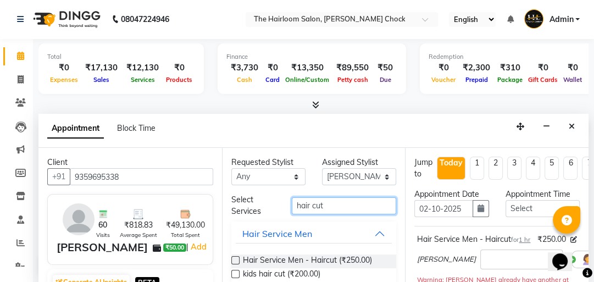
drag, startPoint x: 335, startPoint y: 202, endPoint x: 269, endPoint y: 199, distance: 66.0
click at [270, 199] on div "Select Services hair cut" at bounding box center [314, 205] width 182 height 23
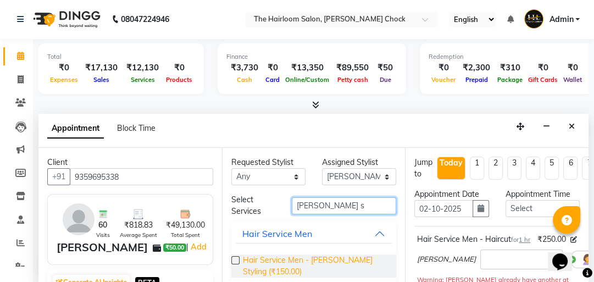
type input "[PERSON_NAME] s"
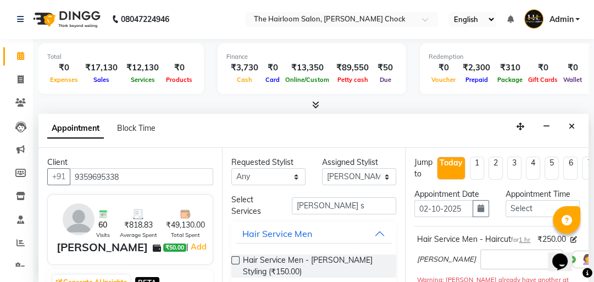
drag, startPoint x: 336, startPoint y: 259, endPoint x: 334, endPoint y: 231, distance: 28.6
click at [336, 258] on span "Hair Service Men - [PERSON_NAME] Styling (₹150.00)" at bounding box center [315, 265] width 145 height 23
checkbox input "false"
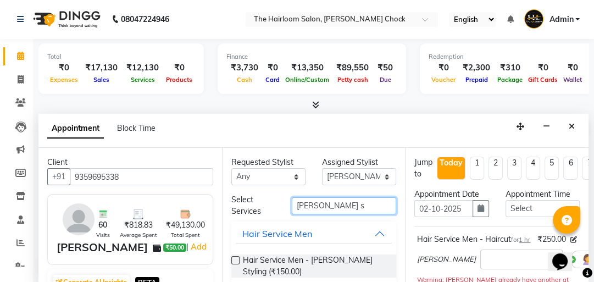
drag, startPoint x: 331, startPoint y: 200, endPoint x: 246, endPoint y: 196, distance: 84.7
click at [246, 196] on div "Select Services [PERSON_NAME] s" at bounding box center [314, 205] width 182 height 23
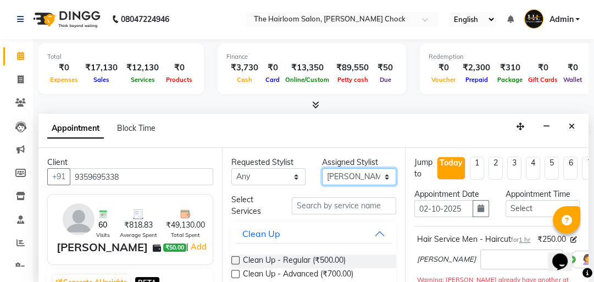
click at [340, 179] on select "Select [PERSON_NAME] [PERSON_NAME] [PERSON_NAME] sir puja [PERSON_NAME] khan" at bounding box center [359, 176] width 74 height 17
select select "88793"
click at [322, 168] on select "Select [PERSON_NAME] [PERSON_NAME] [PERSON_NAME] sir puja [PERSON_NAME] khan" at bounding box center [359, 176] width 74 height 17
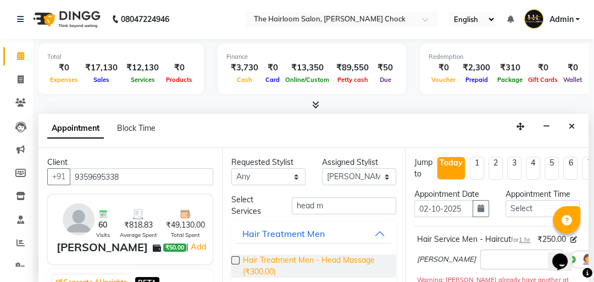
type input "head m"
click at [349, 265] on span "Hair Treatment Men - Head Massage (₹300.00)" at bounding box center [315, 265] width 145 height 23
checkbox input "false"
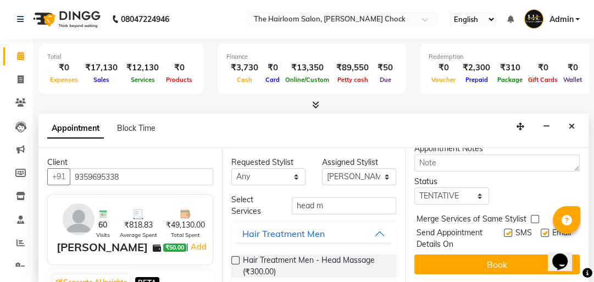
scroll to position [343, 0]
click at [504, 229] on label at bounding box center [508, 233] width 8 height 8
click at [504, 230] on input "checkbox" at bounding box center [507, 233] width 7 height 7
checkbox input "false"
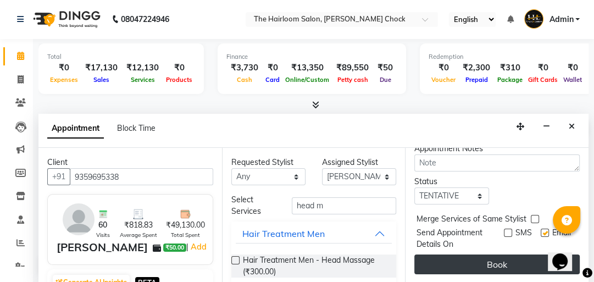
click at [493, 258] on button "Book" at bounding box center [496, 264] width 165 height 20
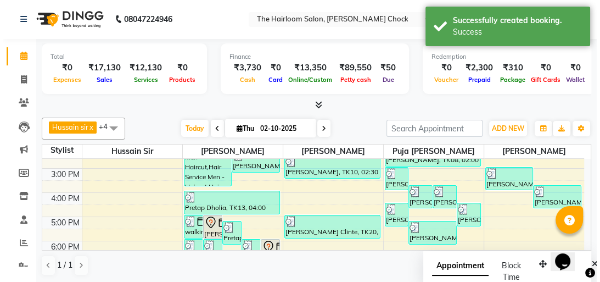
scroll to position [0, 0]
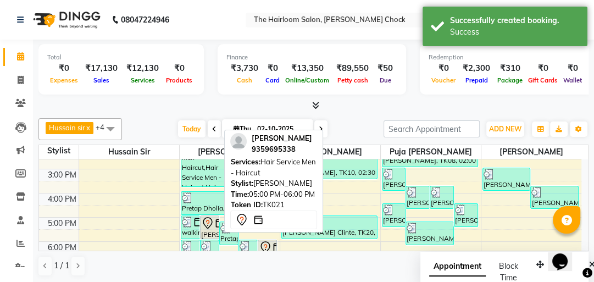
click at [207, 224] on icon at bounding box center [207, 222] width 13 height 13
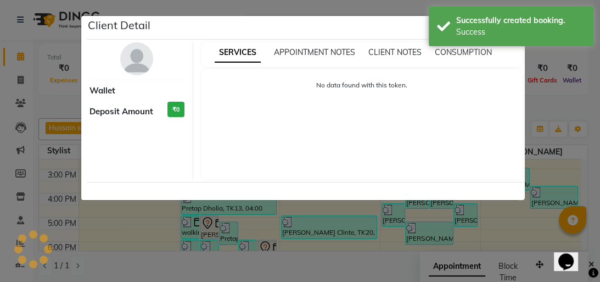
select select "7"
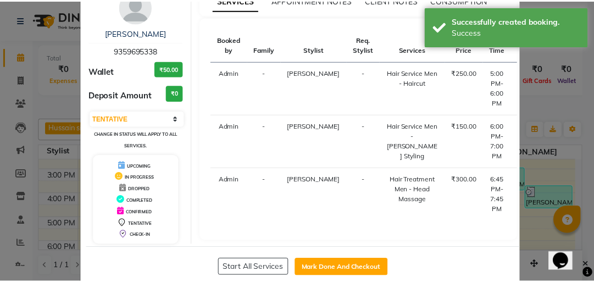
scroll to position [88, 0]
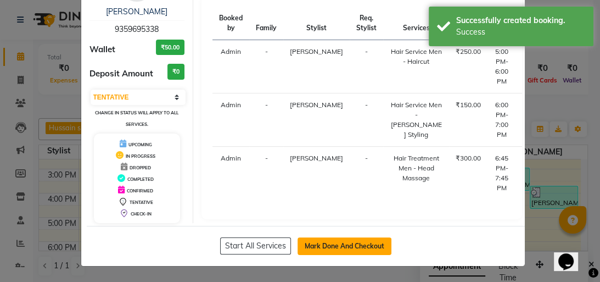
click at [348, 238] on button "Mark Done And Checkout" at bounding box center [345, 246] width 94 height 18
select select "service"
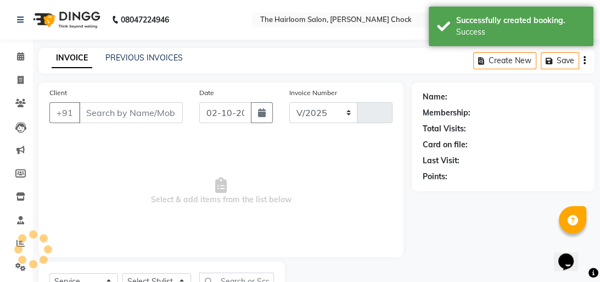
select select "5926"
type input "4035"
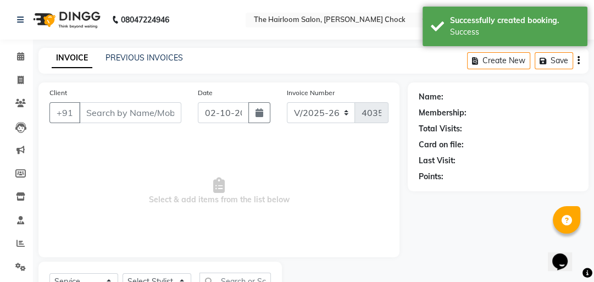
type input "9359695338"
select select "88793"
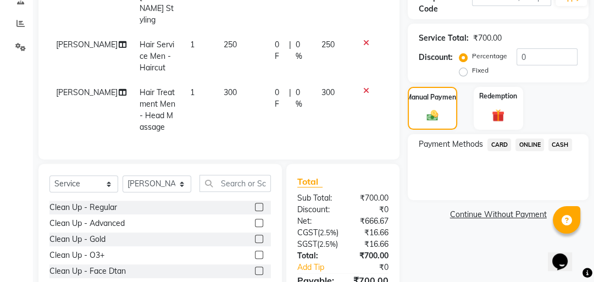
click at [554, 143] on span "CASH" at bounding box center [560, 144] width 24 height 13
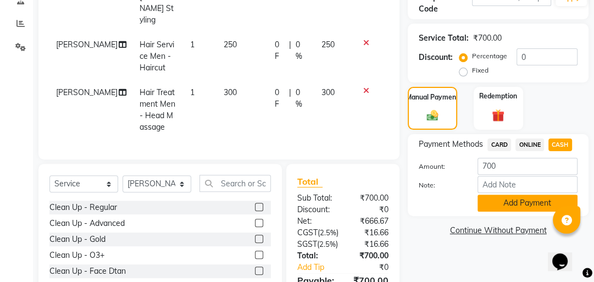
click at [522, 196] on button "Add Payment" at bounding box center [527, 202] width 100 height 17
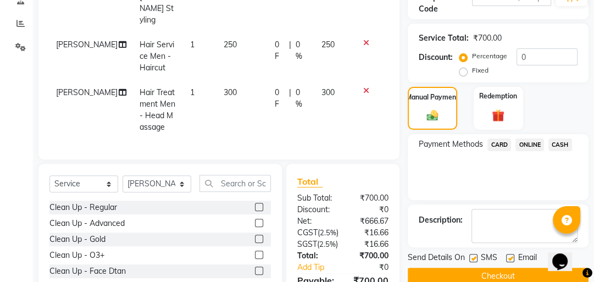
scroll to position [344, 0]
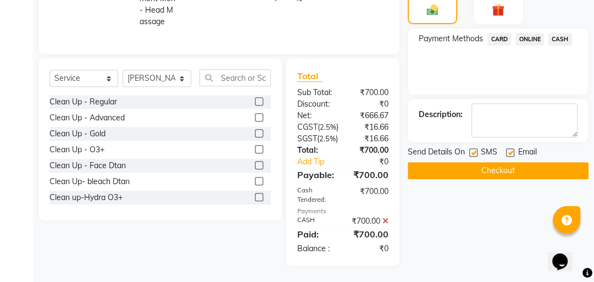
click at [476, 148] on label at bounding box center [473, 152] width 8 height 8
click at [476, 149] on input "checkbox" at bounding box center [472, 152] width 7 height 7
checkbox input "false"
click at [509, 148] on label at bounding box center [510, 152] width 8 height 8
click at [509, 149] on input "checkbox" at bounding box center [509, 152] width 7 height 7
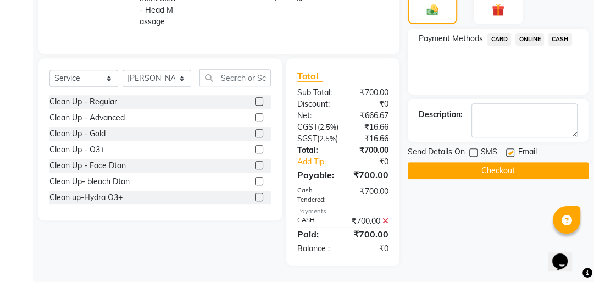
checkbox input "false"
click at [505, 162] on button "Checkout" at bounding box center [498, 170] width 181 height 17
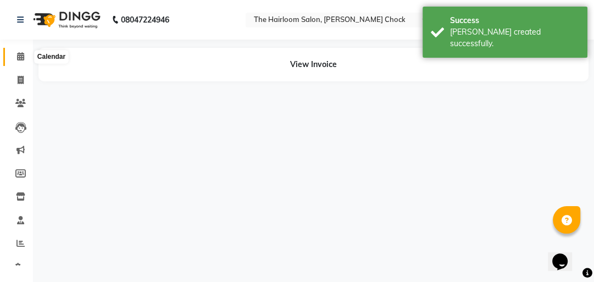
click at [15, 57] on span at bounding box center [20, 57] width 19 height 13
